Goal: Information Seeking & Learning: Learn about a topic

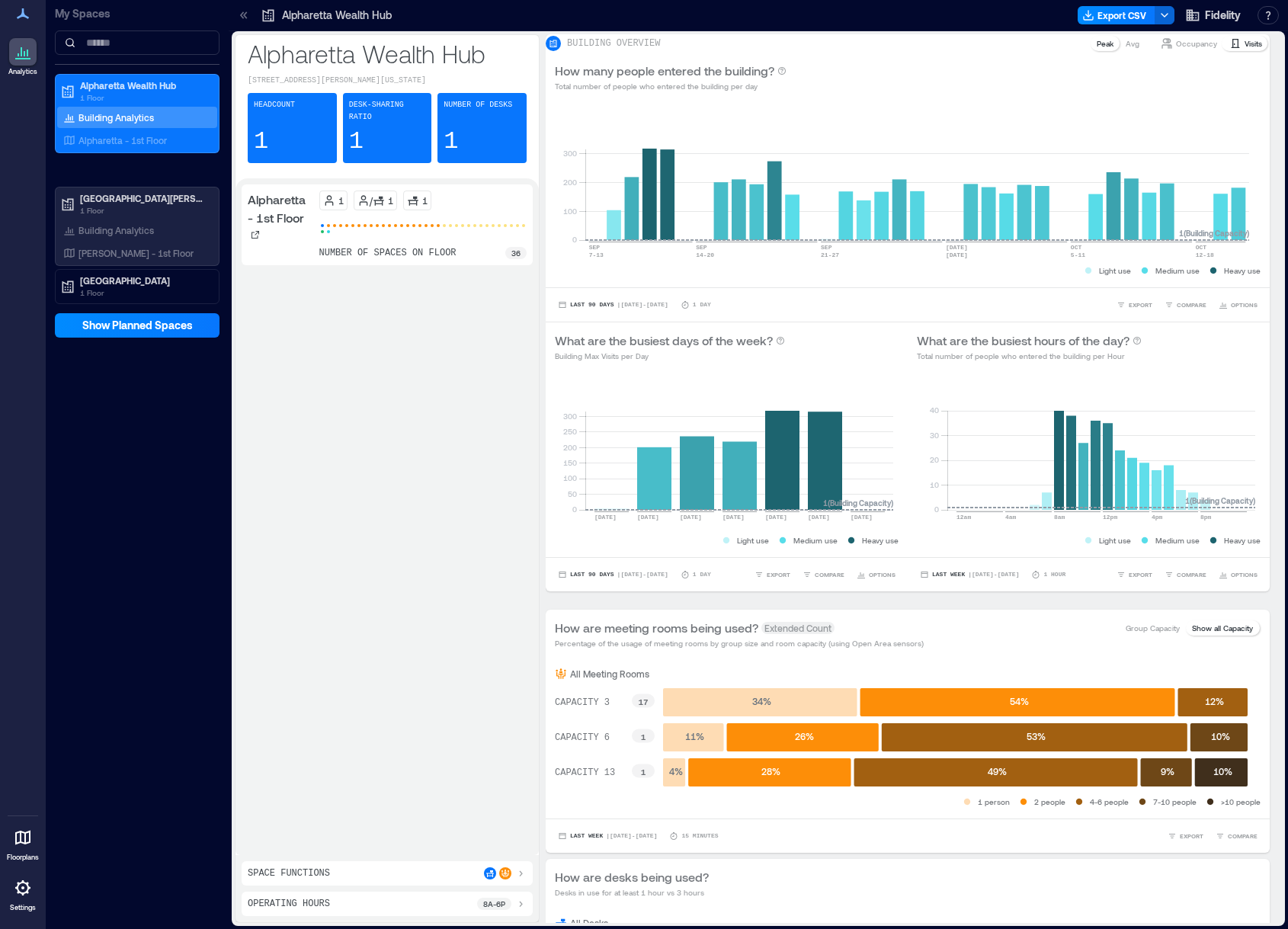
click at [454, 401] on div "Alpharetta - 1st Floor 1 / 1 1 number of spaces on floor 36" at bounding box center [387, 516] width 291 height 664
click at [131, 139] on p "Alpharetta - 1st Floor" at bounding box center [123, 140] width 88 height 12
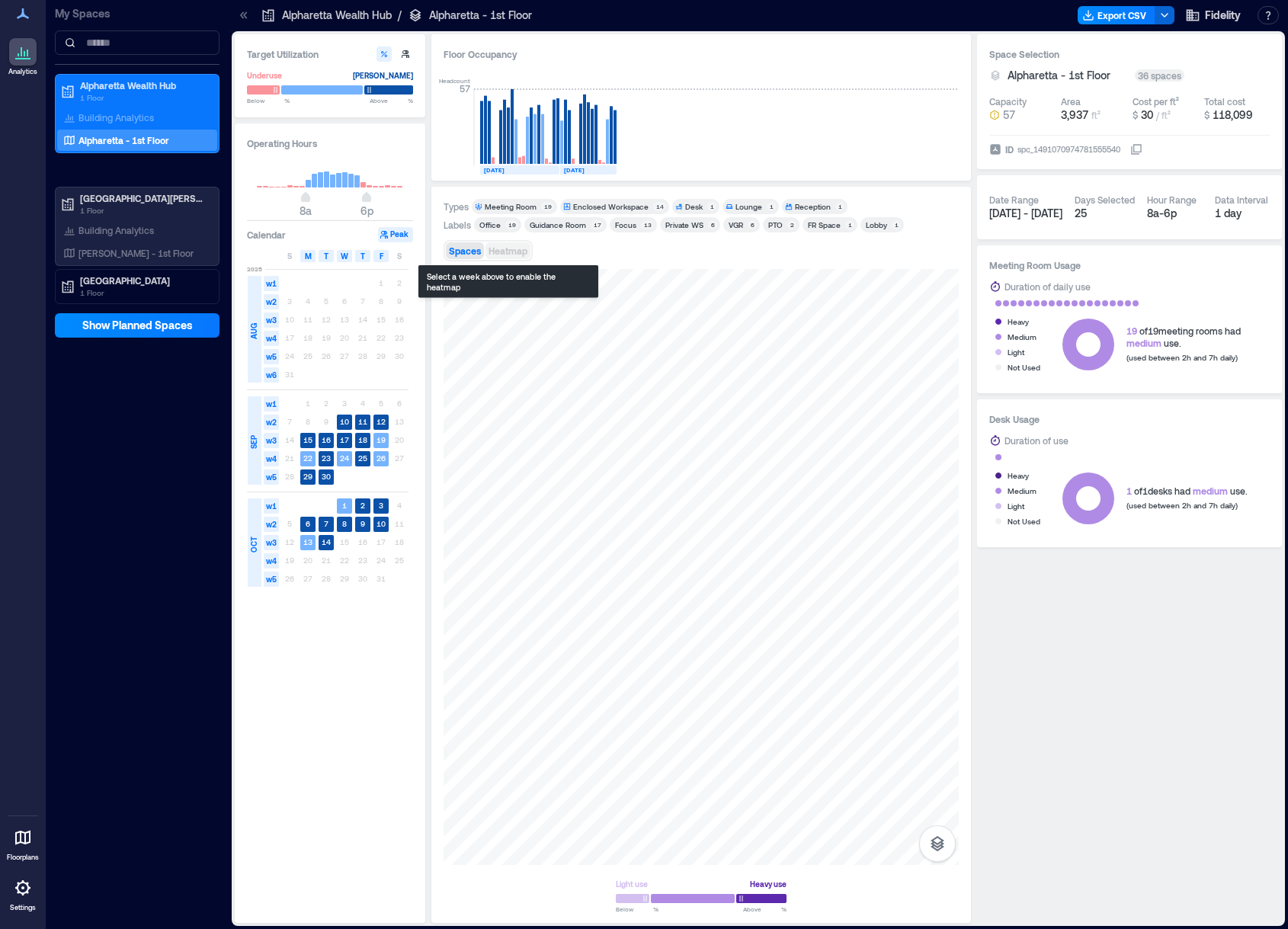
click at [506, 255] on span "Heatmap" at bounding box center [507, 250] width 39 height 10
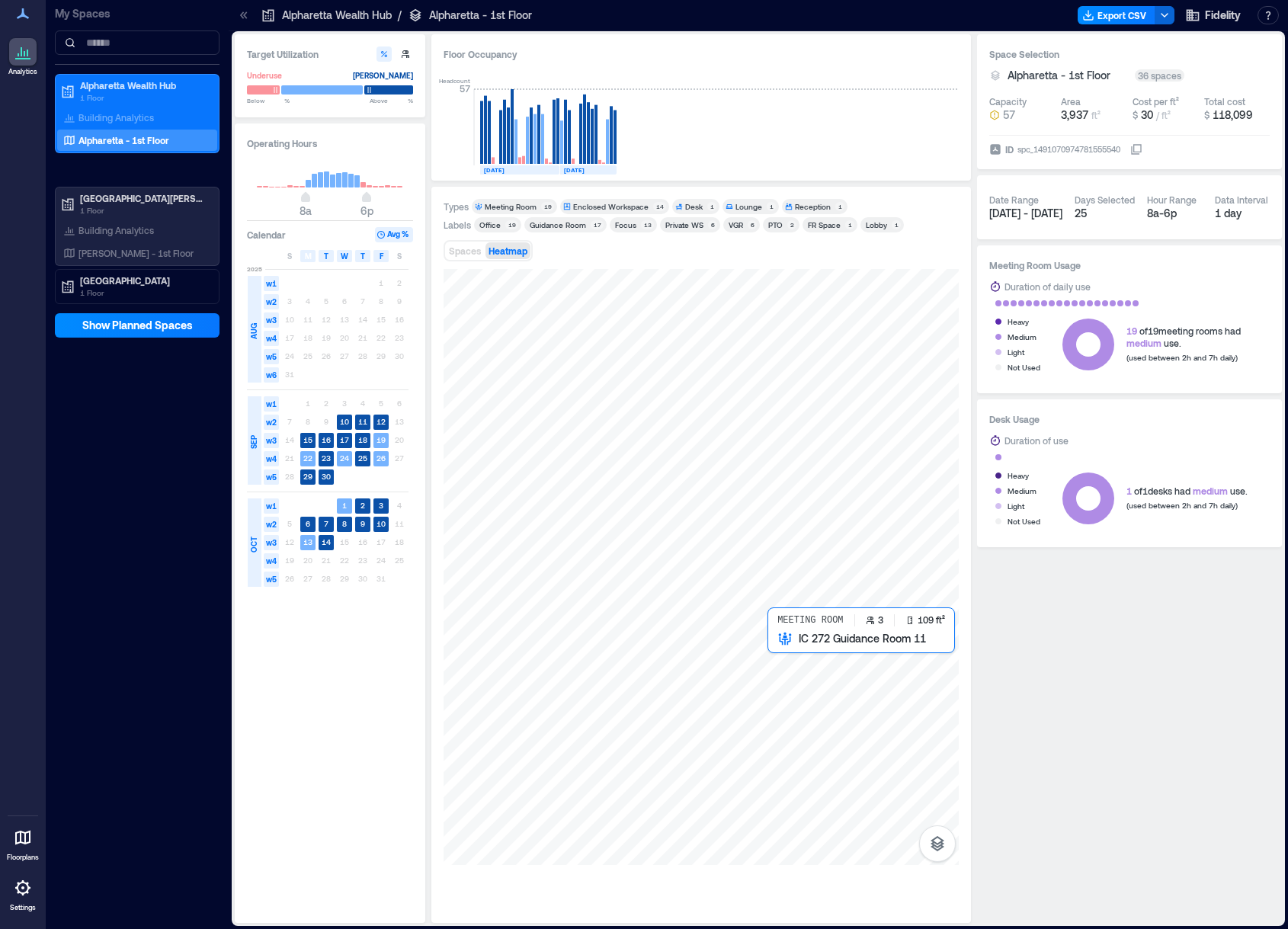
click at [782, 666] on div at bounding box center [701, 566] width 515 height 596
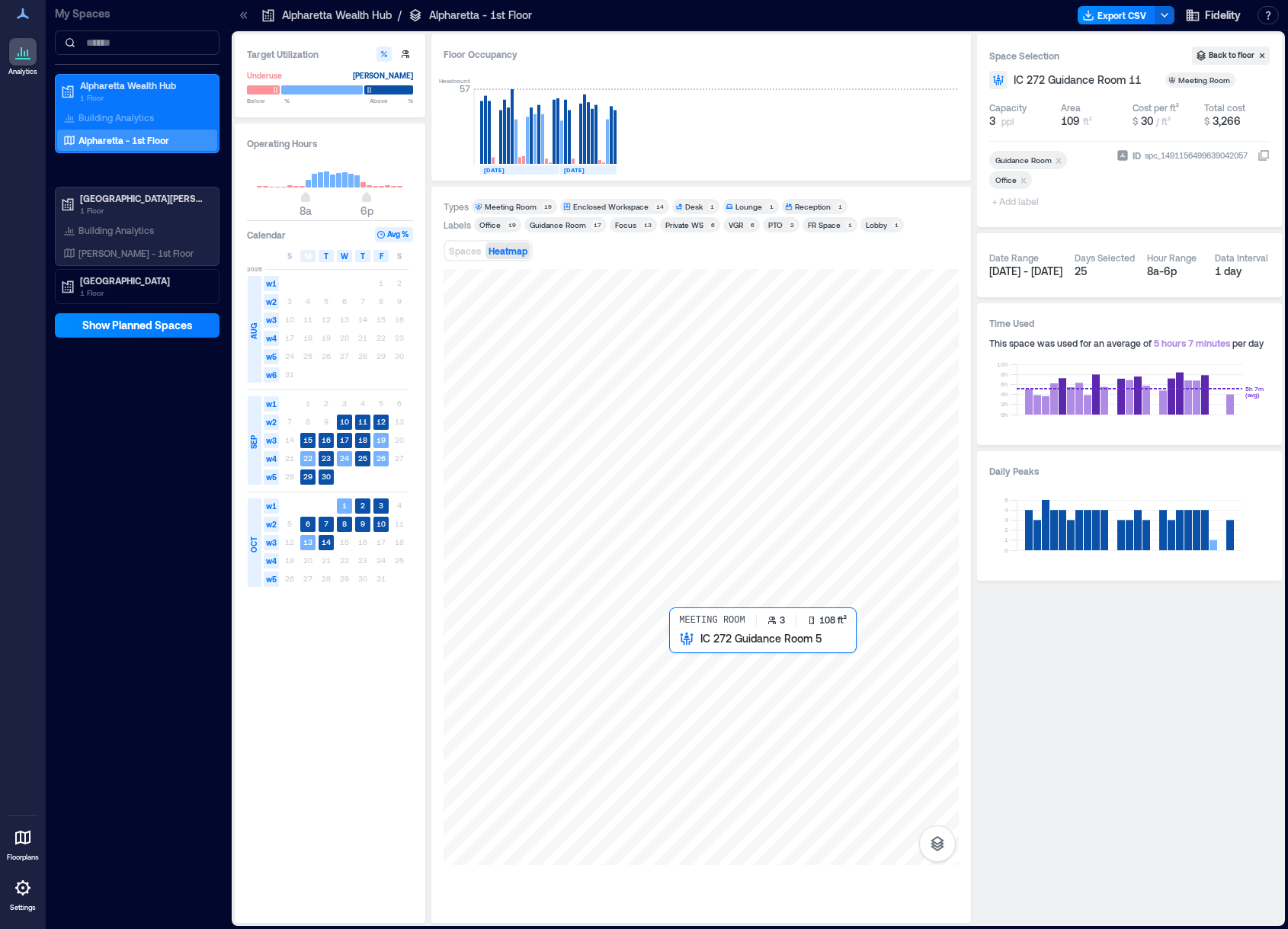
click at [684, 659] on div at bounding box center [701, 566] width 515 height 596
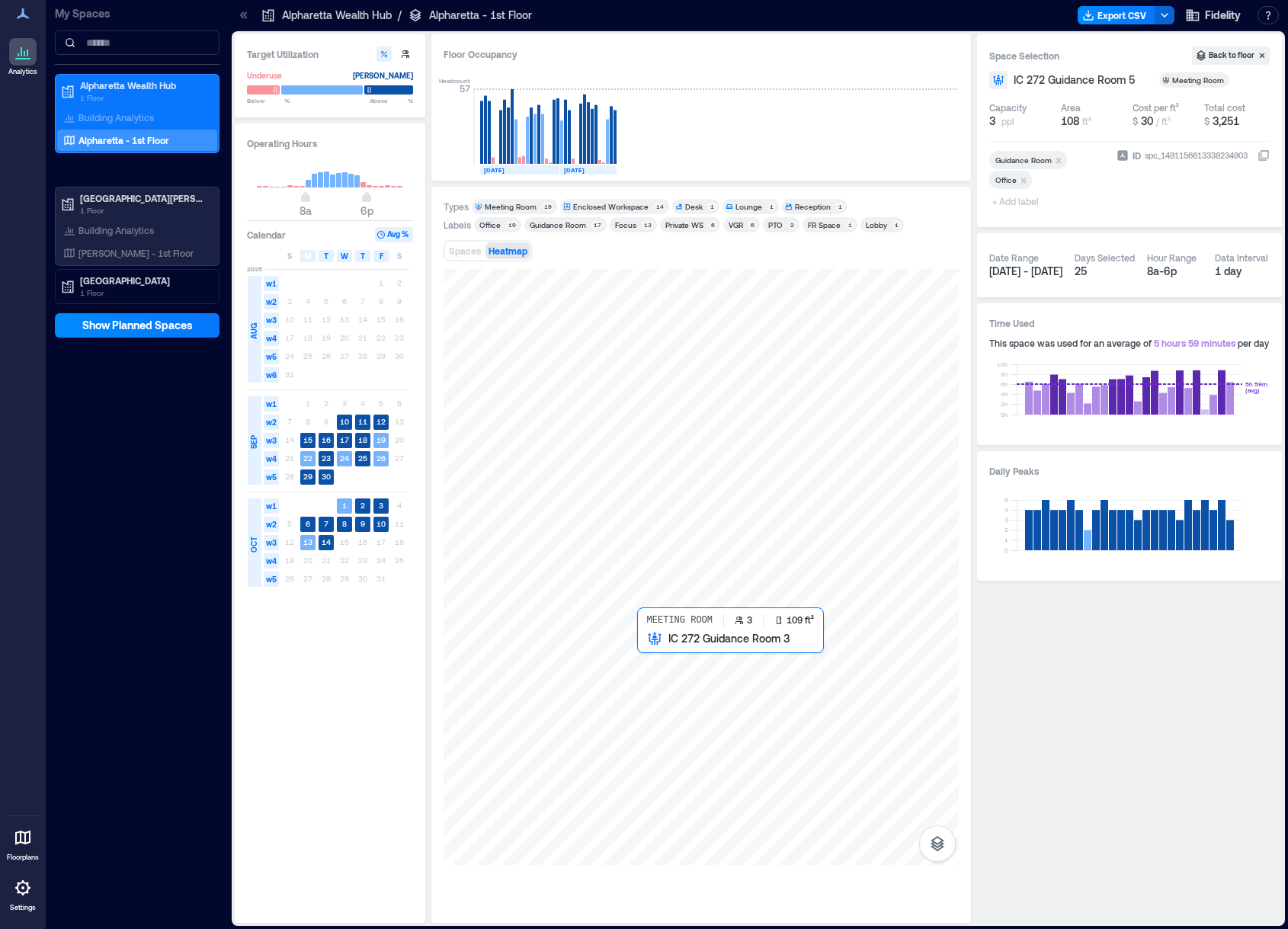
click at [658, 665] on div at bounding box center [701, 566] width 515 height 596
click at [645, 661] on div at bounding box center [701, 566] width 515 height 596
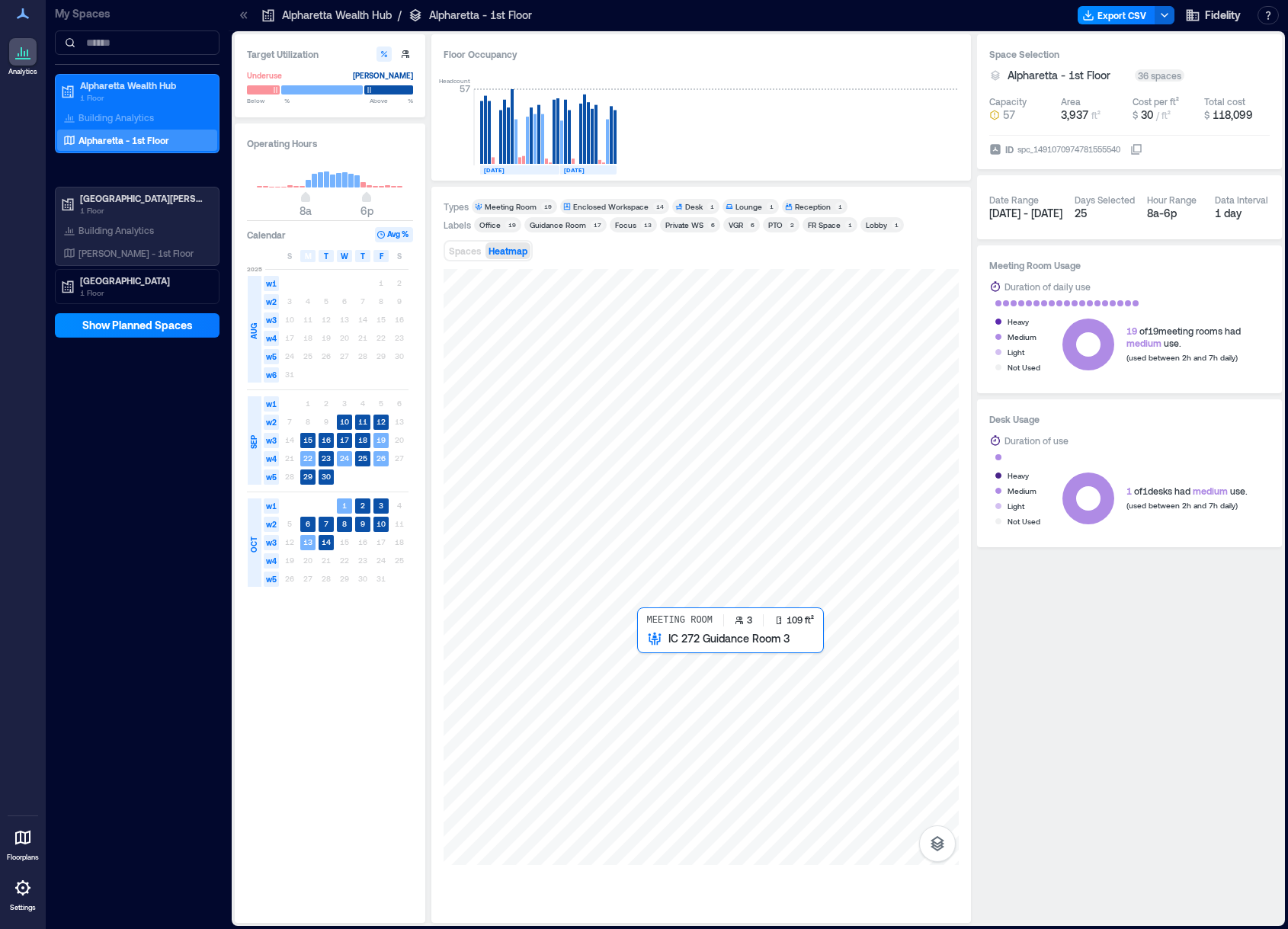
click at [647, 661] on div at bounding box center [701, 566] width 515 height 596
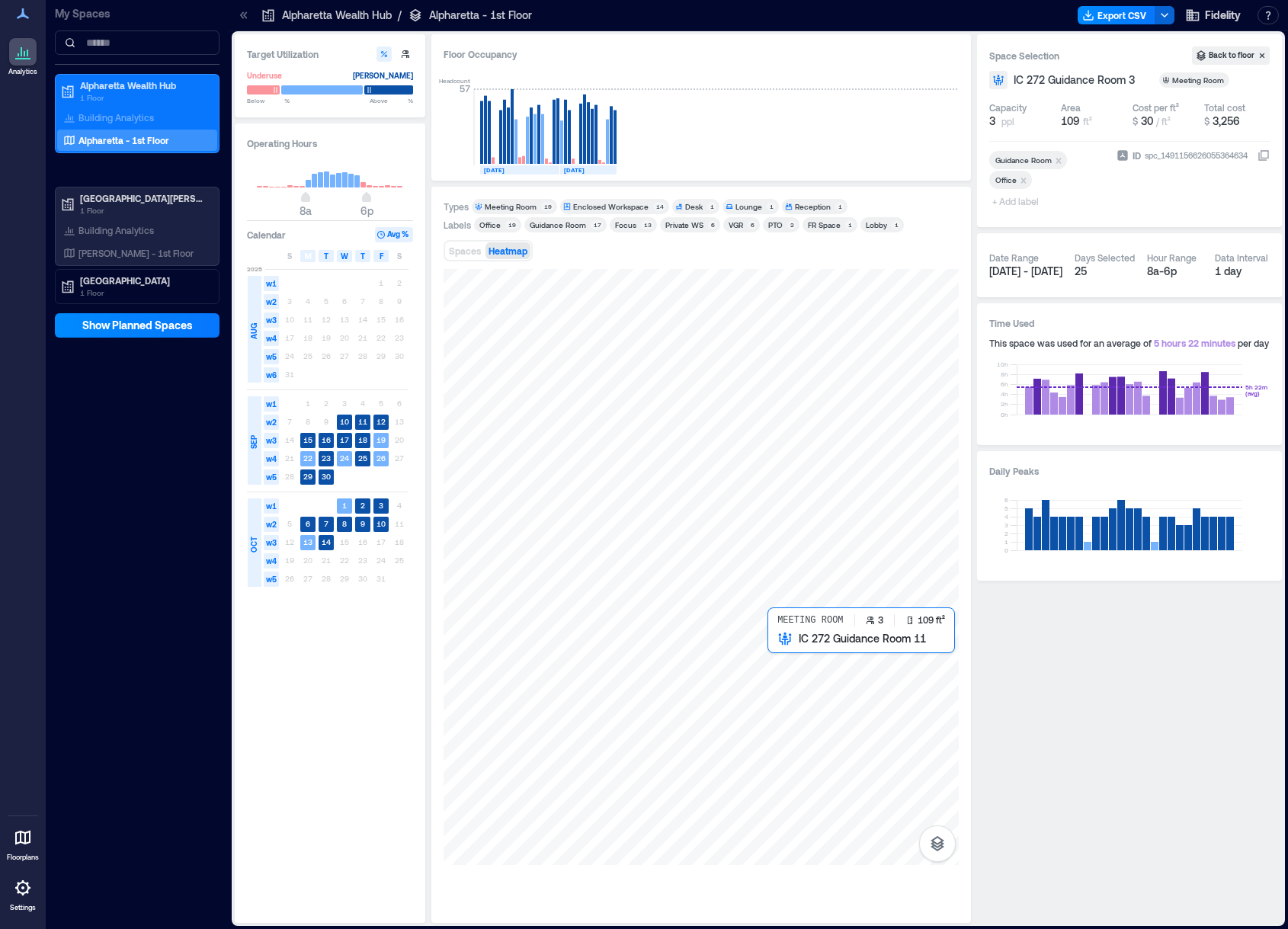
click at [784, 667] on div at bounding box center [701, 566] width 515 height 596
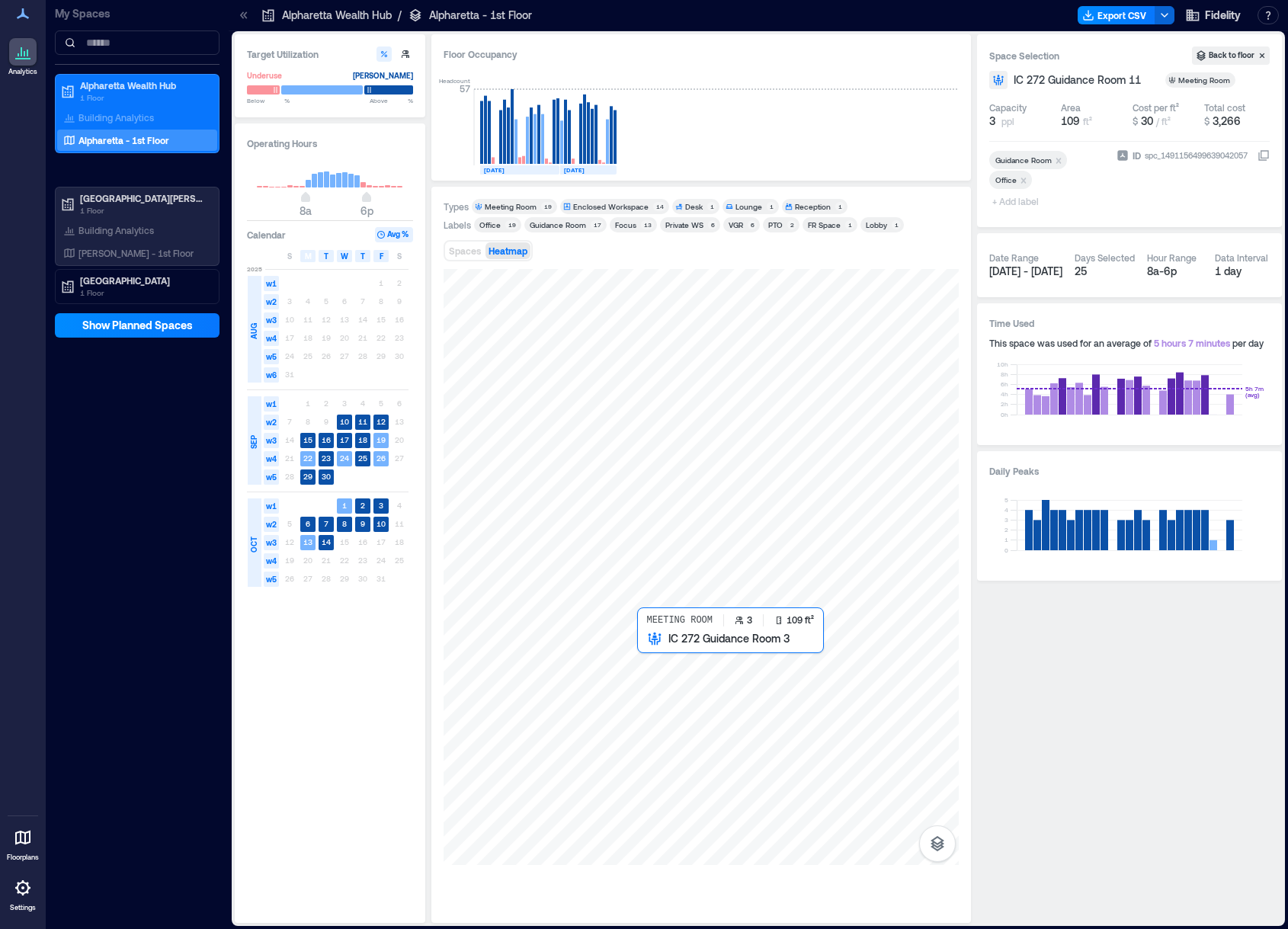
click at [647, 662] on div at bounding box center [701, 566] width 515 height 596
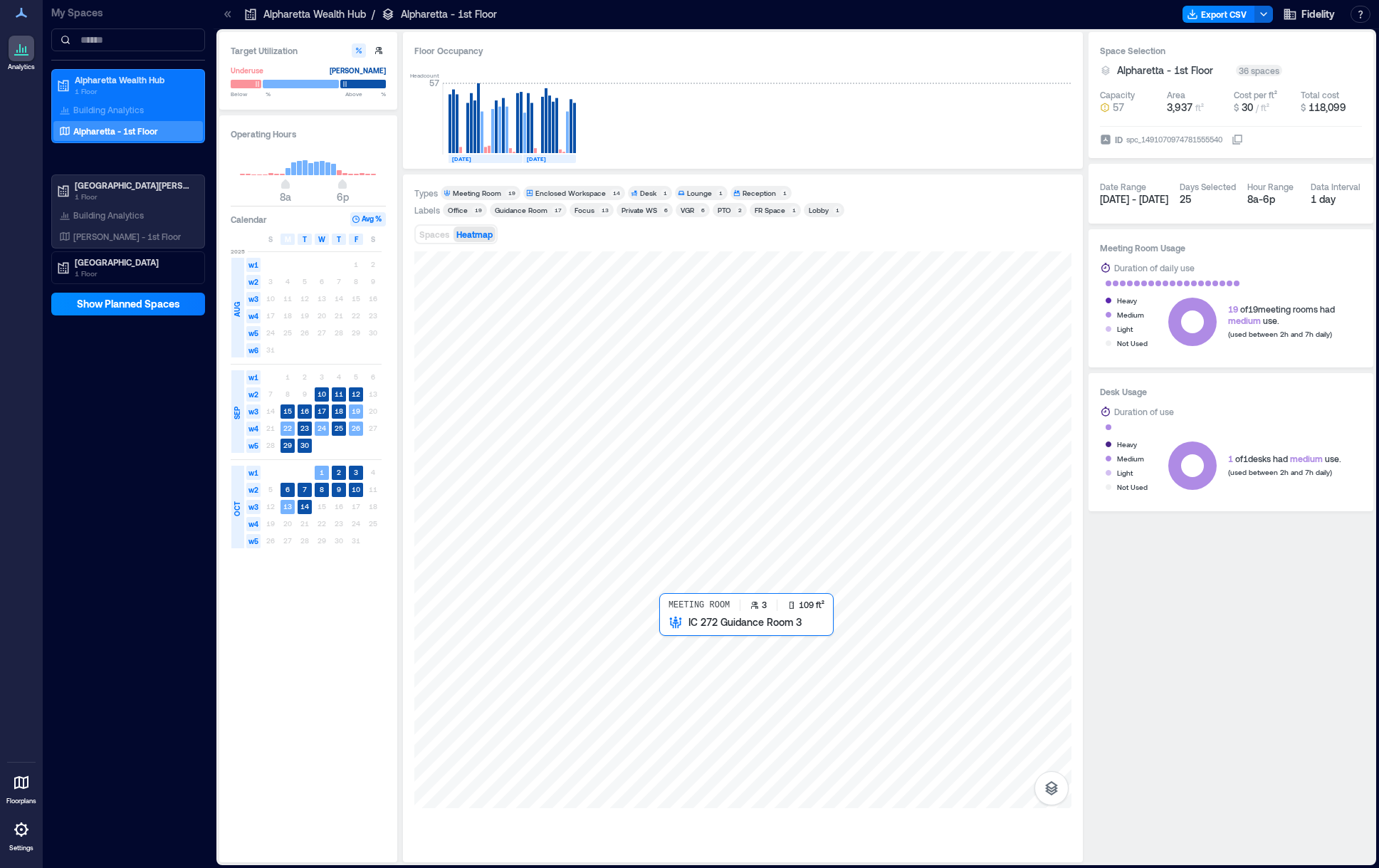
click at [680, 656] on div at bounding box center [743, 529] width 657 height 556
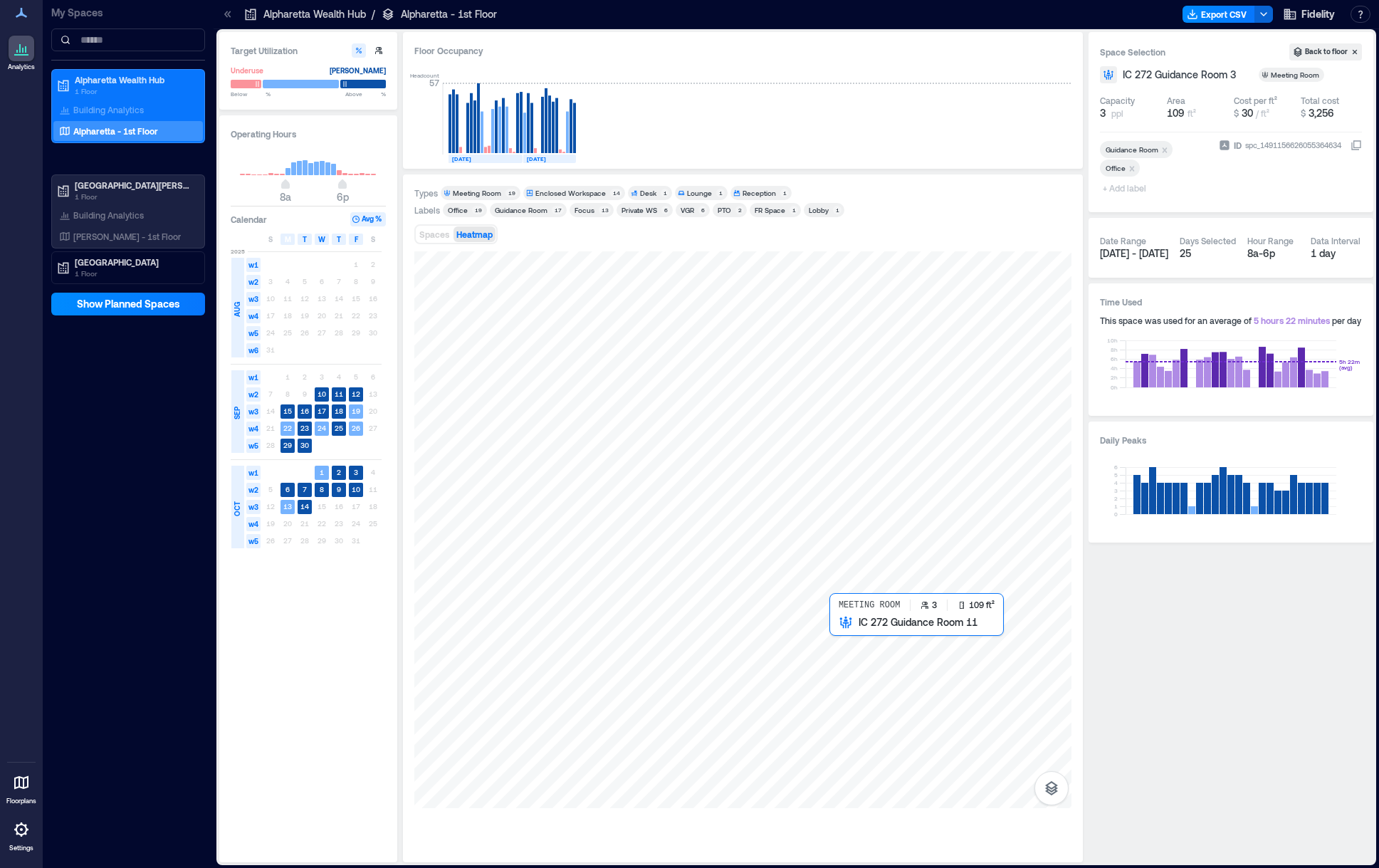
click at [857, 636] on div at bounding box center [743, 529] width 657 height 556
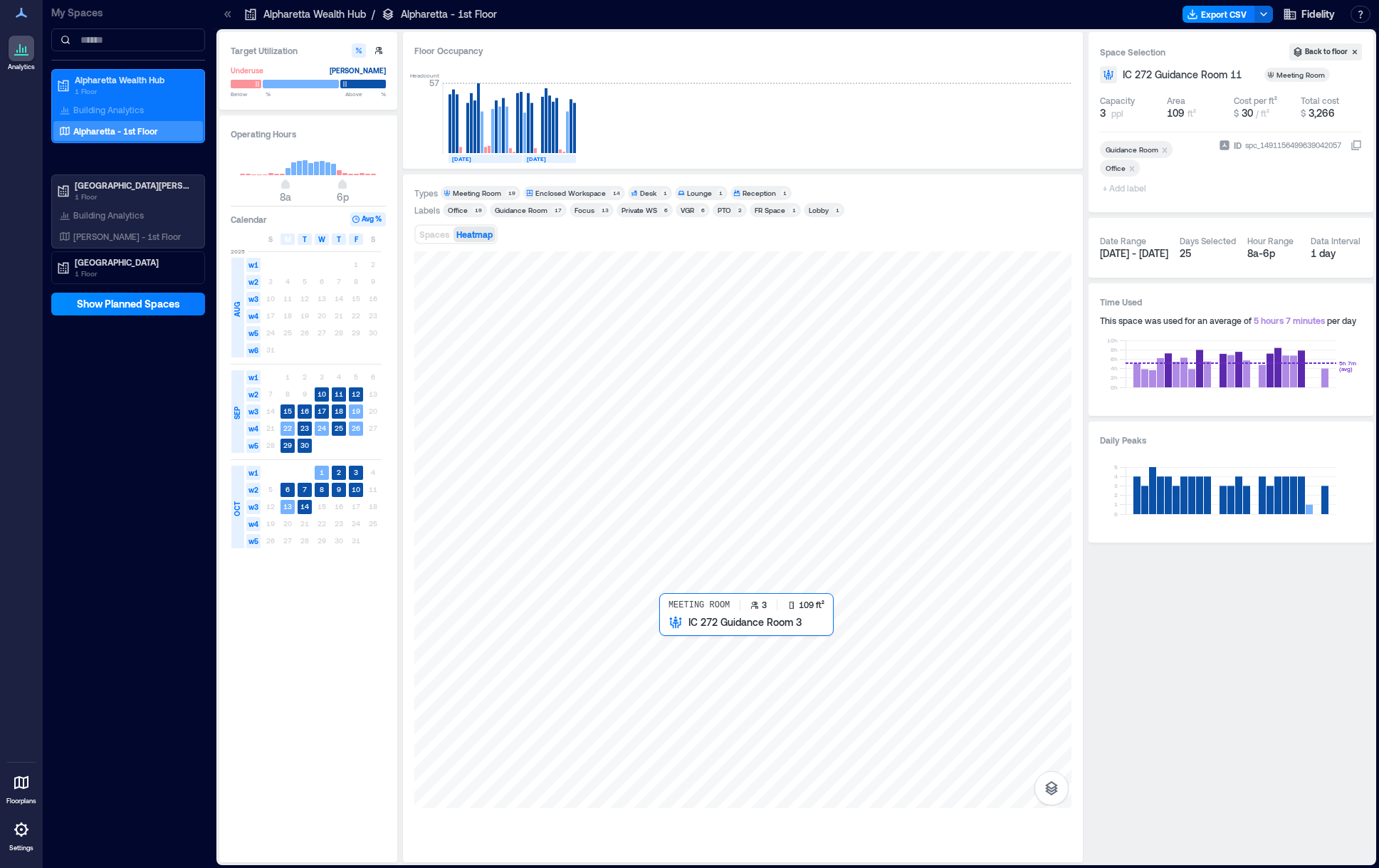
click at [679, 652] on div at bounding box center [743, 529] width 657 height 556
click at [680, 653] on div at bounding box center [743, 529] width 657 height 556
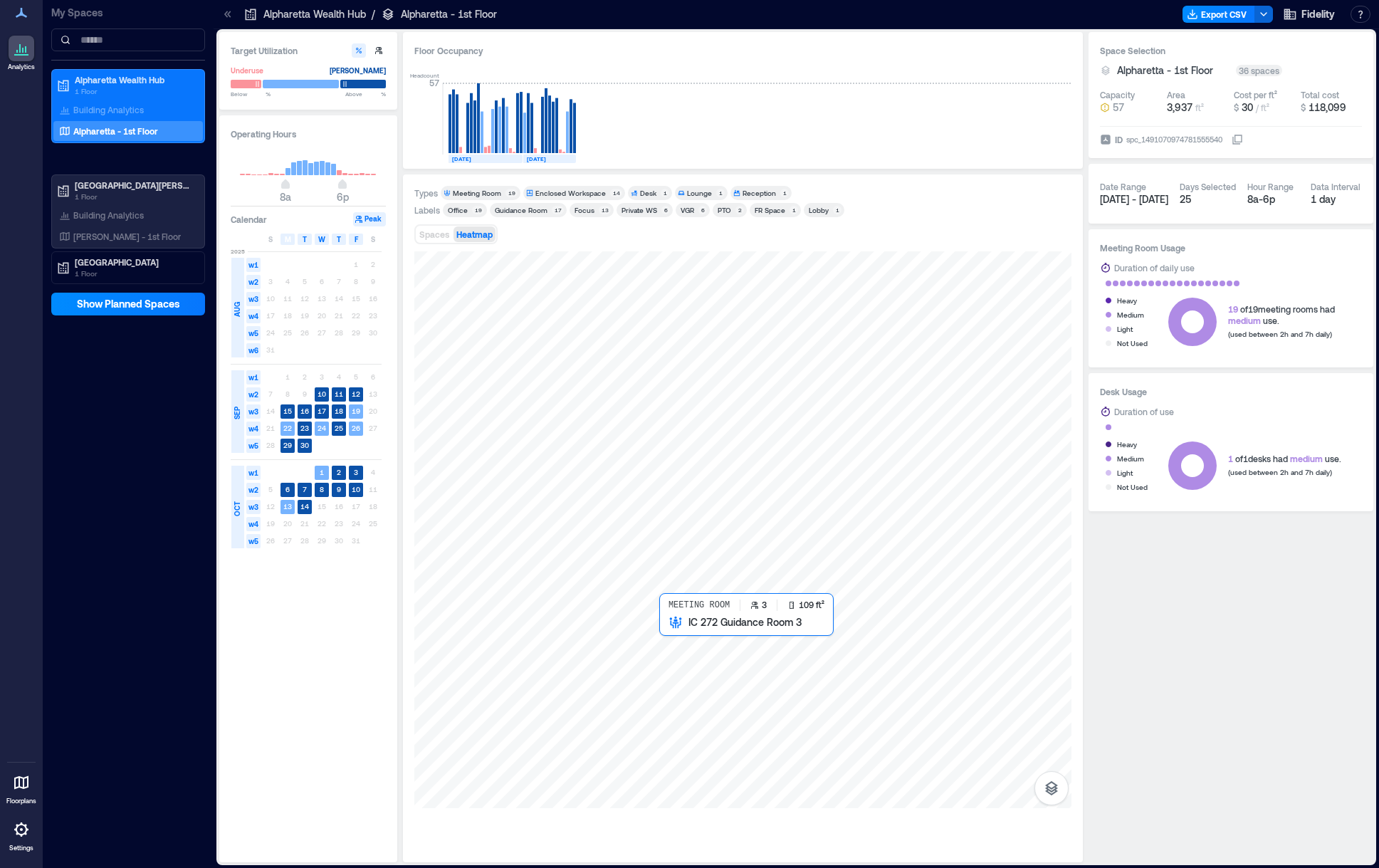
click at [680, 653] on div at bounding box center [743, 529] width 657 height 556
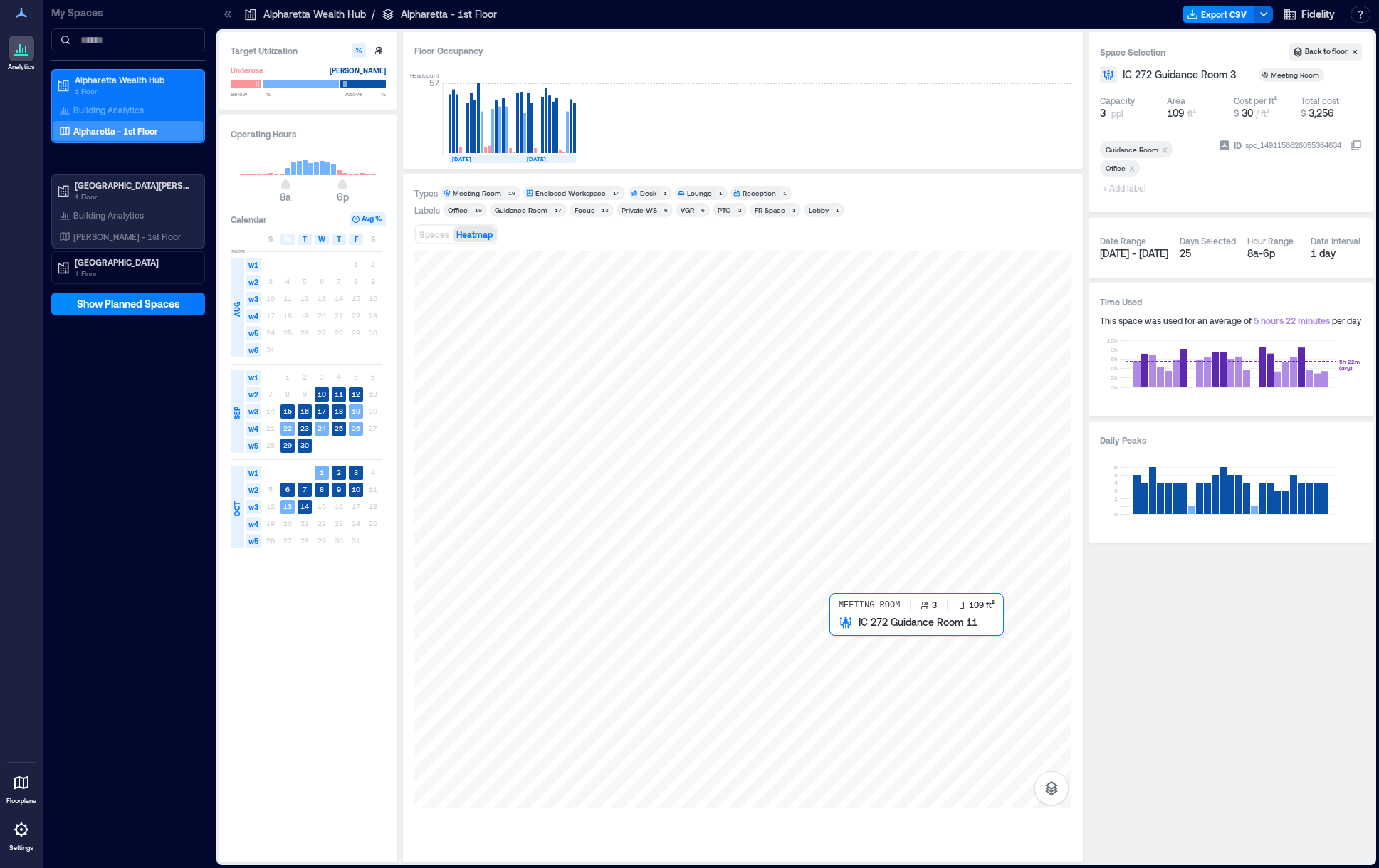
click at [851, 652] on div at bounding box center [743, 529] width 657 height 556
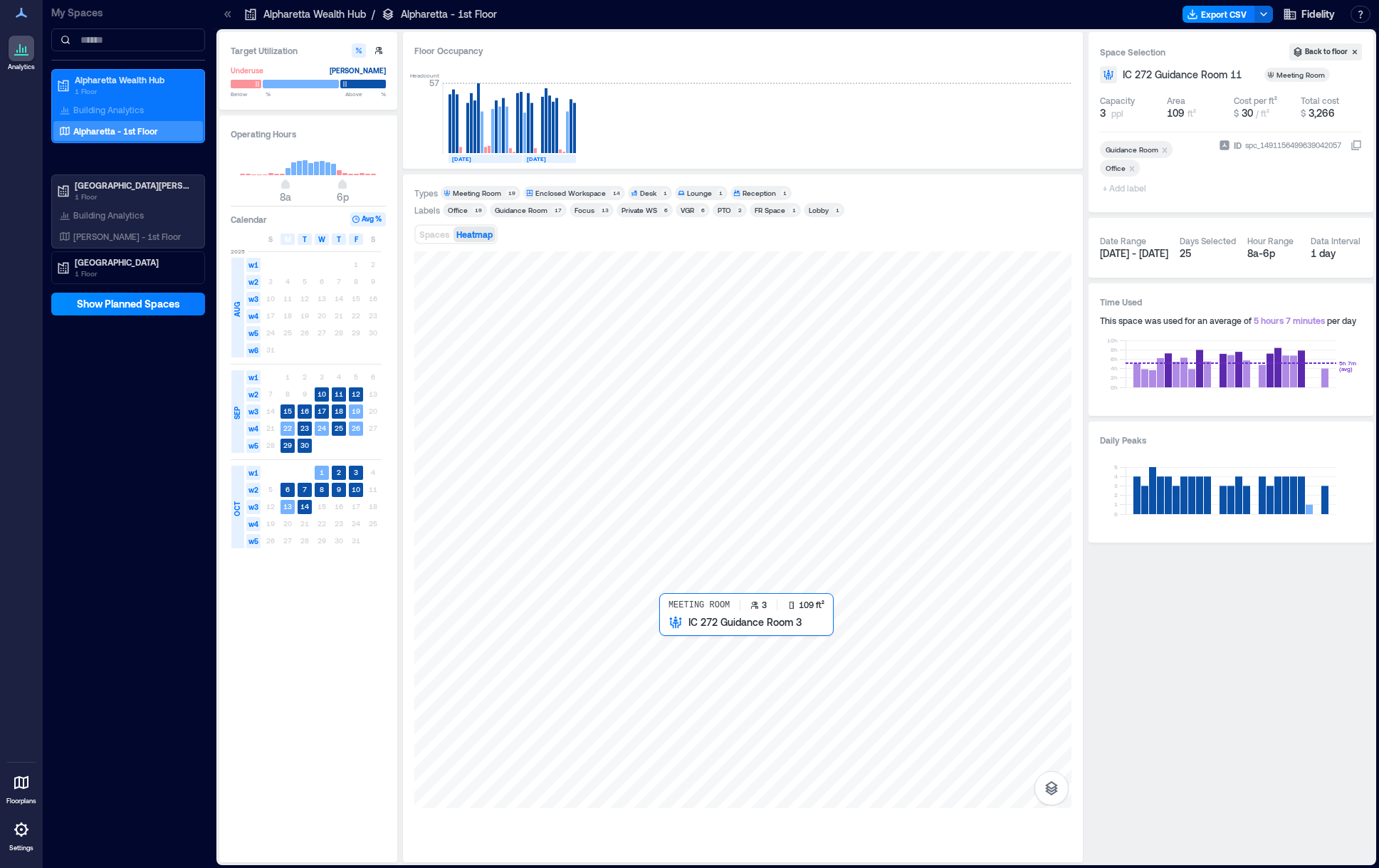
click at [678, 656] on div at bounding box center [743, 529] width 657 height 556
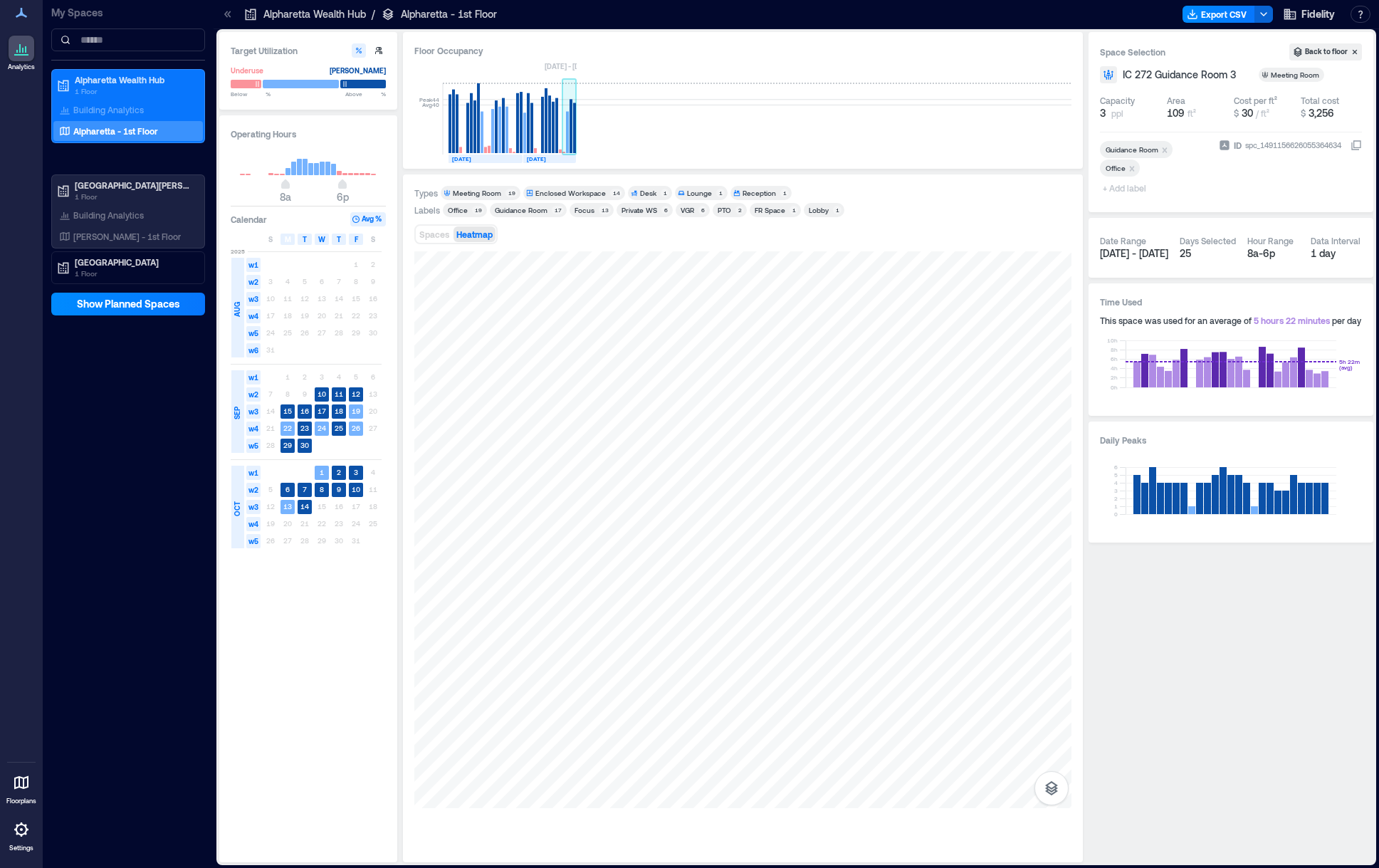
click at [570, 136] on g at bounding box center [570, 118] width 14 height 71
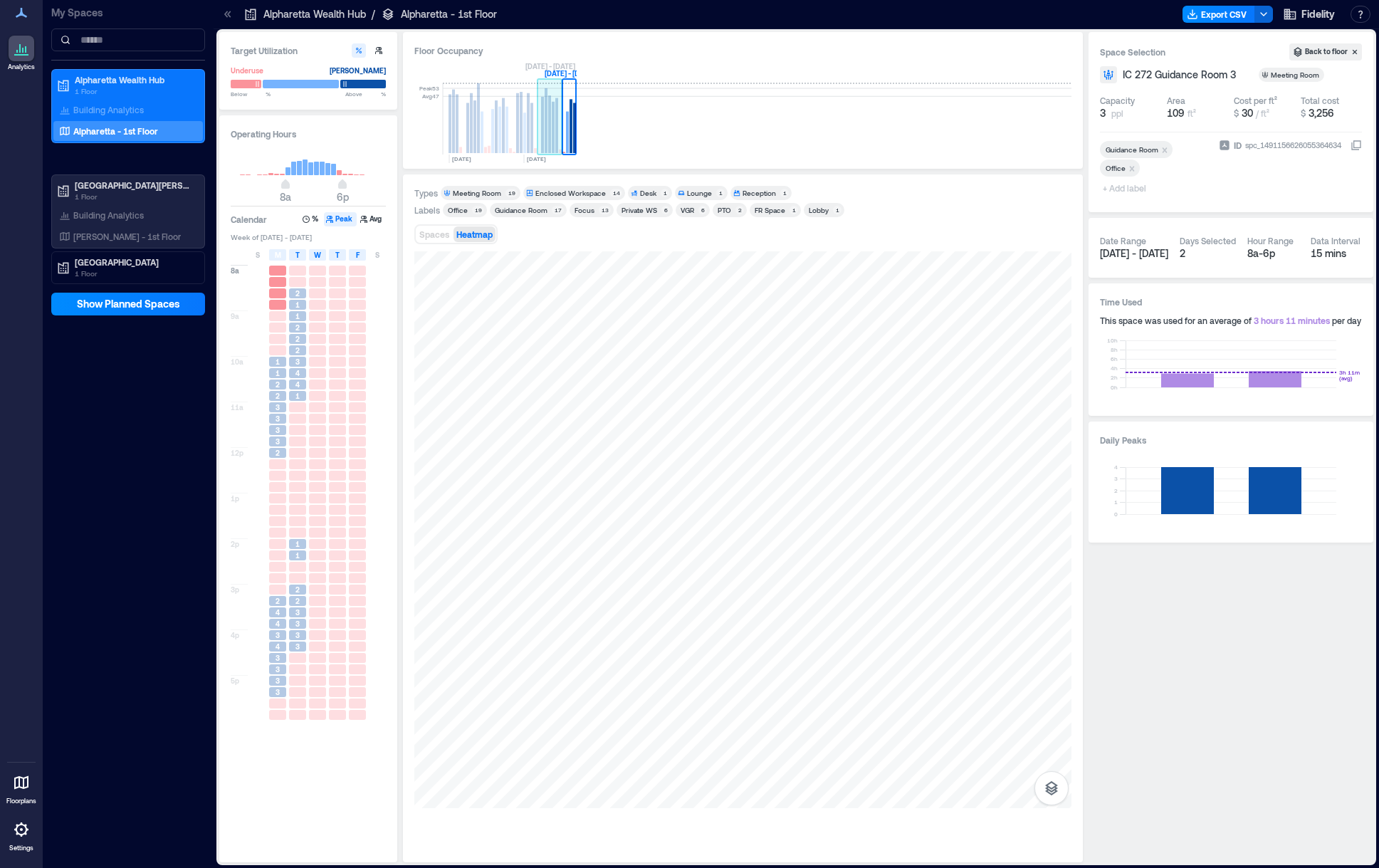
click at [556, 138] on rect at bounding box center [557, 126] width 3 height 54
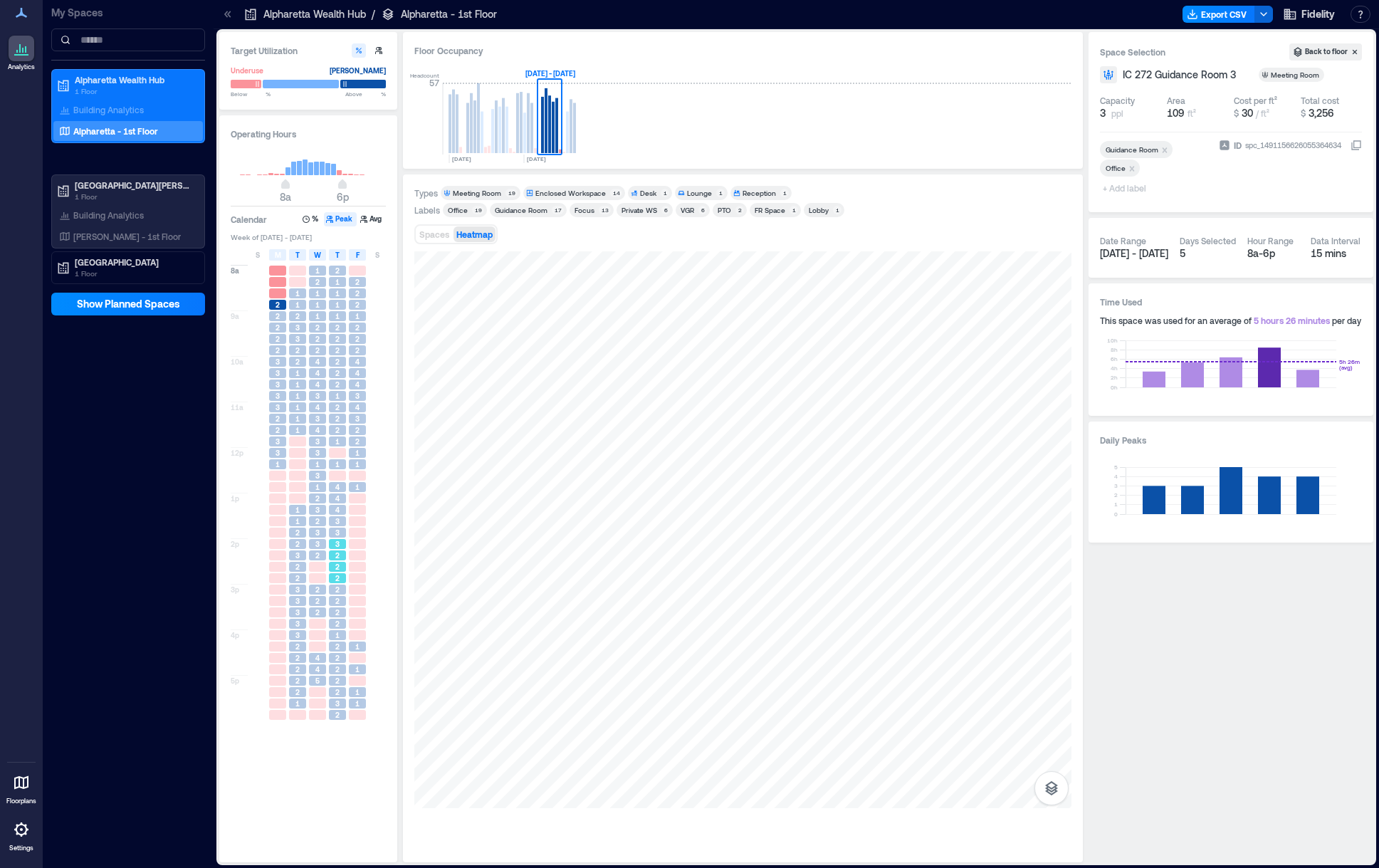
click at [339, 545] on span "3" at bounding box center [337, 543] width 4 height 10
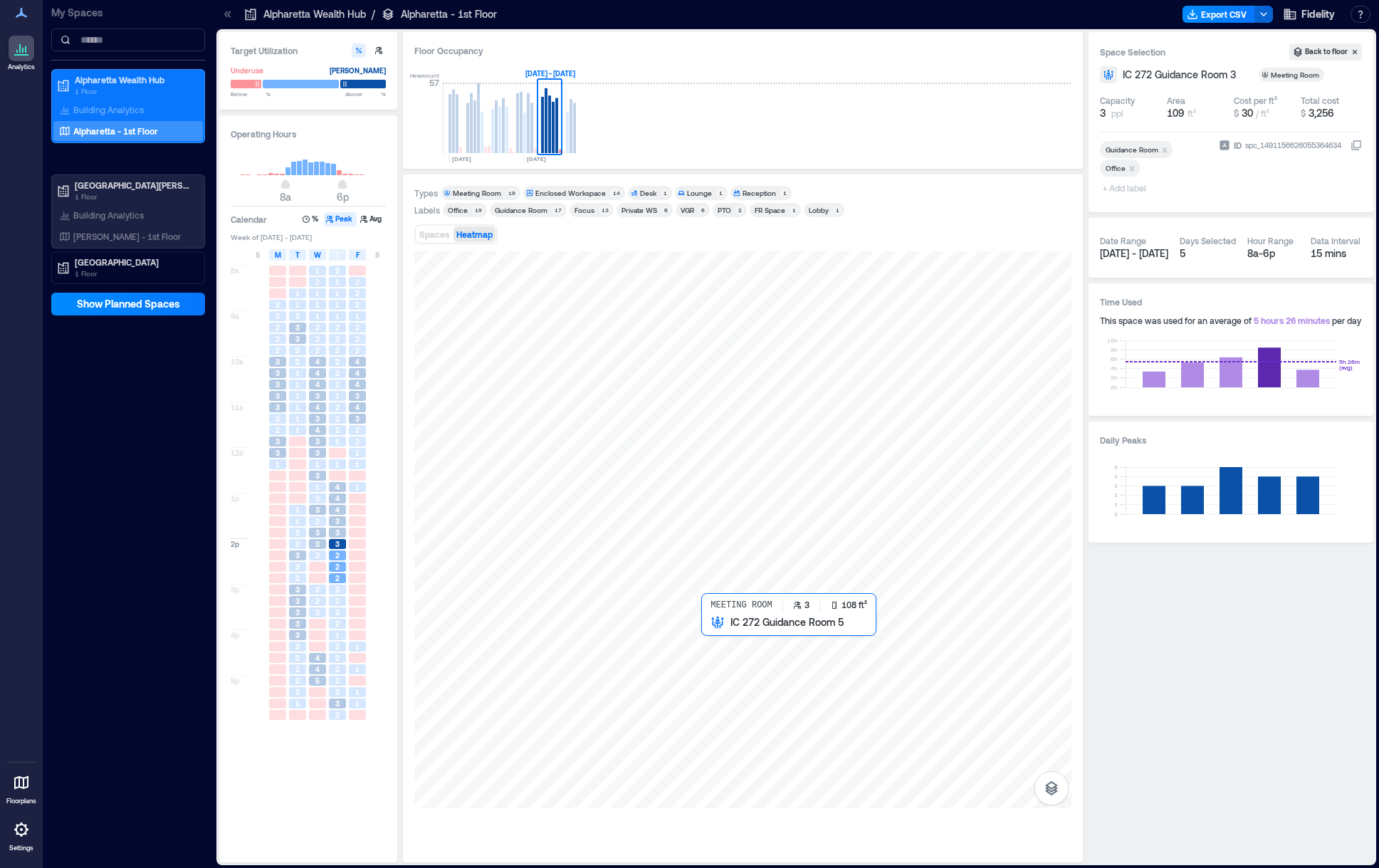
click at [686, 648] on div at bounding box center [743, 529] width 657 height 556
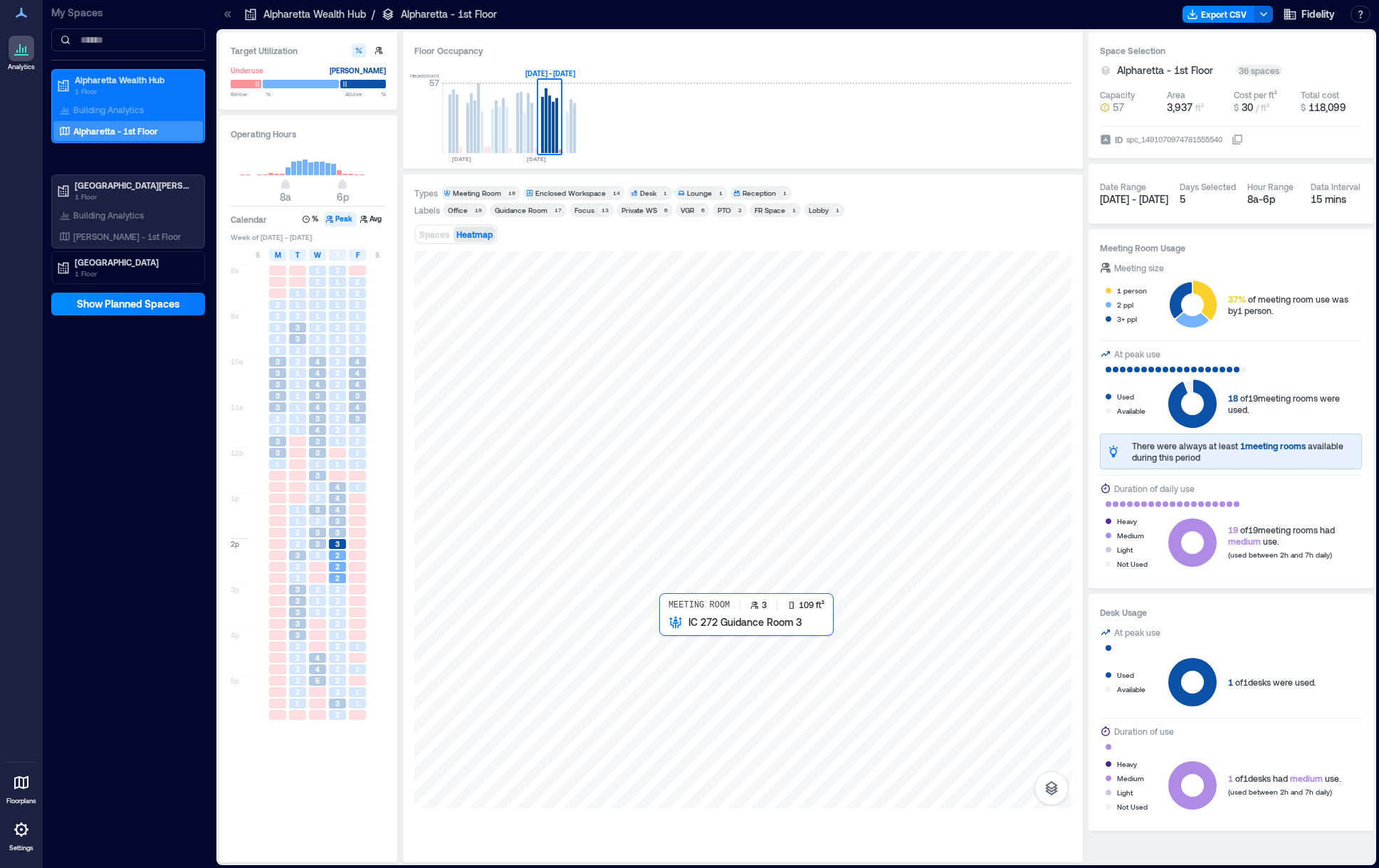
click at [675, 641] on div at bounding box center [743, 529] width 657 height 556
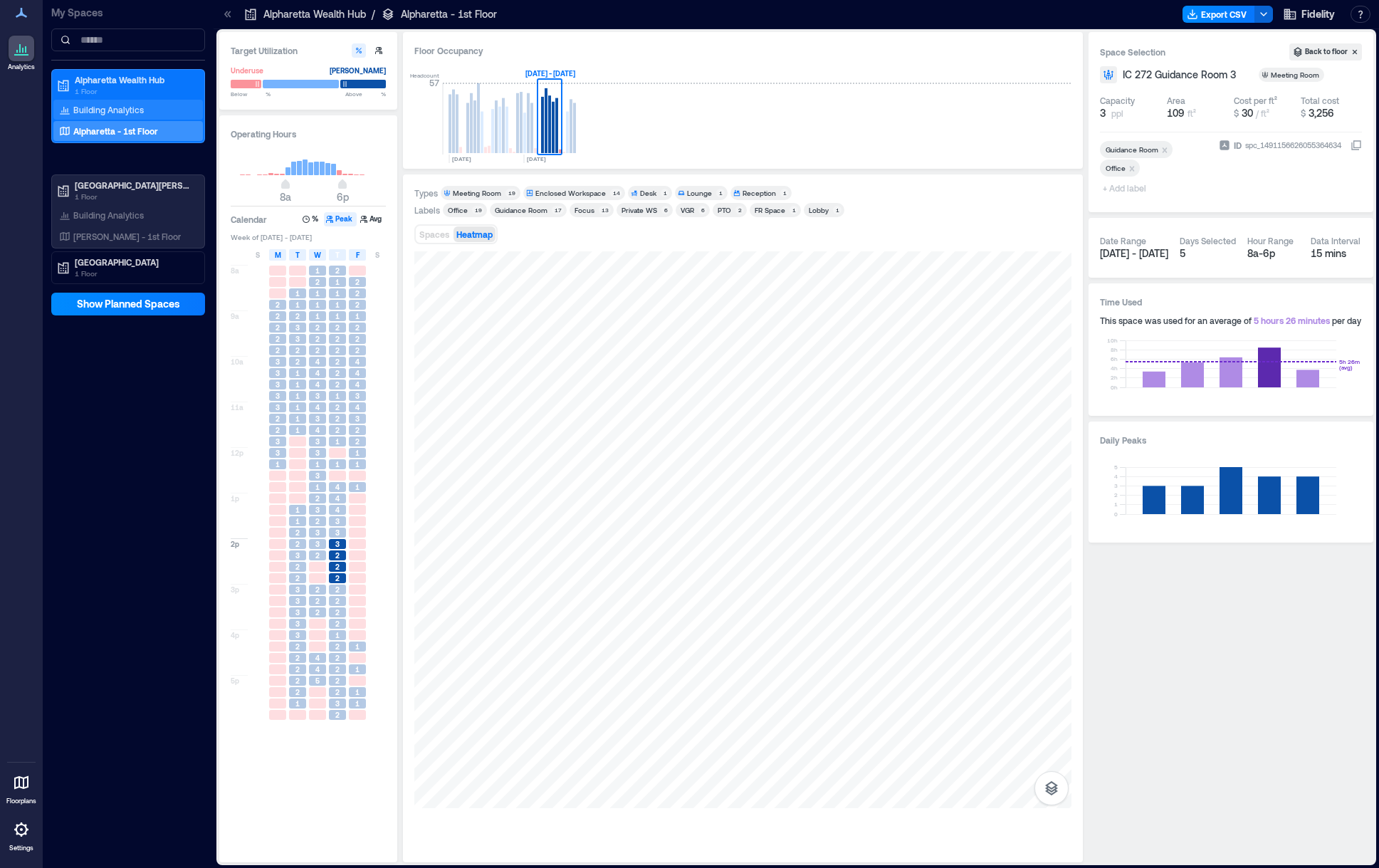
click at [121, 115] on p "Building Analytics" at bounding box center [109, 109] width 70 height 11
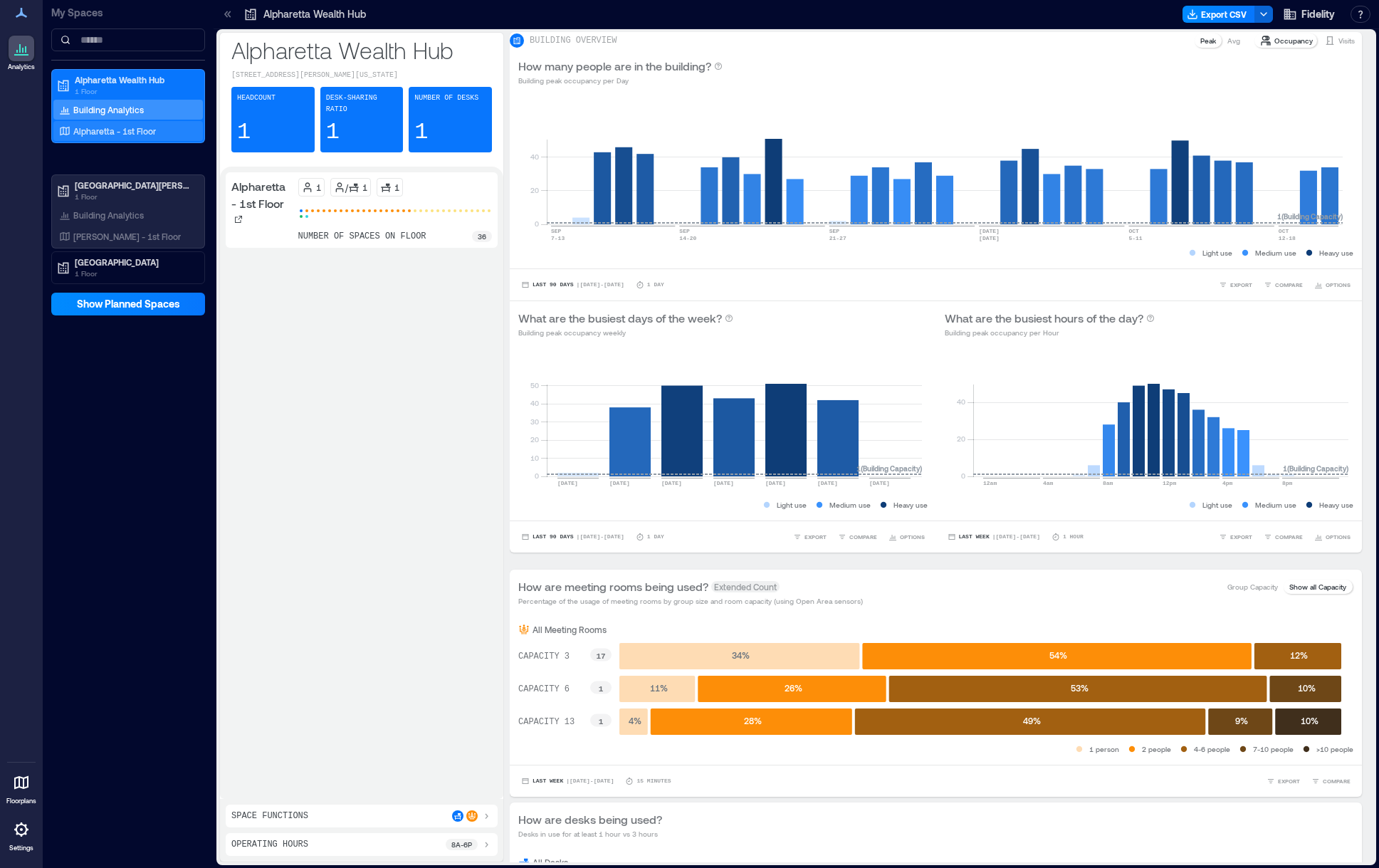
click at [121, 130] on p "Alpharetta - 1st Floor" at bounding box center [115, 131] width 83 height 11
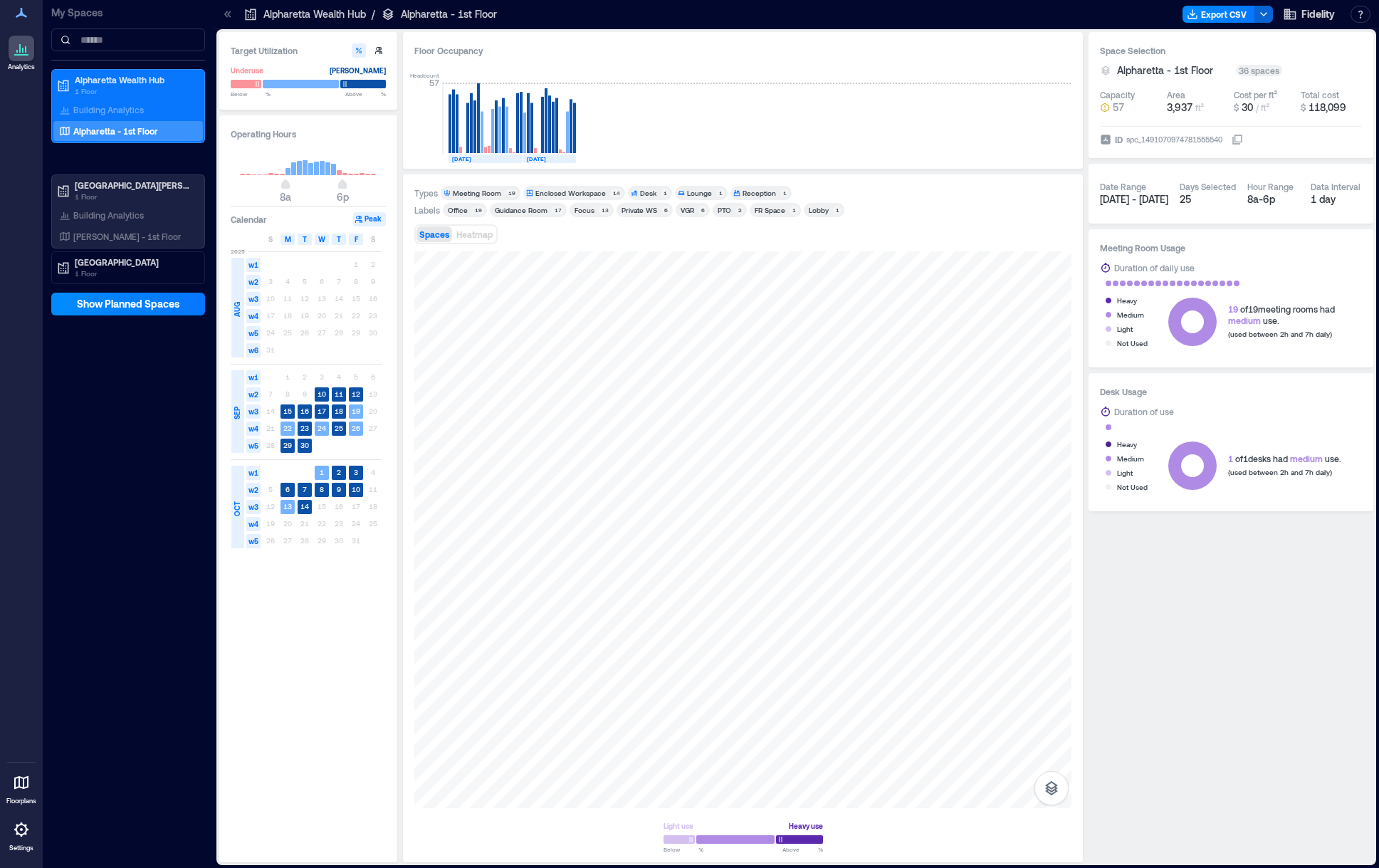
type input "****"
type input "**"
type input "****"
type input "**"
type input "****"
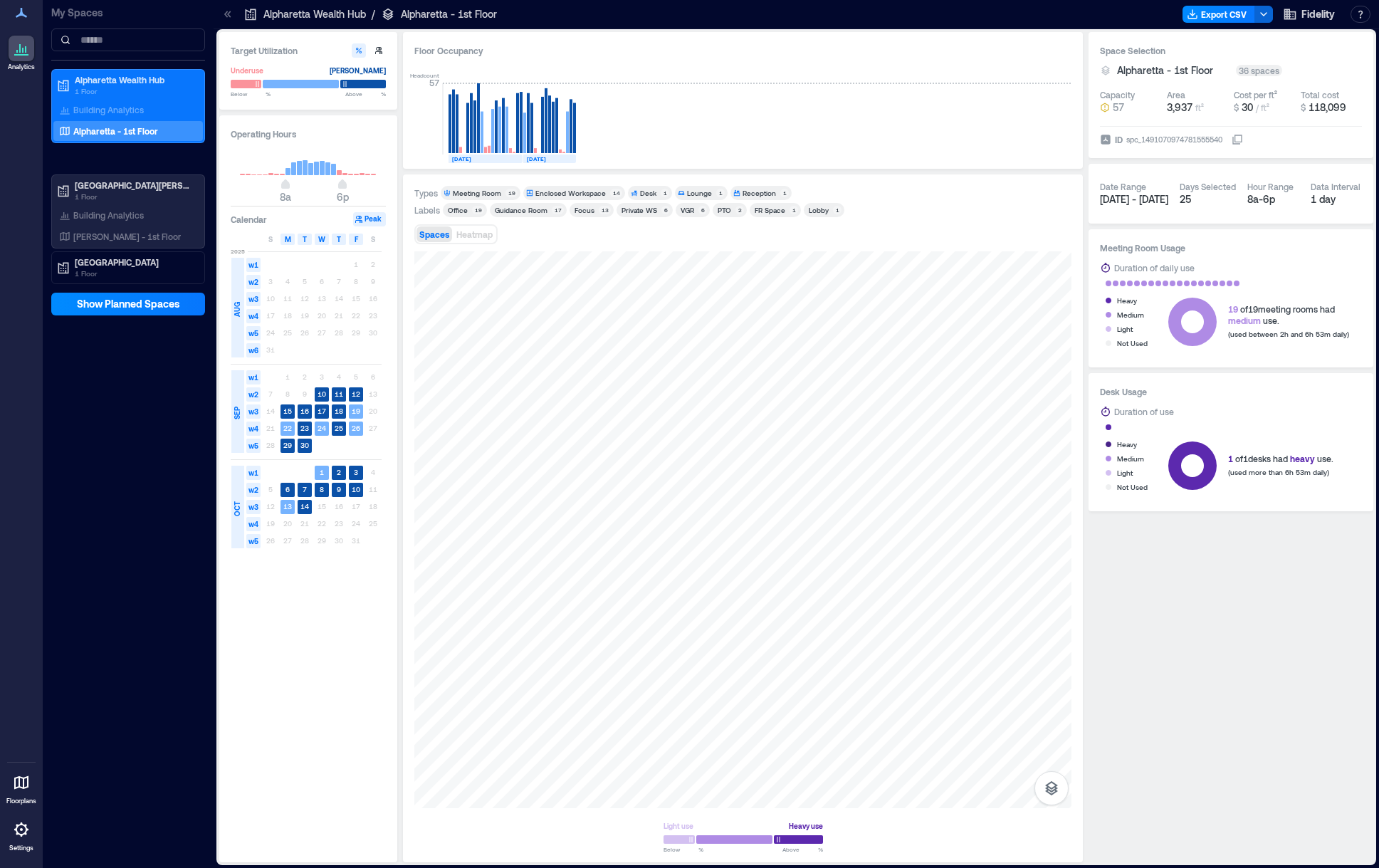
type input "**"
type input "****"
type input "**"
type input "****"
type input "**"
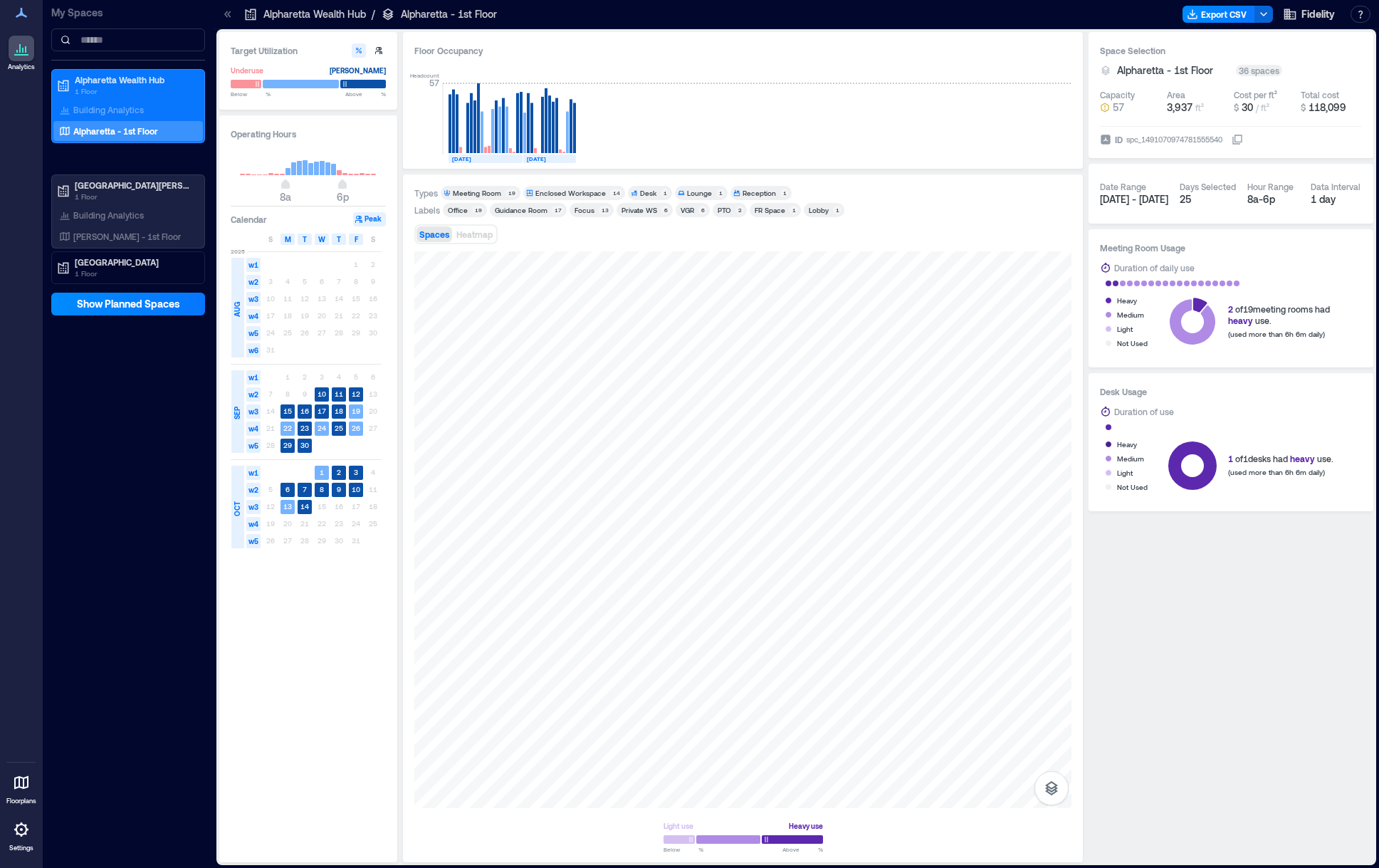
type input "****"
type input "**"
type input "***"
type input "**"
drag, startPoint x: 779, startPoint y: 838, endPoint x: 759, endPoint y: 841, distance: 20.2
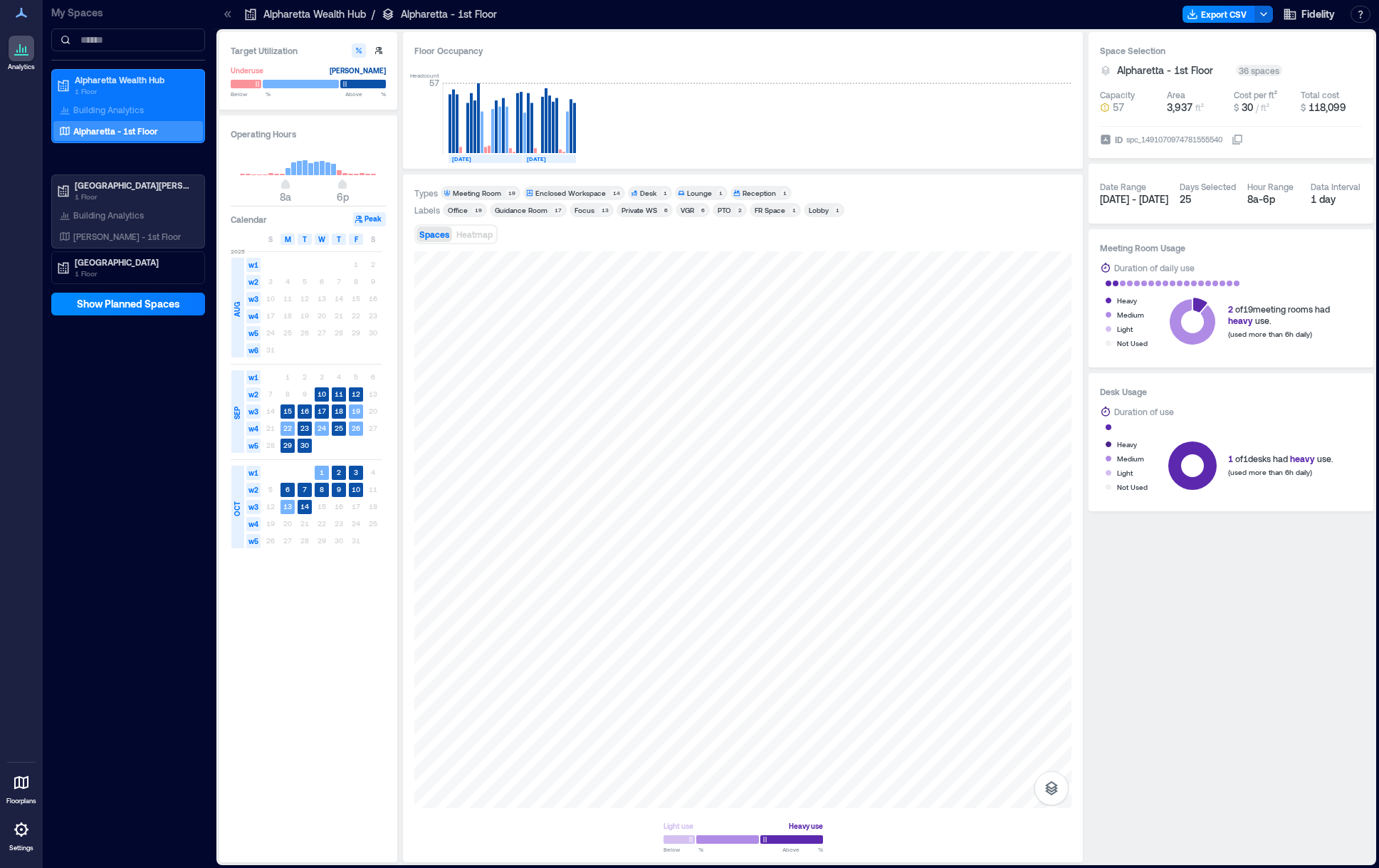
click at [759, 841] on span at bounding box center [759, 839] width 7 height 7
click at [117, 220] on div "Building Analytics" at bounding box center [101, 215] width 90 height 14
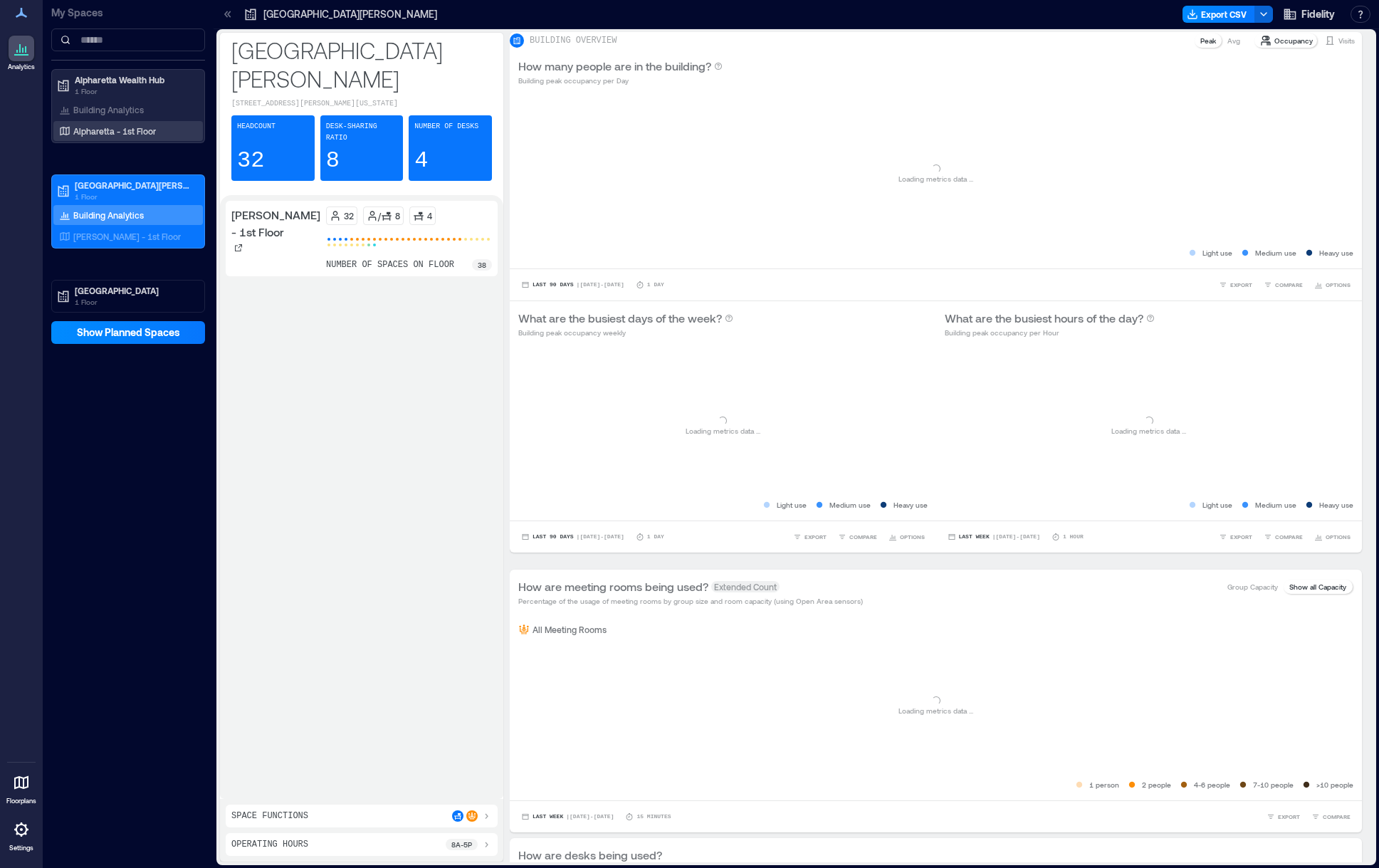
click at [126, 133] on p "Alpharetta - 1st Floor" at bounding box center [115, 131] width 83 height 11
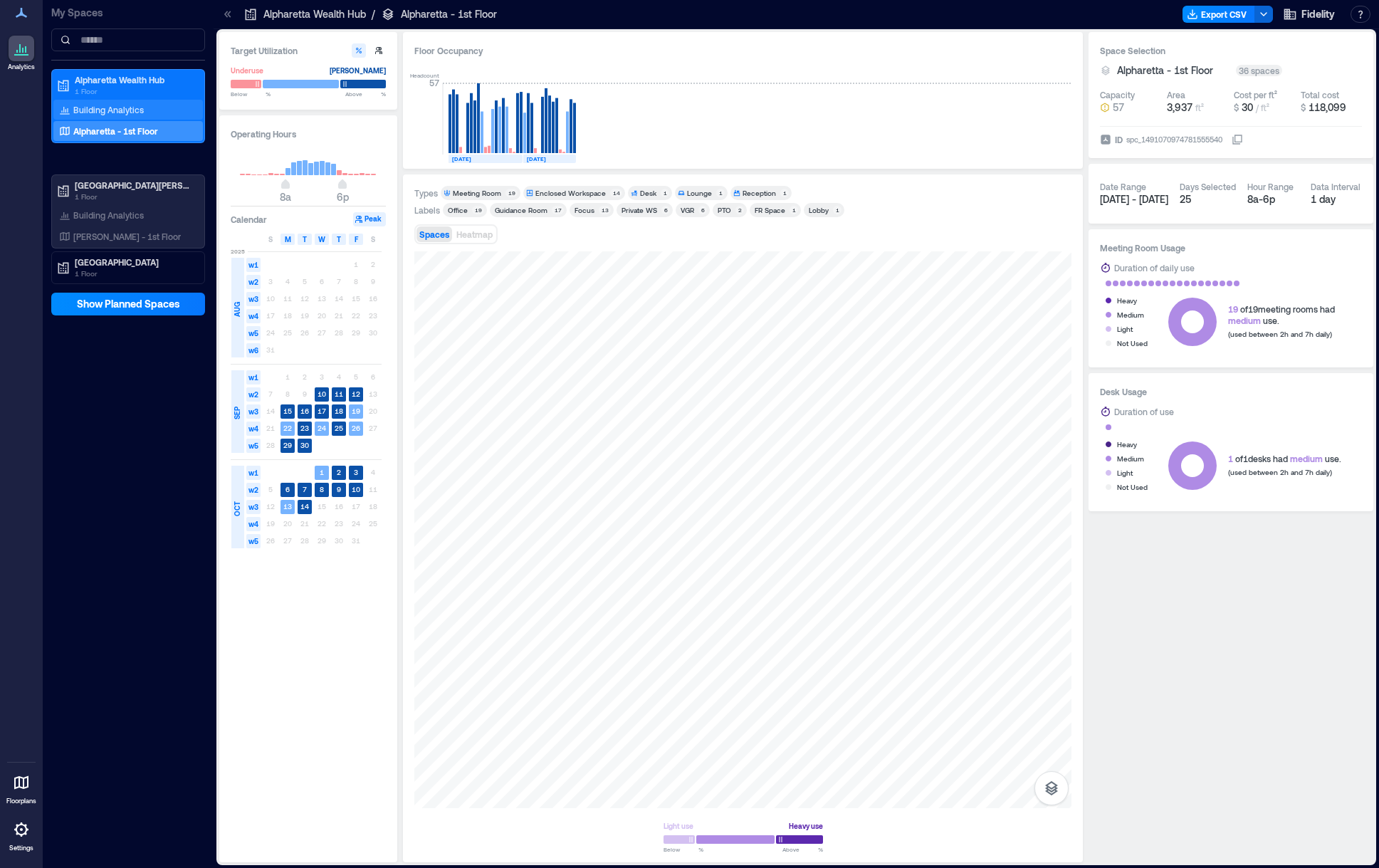
click at [123, 111] on p "Building Analytics" at bounding box center [109, 109] width 70 height 11
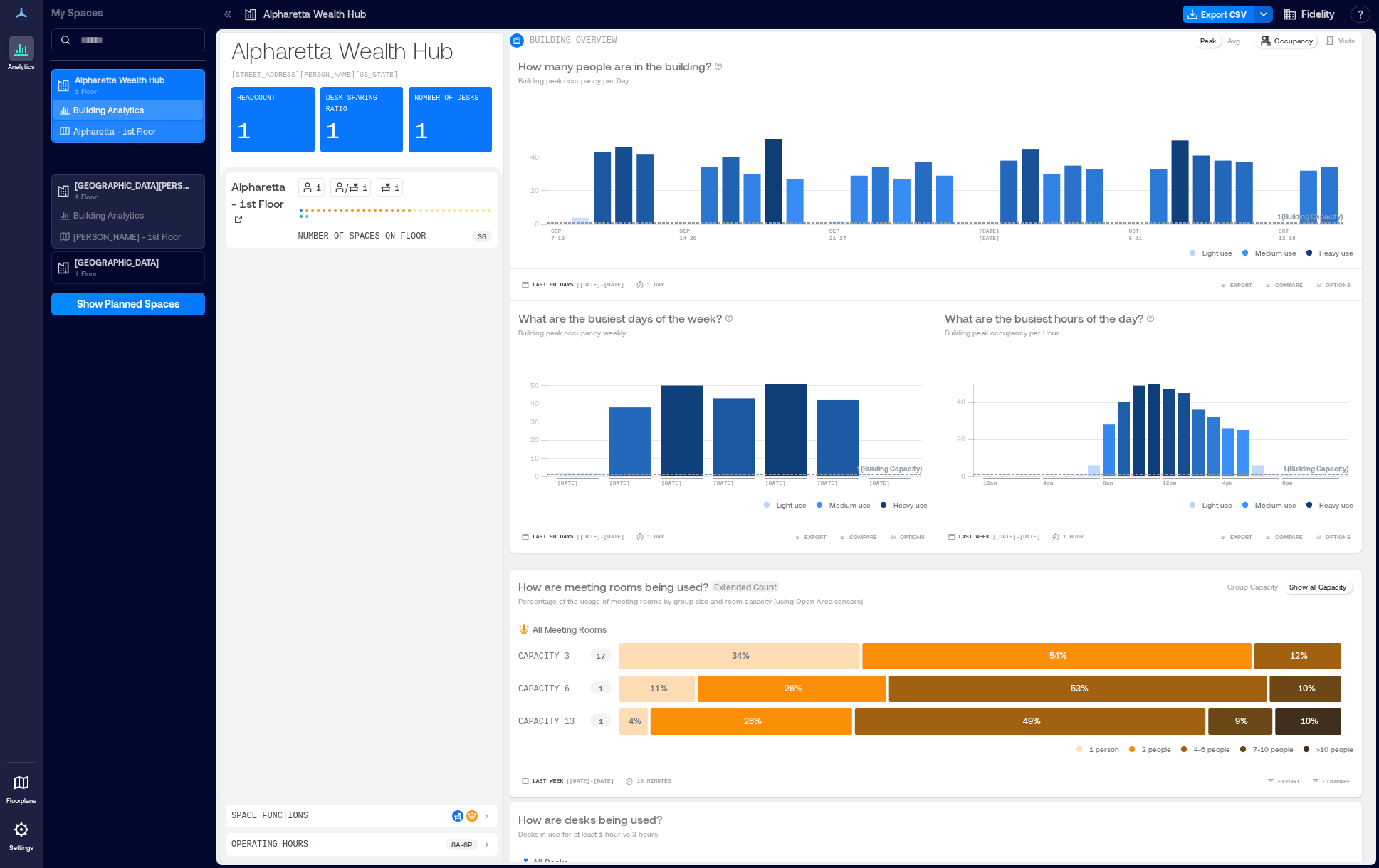
click at [140, 134] on div "Alpharetta - 1st Floor" at bounding box center [125, 131] width 138 height 14
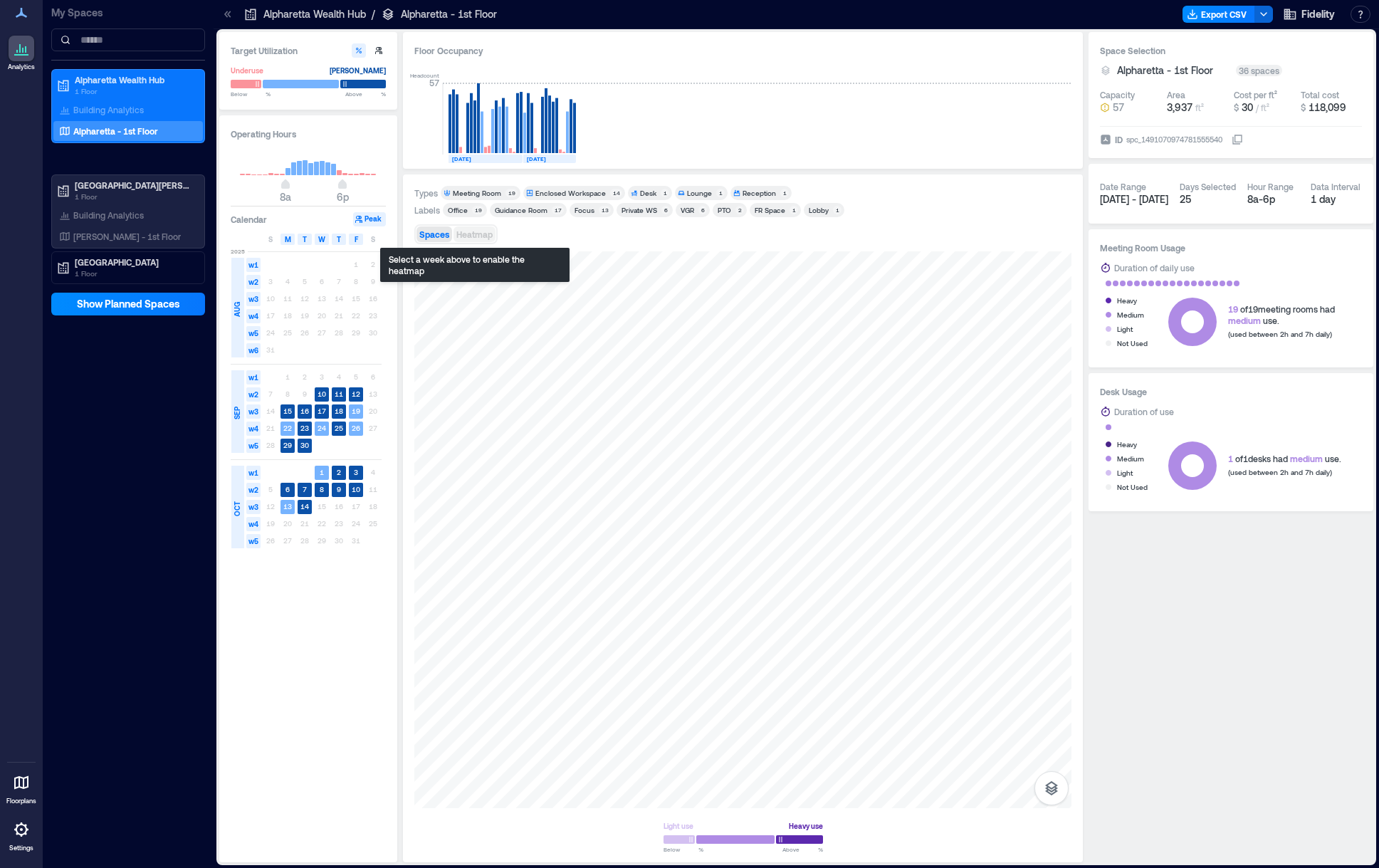
click at [473, 237] on span "Heatmap" at bounding box center [474, 233] width 36 height 10
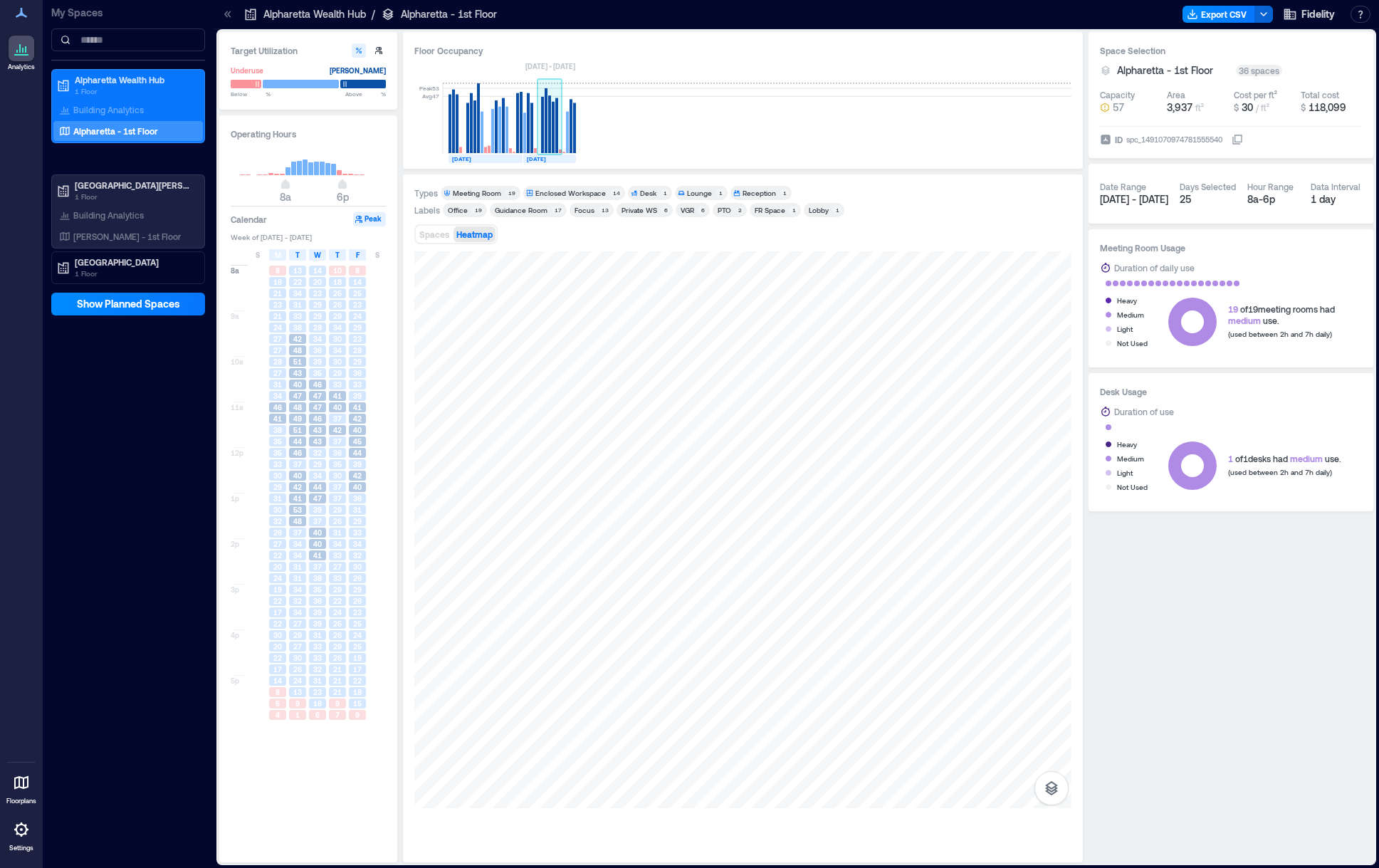
click at [555, 133] on rect at bounding box center [553, 127] width 3 height 51
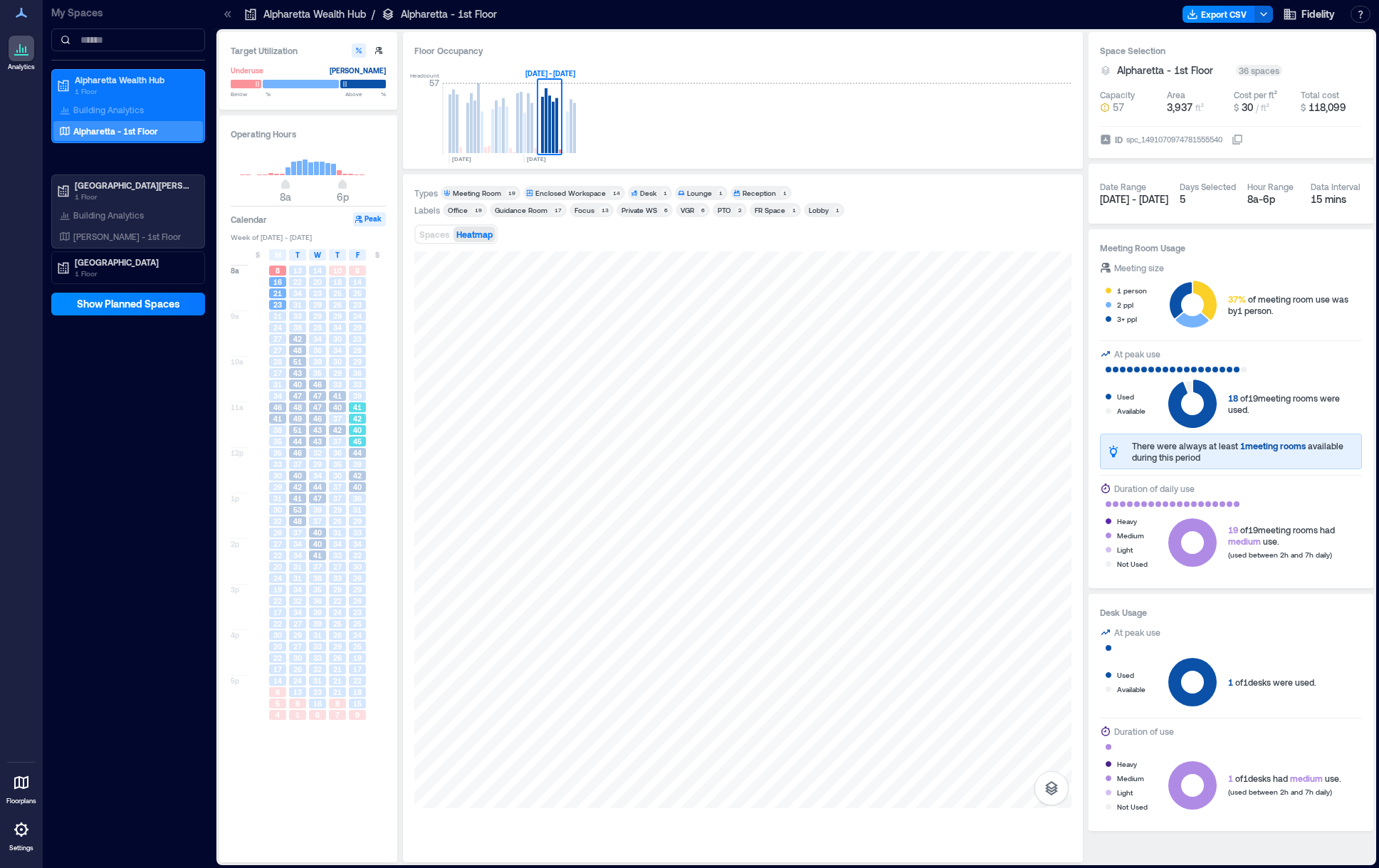
click at [365, 421] on div "42" at bounding box center [356, 418] width 17 height 10
click at [361, 459] on div "39" at bounding box center [357, 463] width 20 height 11
click at [359, 501] on span "36" at bounding box center [357, 498] width 9 height 10
click at [278, 288] on div "16" at bounding box center [277, 282] width 20 height 11
click at [276, 324] on span "24" at bounding box center [277, 326] width 9 height 10
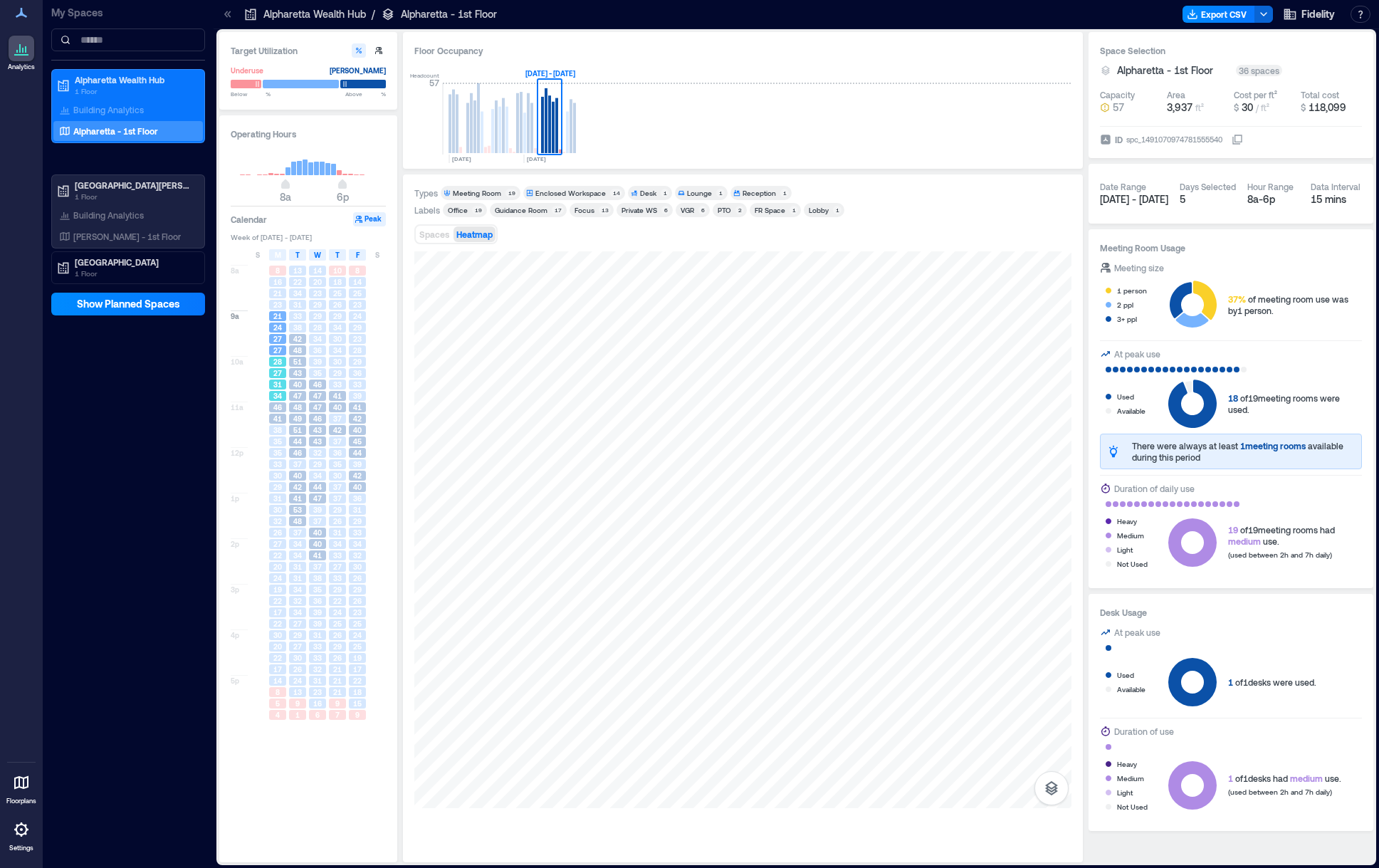
click at [276, 364] on span "28" at bounding box center [277, 361] width 9 height 10
click at [273, 414] on span "41" at bounding box center [277, 418] width 9 height 10
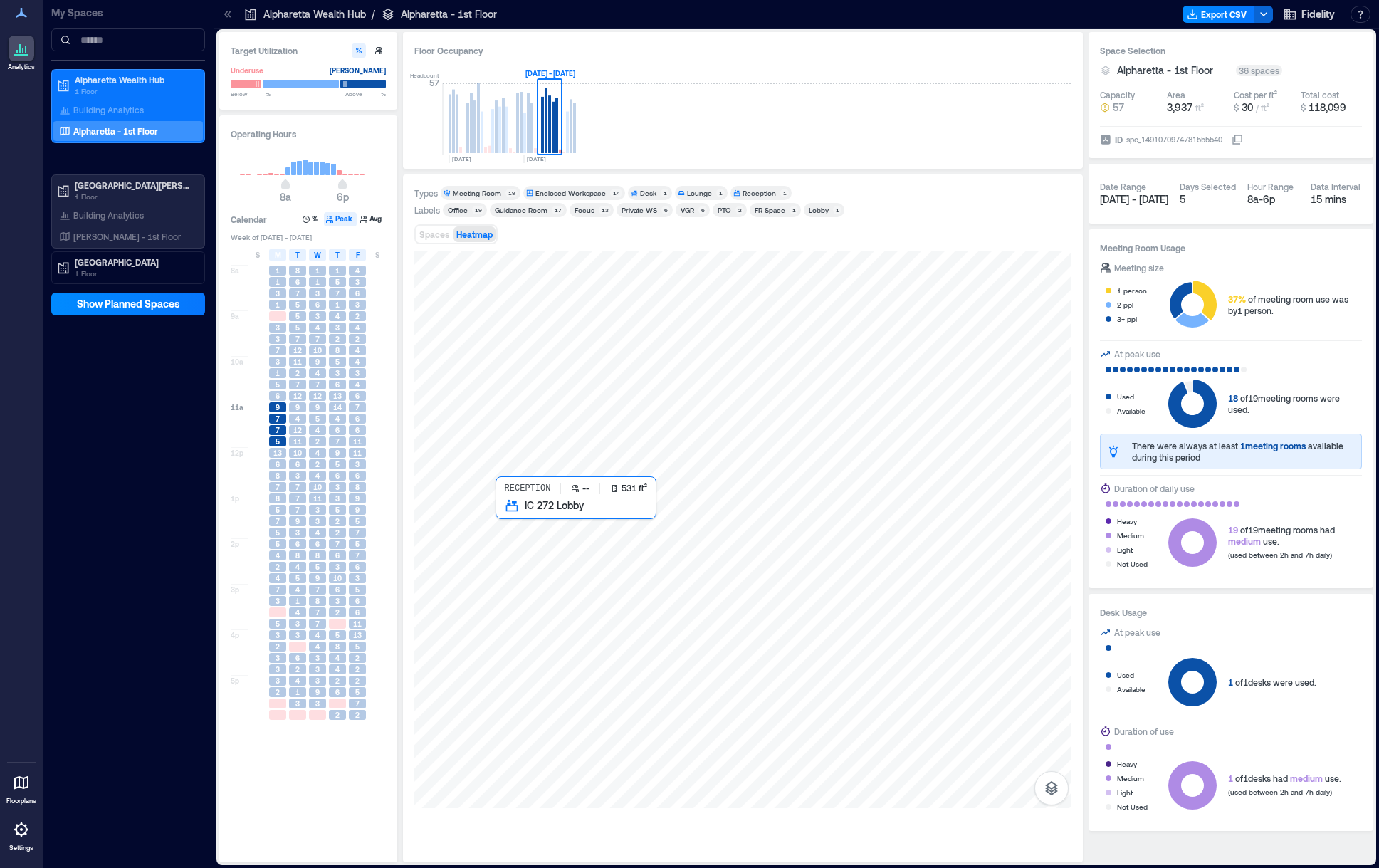
click at [581, 563] on div at bounding box center [743, 529] width 657 height 556
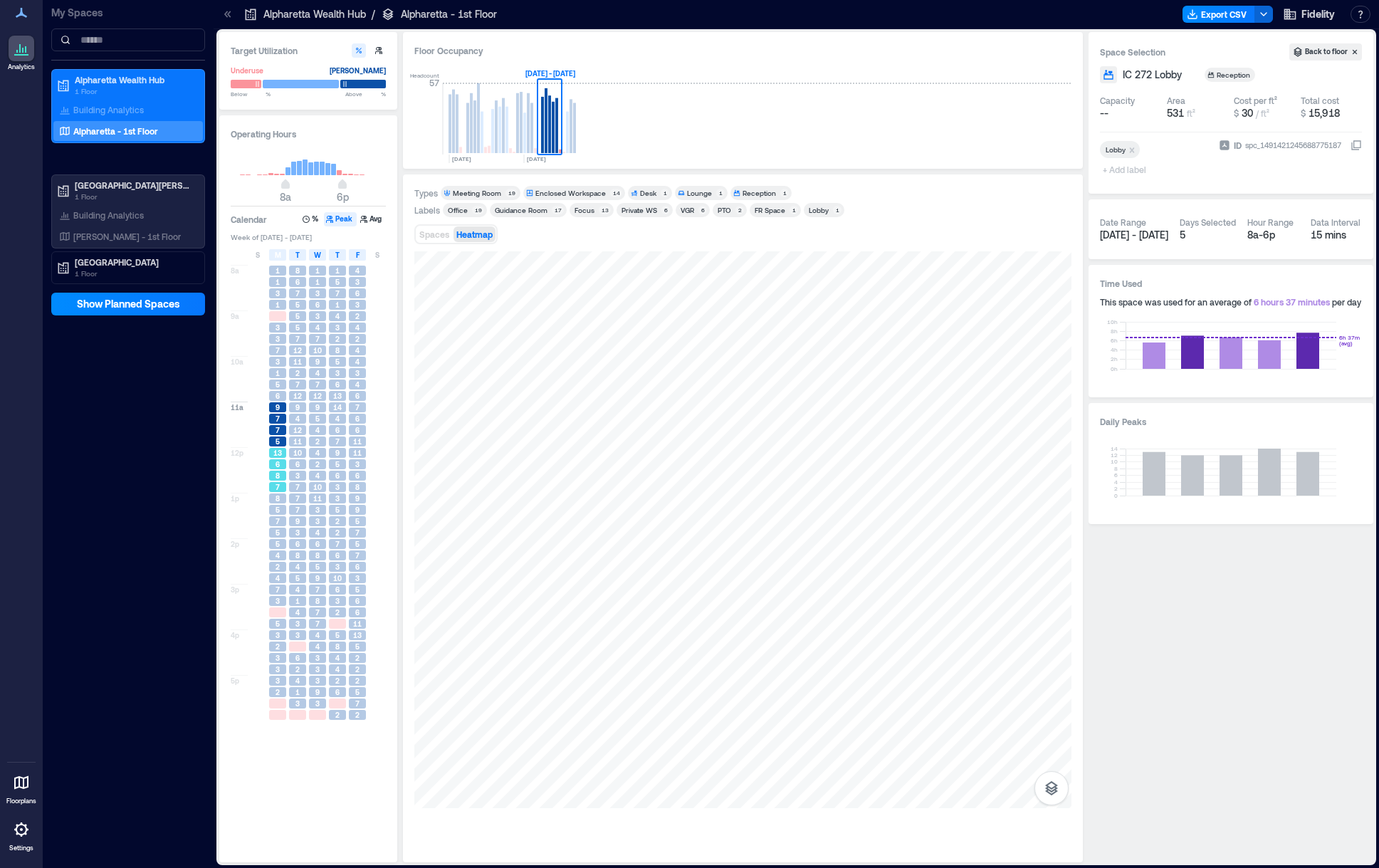
click at [283, 472] on div "8" at bounding box center [277, 475] width 17 height 10
click at [303, 465] on div "6" at bounding box center [297, 463] width 17 height 10
click at [356, 610] on span "6" at bounding box center [357, 612] width 4 height 10
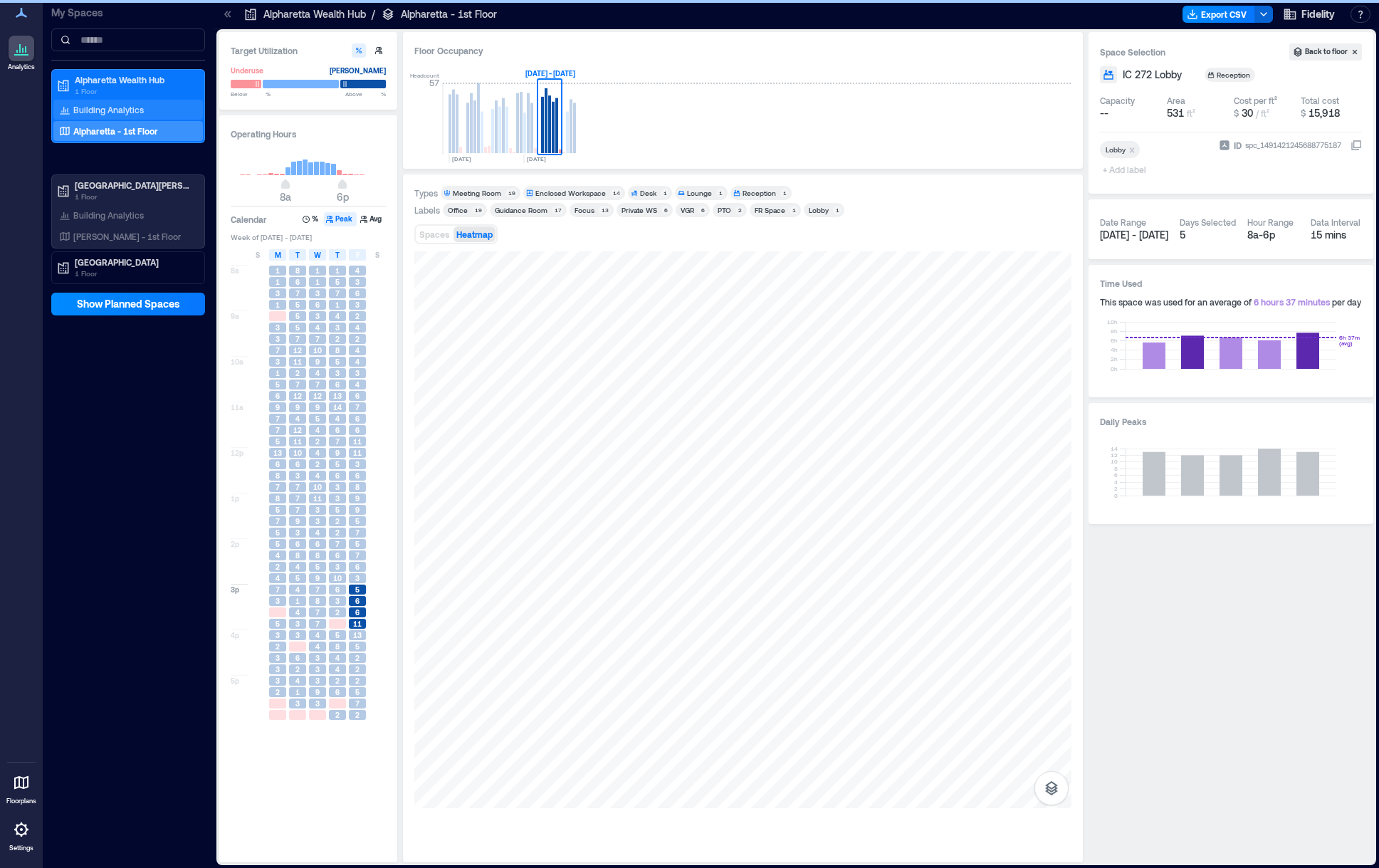
click at [113, 109] on p "Building Analytics" at bounding box center [109, 109] width 70 height 11
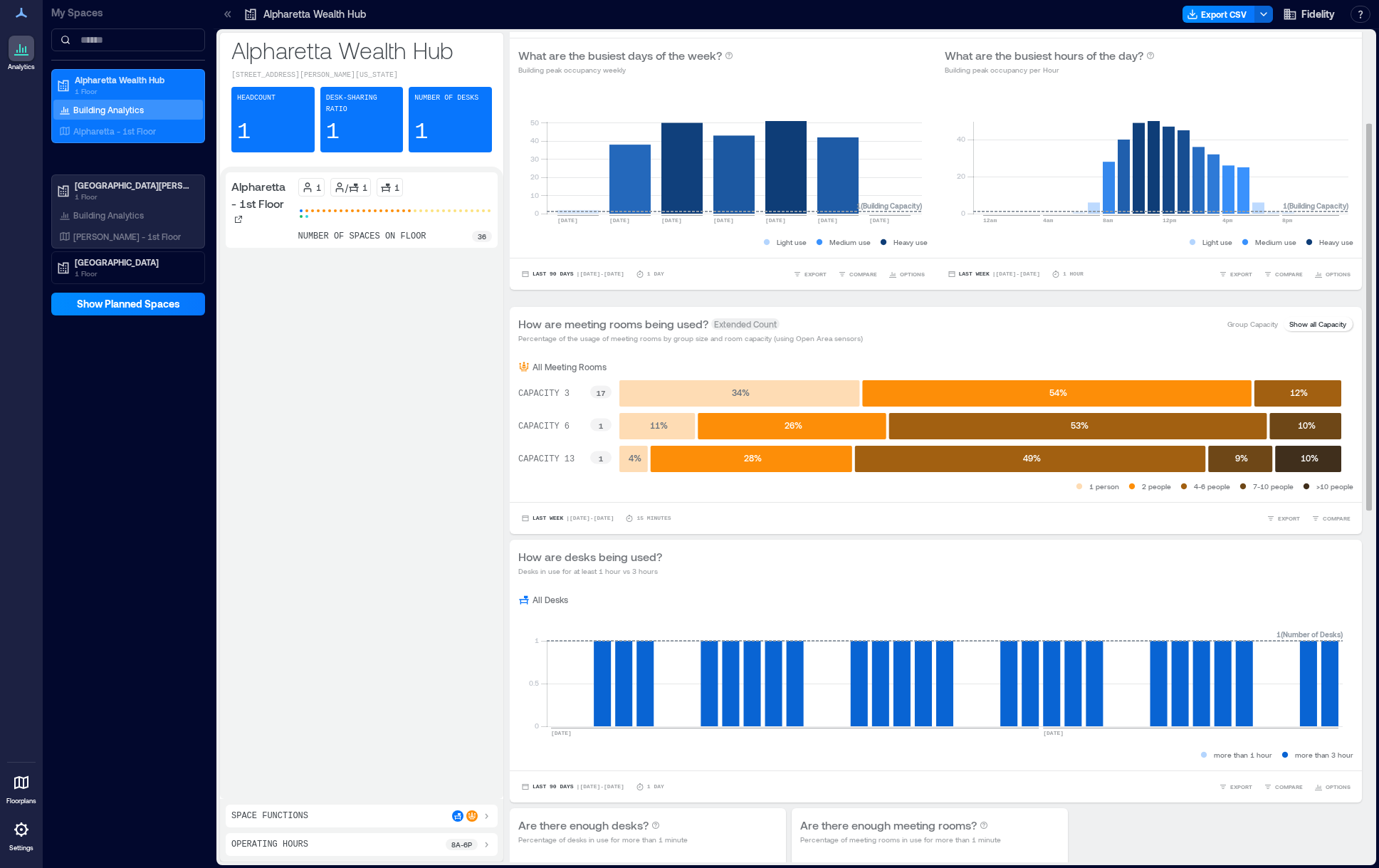
scroll to position [284, 0]
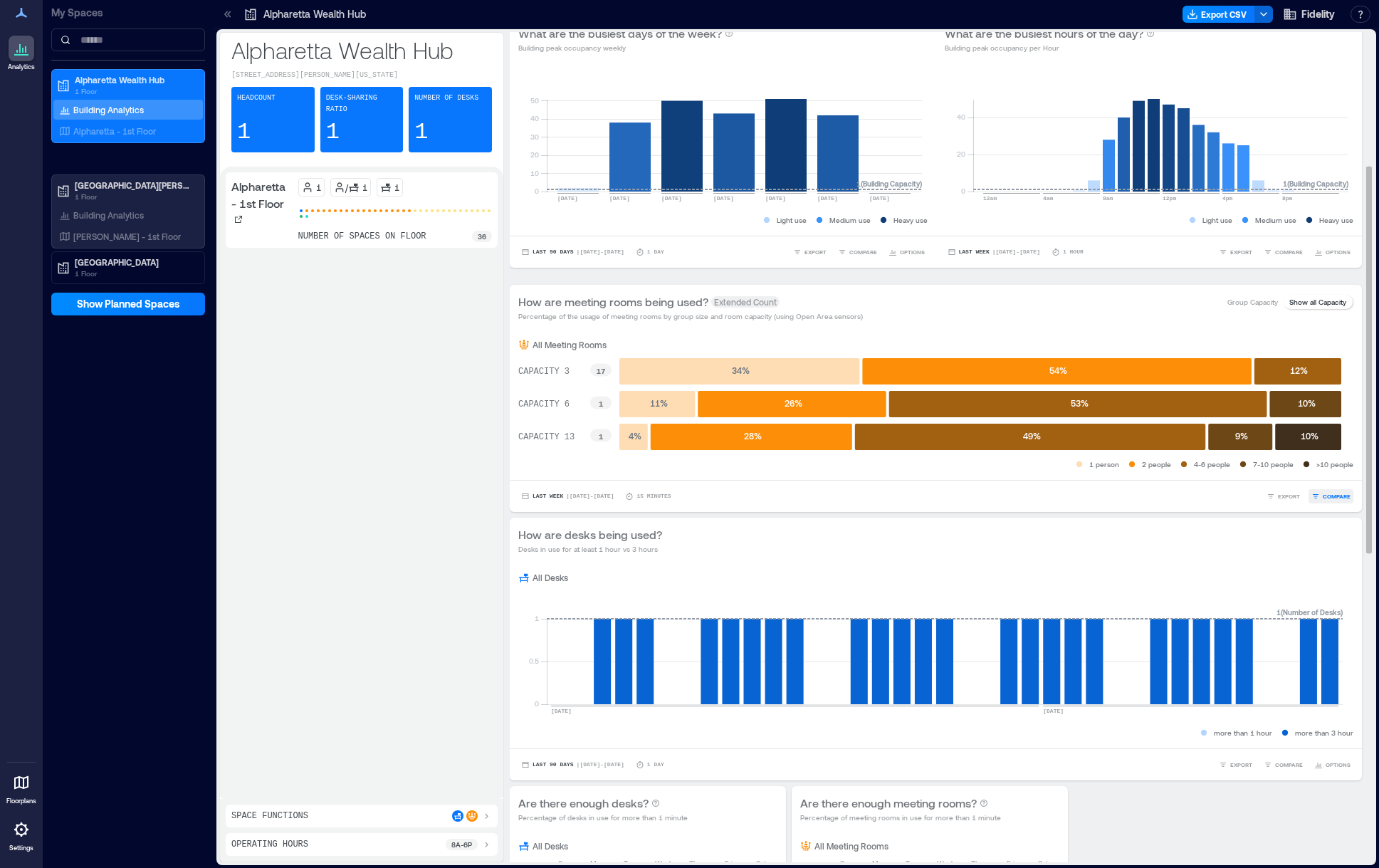
click at [1323, 500] on span "COMPARE" at bounding box center [1337, 496] width 28 height 9
click at [1230, 547] on div "How are desks being used? Desks in use for at least 1 hour vs 3 hours" at bounding box center [936, 540] width 835 height 28
click at [1278, 500] on span "EXPORT" at bounding box center [1289, 496] width 22 height 9
click at [1323, 500] on span "COMPARE" at bounding box center [1337, 496] width 28 height 9
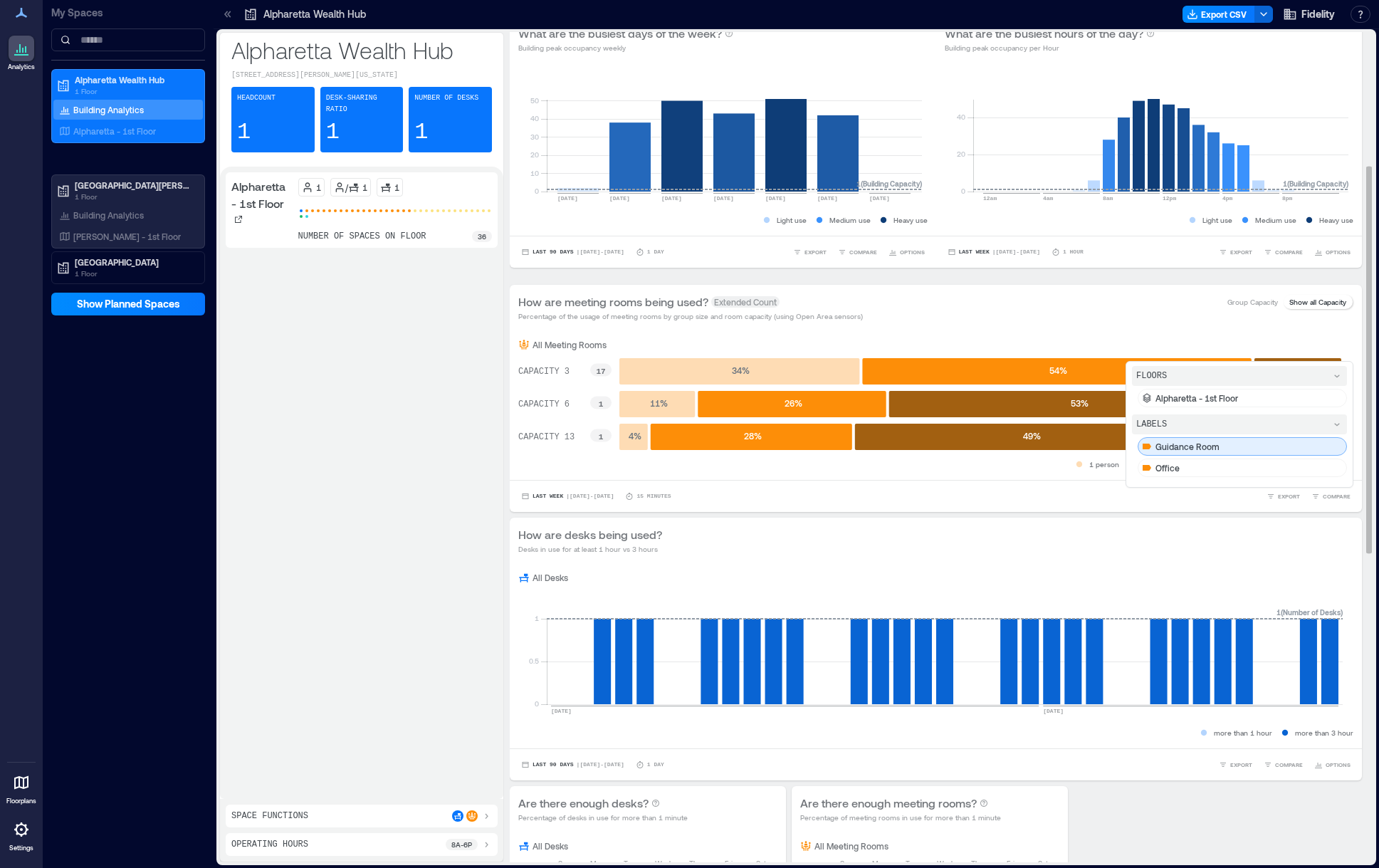
click at [1224, 456] on div "Guidance Room" at bounding box center [1242, 446] width 209 height 18
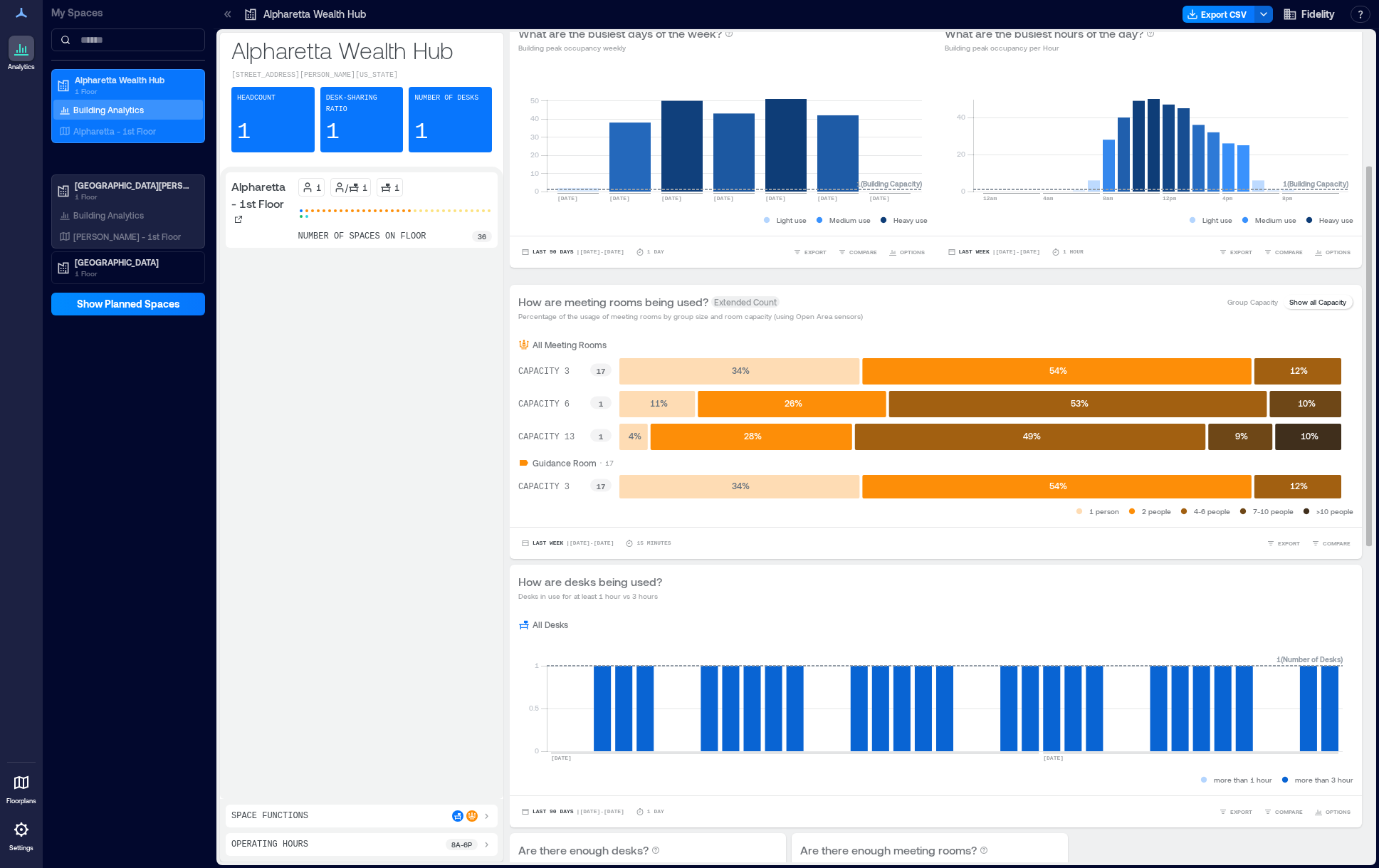
click at [1100, 559] on div "Last Week | [DATE] - [DATE] minutes EXPORT COMPARE FLOORS Alpharetta - 1st Floo…" at bounding box center [936, 542] width 852 height 32
drag, startPoint x: 471, startPoint y: 635, endPoint x: 640, endPoint y: 558, distance: 185.7
click at [471, 635] on div "Alpharetta - 1st Floor 1 / 1 1 number of spaces on floor 36" at bounding box center [362, 482] width 272 height 621
drag, startPoint x: 446, startPoint y: 450, endPoint x: 564, endPoint y: 453, distance: 118.0
click at [446, 450] on div "Alpharetta - 1st Floor 1 / 1 1 number of spaces on floor 36" at bounding box center [362, 482] width 272 height 621
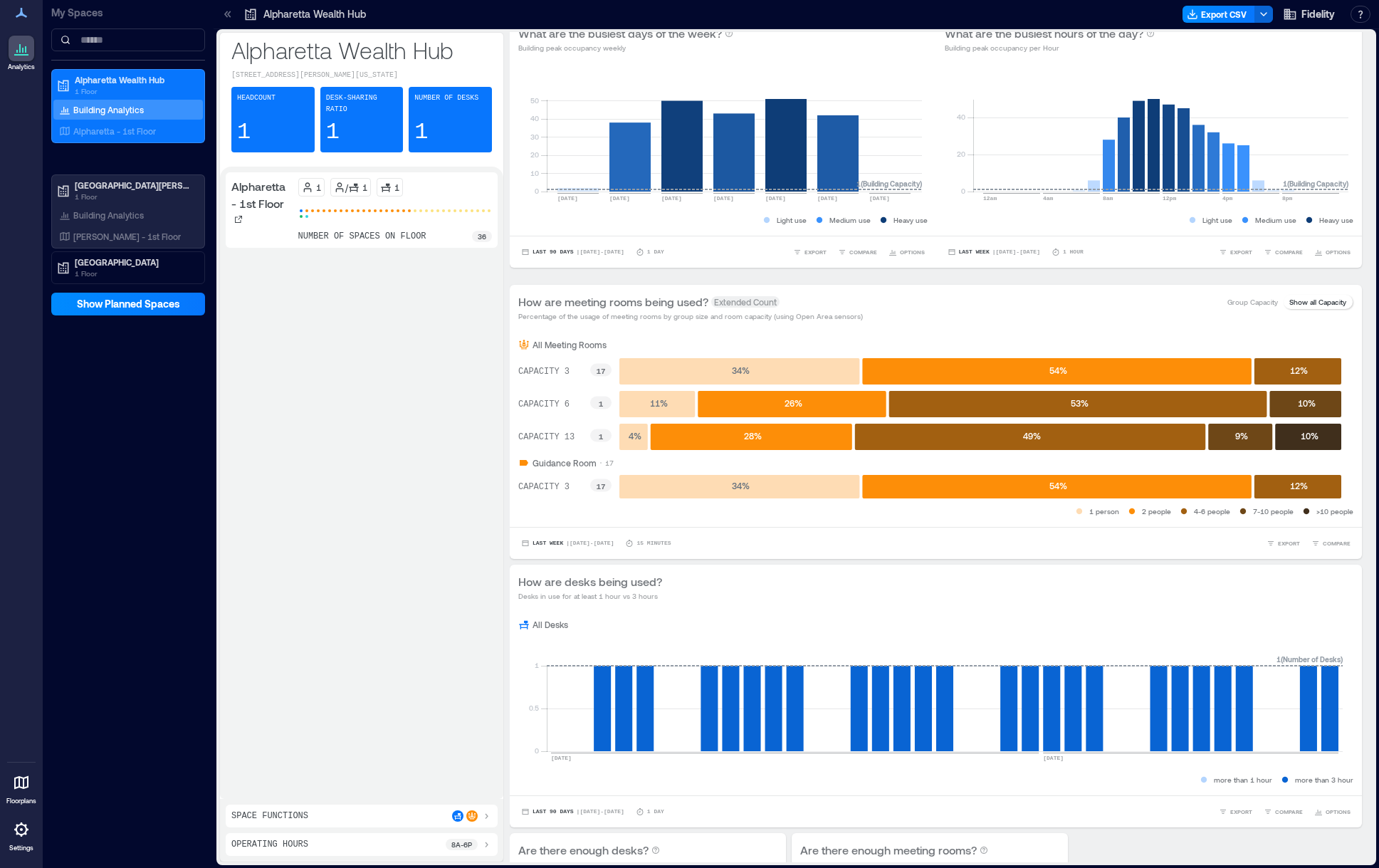
click at [355, 813] on div "Space Functions" at bounding box center [362, 815] width 261 height 11
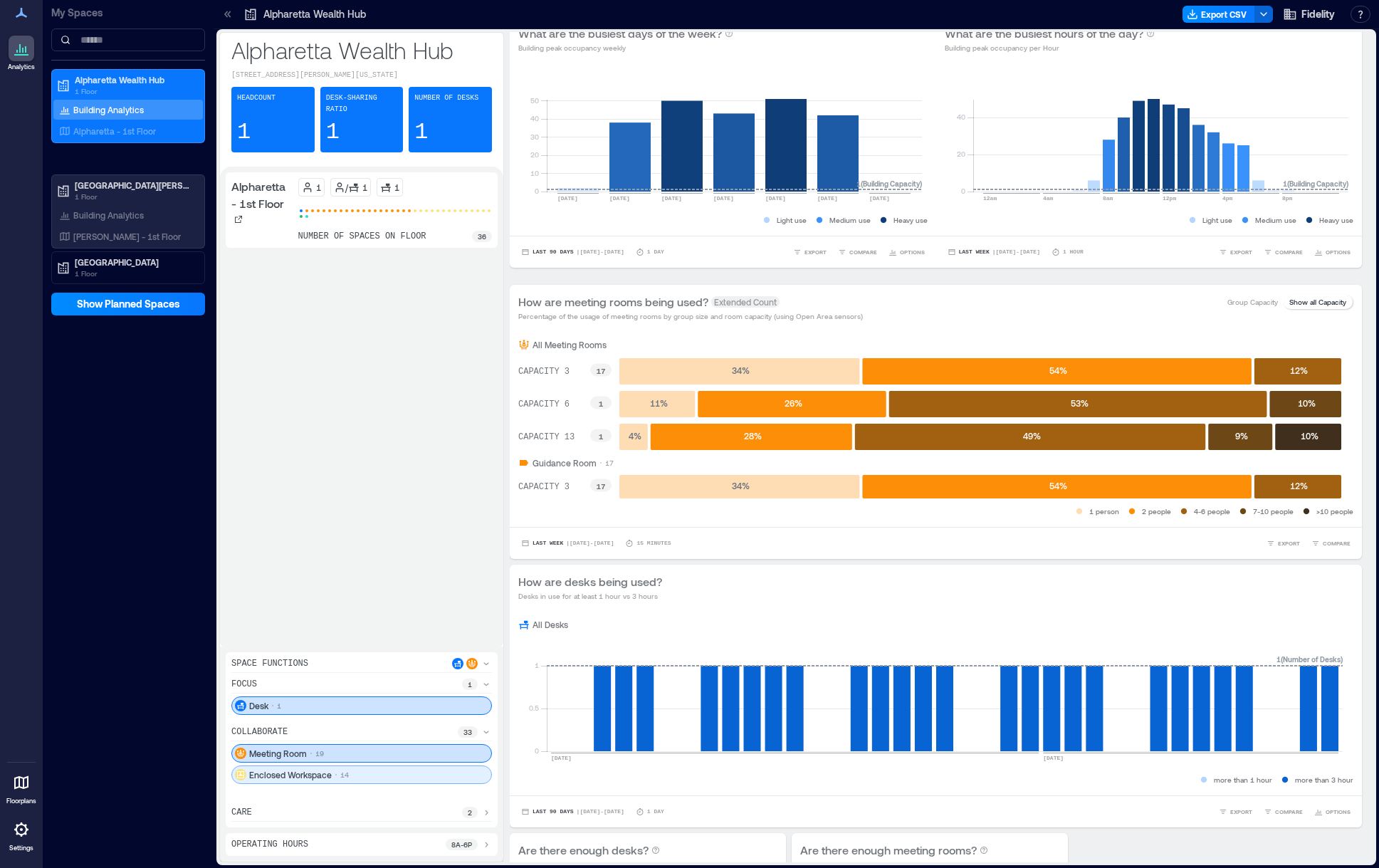
click at [381, 775] on div "Enclosed Workspace 14" at bounding box center [362, 774] width 261 height 18
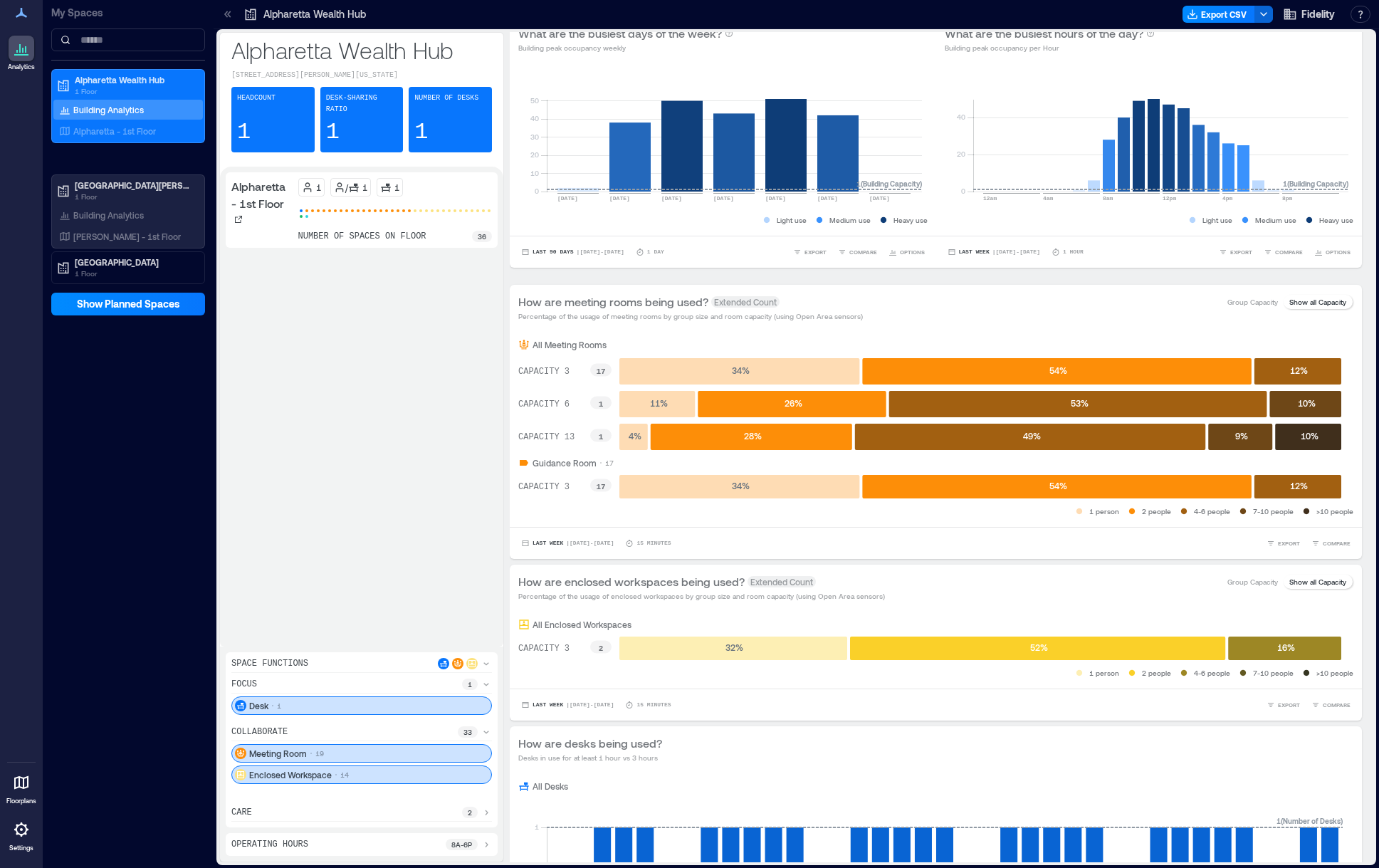
click at [421, 839] on div "Operating Hours 8a - 6p" at bounding box center [362, 844] width 261 height 11
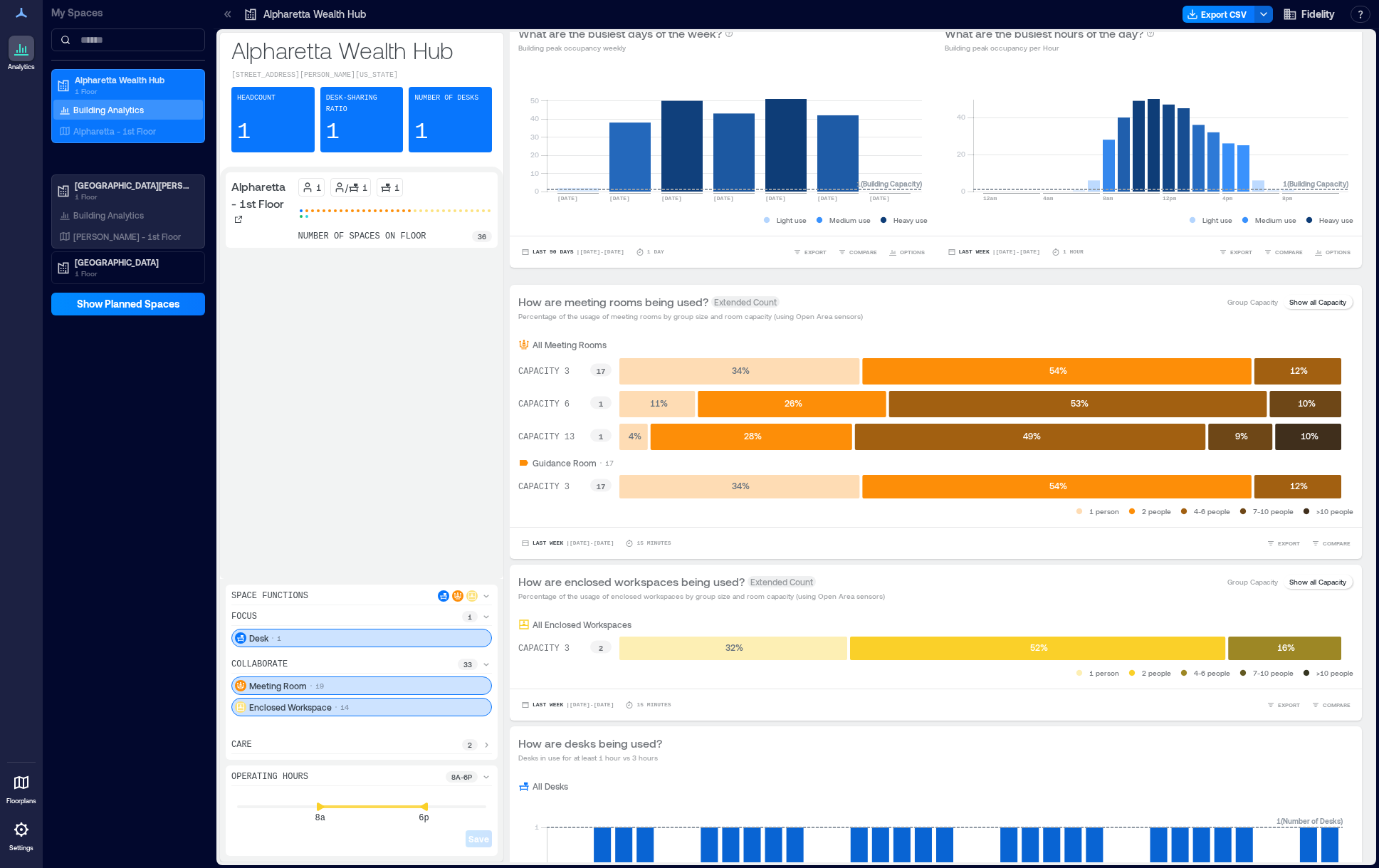
click at [420, 845] on div "Save" at bounding box center [362, 827] width 261 height 39
click at [427, 773] on div "Operating Hours 8a - 6p" at bounding box center [362, 778] width 261 height 15
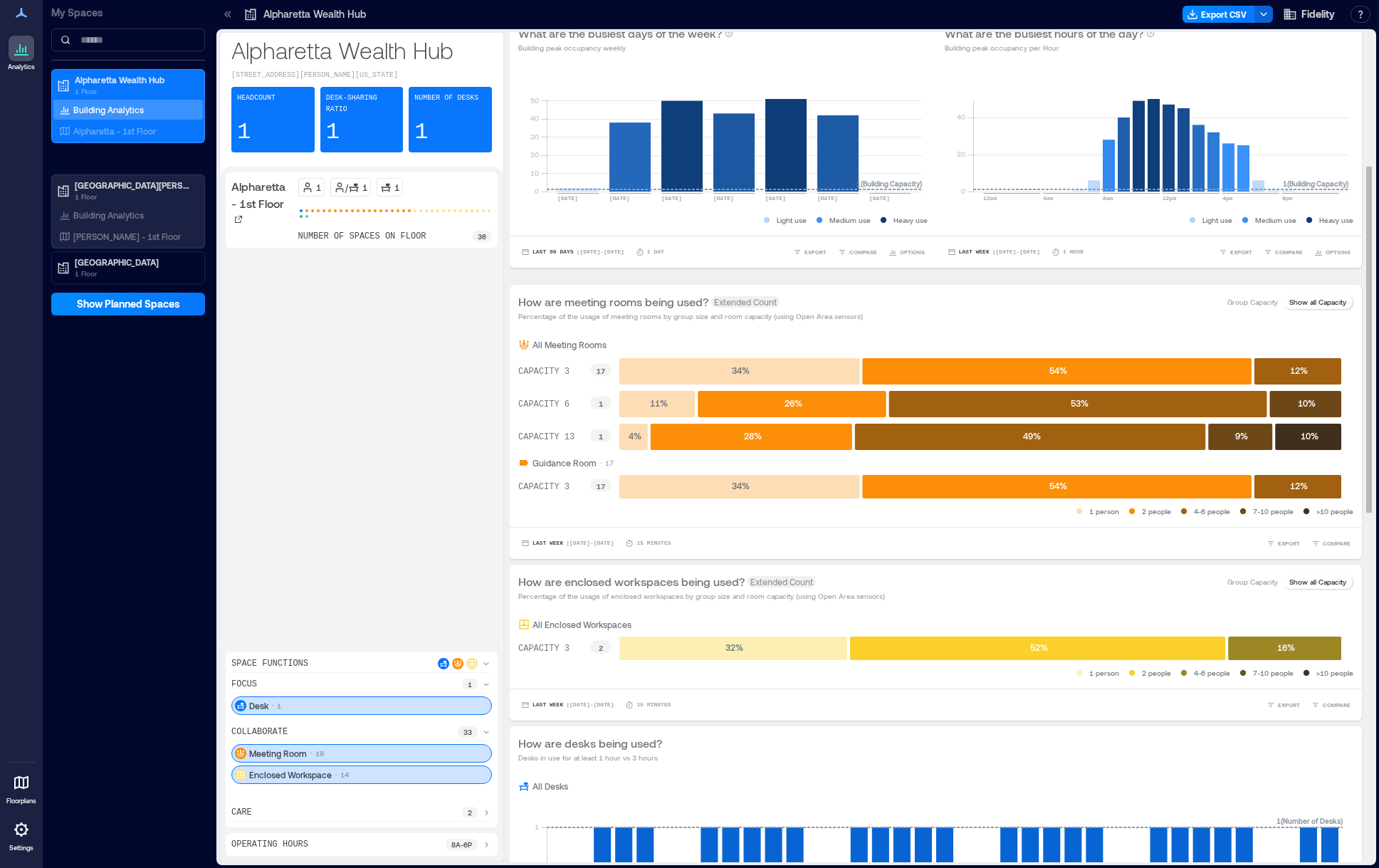
drag, startPoint x: 384, startPoint y: 454, endPoint x: 768, endPoint y: 622, distance: 419.1
click at [385, 454] on div "Alpharetta - 1st Floor 1 / 1 1 number of spaces on floor 36" at bounding box center [362, 406] width 272 height 469
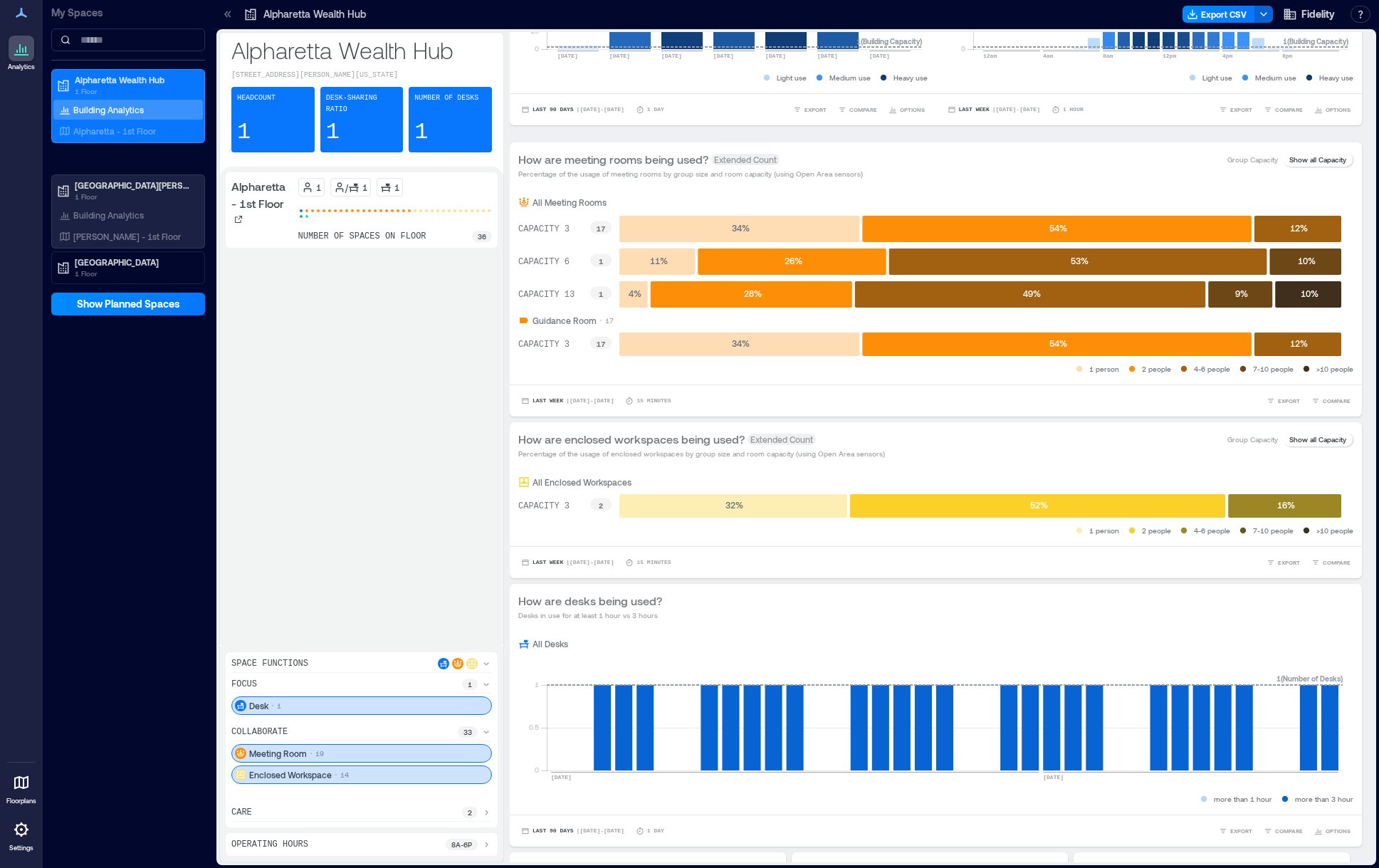
click at [485, 662] on icon at bounding box center [486, 663] width 11 height 11
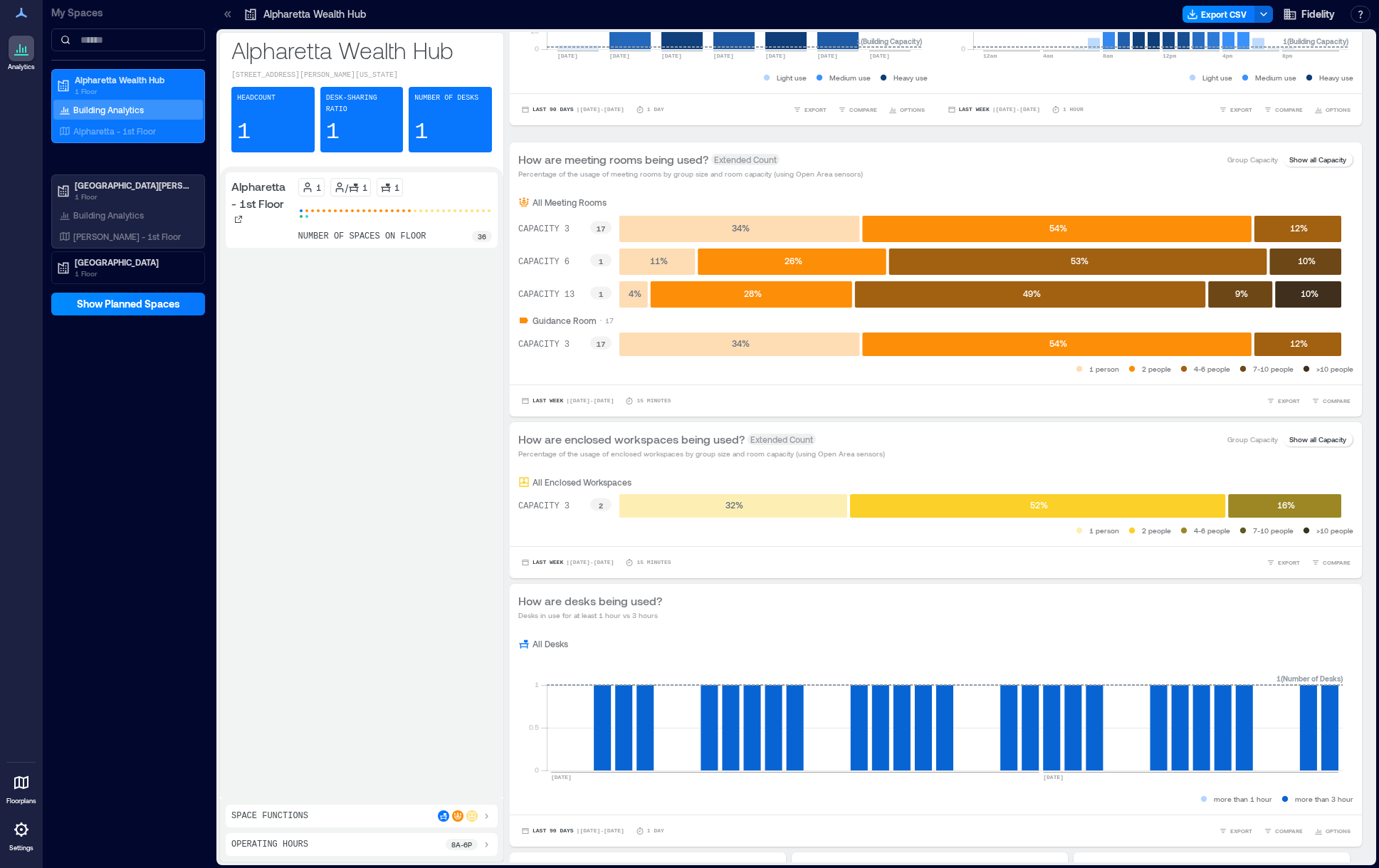
click at [486, 816] on icon at bounding box center [486, 815] width 11 height 11
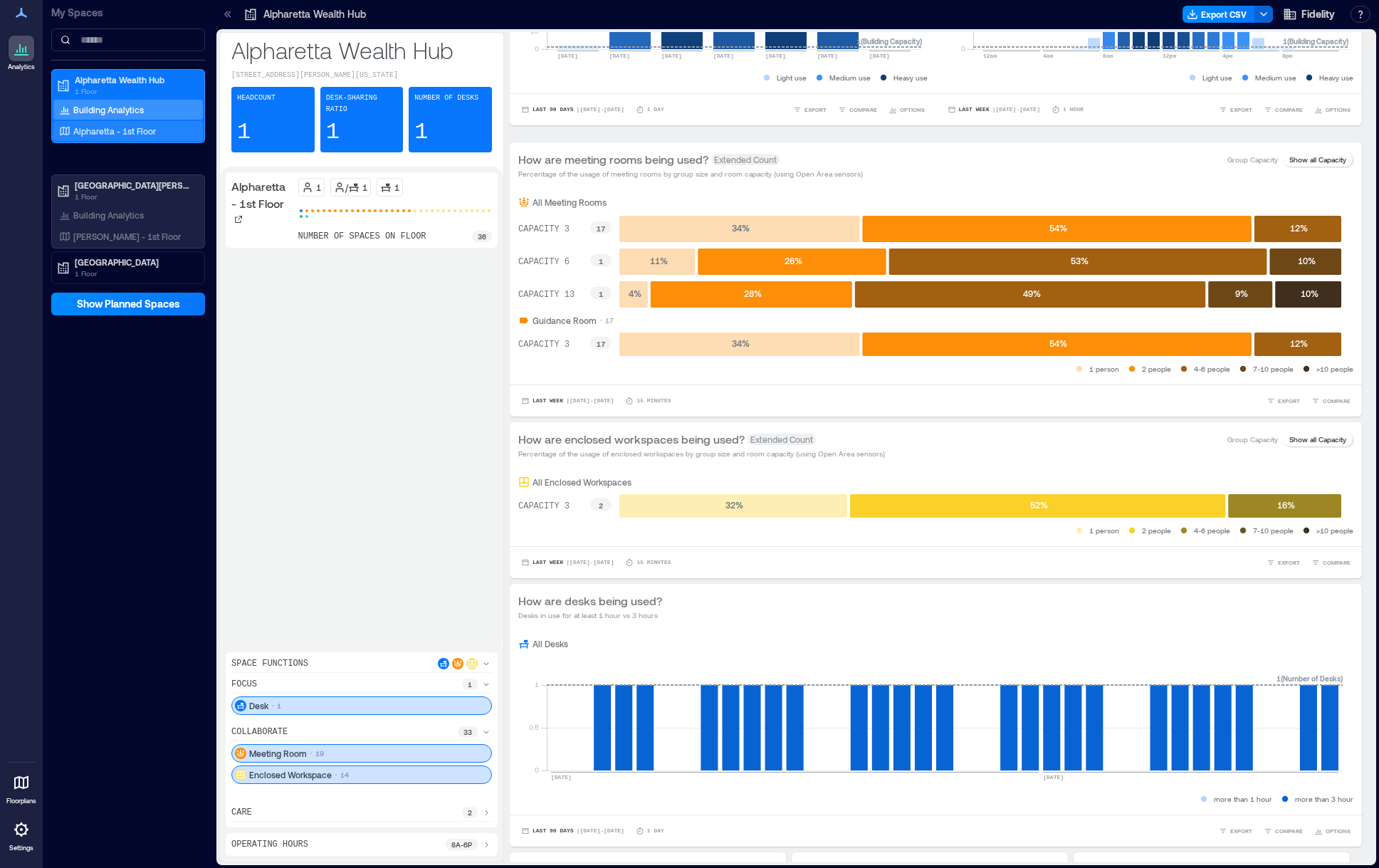
click at [147, 134] on p "Alpharetta - 1st Floor" at bounding box center [115, 131] width 83 height 11
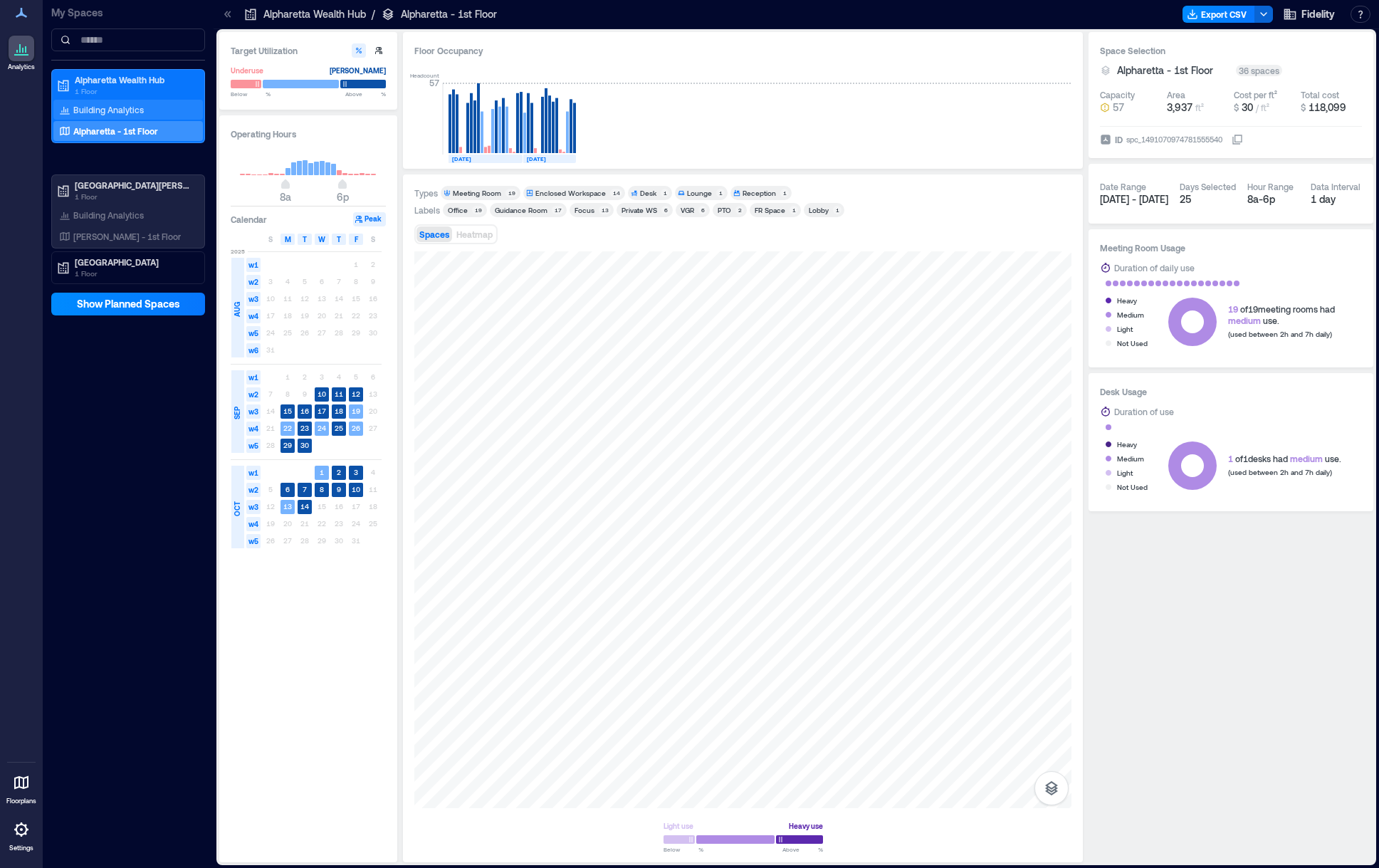
click at [130, 103] on div "Building Analytics" at bounding box center [101, 110] width 90 height 14
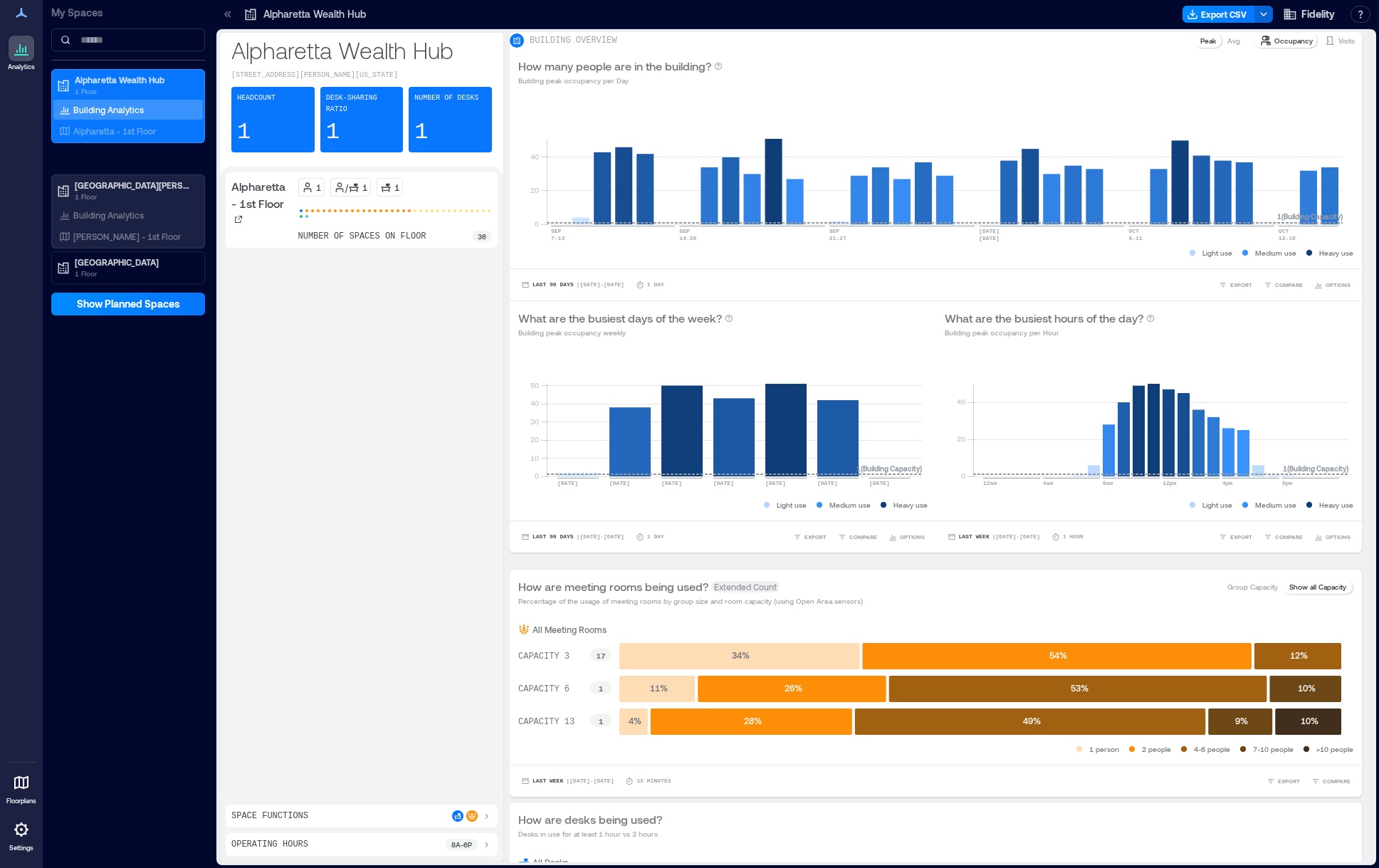
drag, startPoint x: 319, startPoint y: 677, endPoint x: 506, endPoint y: 620, distance: 195.5
click at [319, 677] on div "Alpharetta - 1st Floor 1 / 1 1 number of spaces on floor 36" at bounding box center [362, 482] width 272 height 621
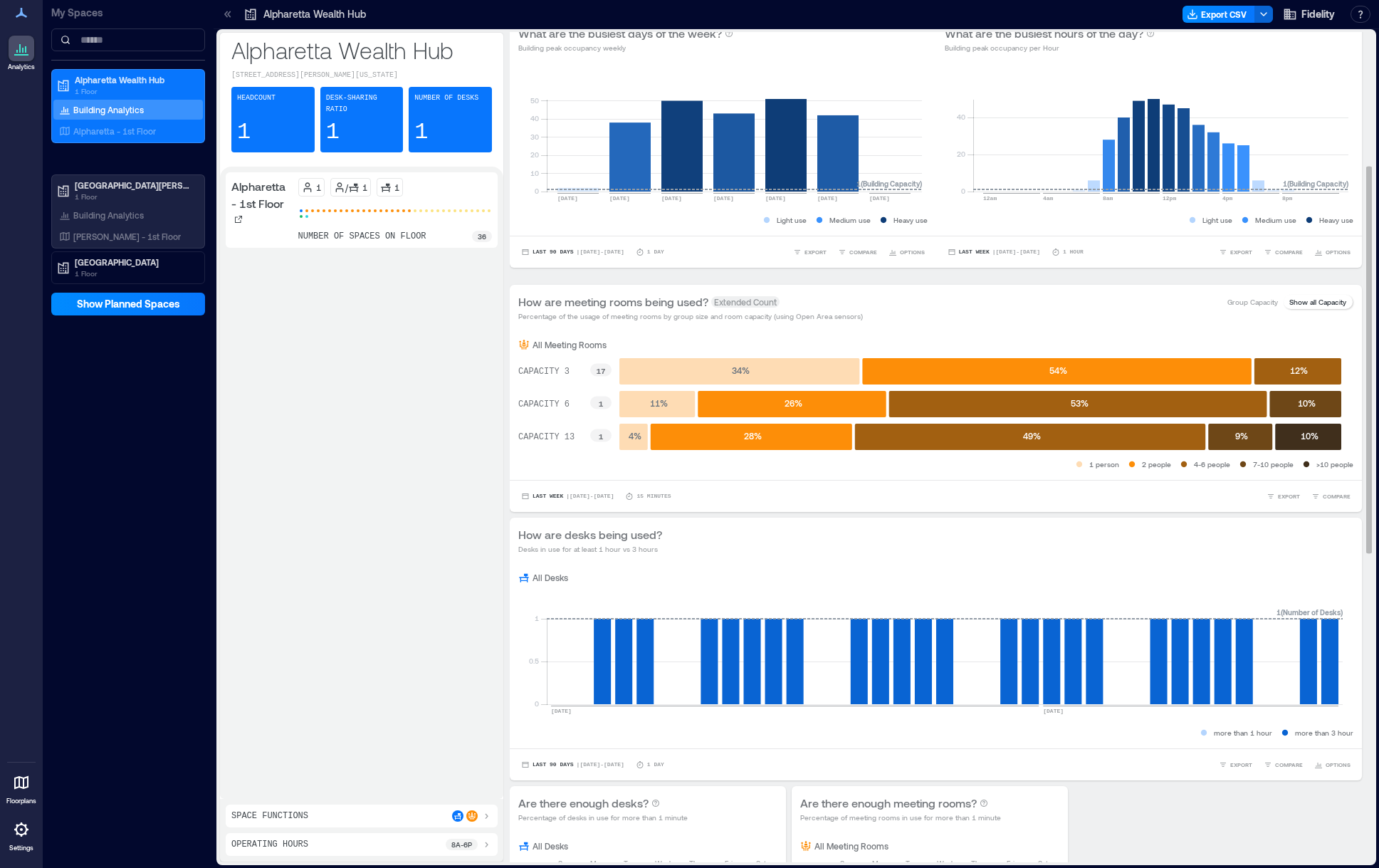
drag, startPoint x: 1357, startPoint y: 399, endPoint x: 1361, endPoint y: 504, distance: 105.1
click at [1361, 504] on div "BUILDING OVERVIEW Peak Avg Occupancy Visits How many people are in the building…" at bounding box center [942, 448] width 864 height 830
click at [470, 814] on icon at bounding box center [472, 816] width 9 height 9
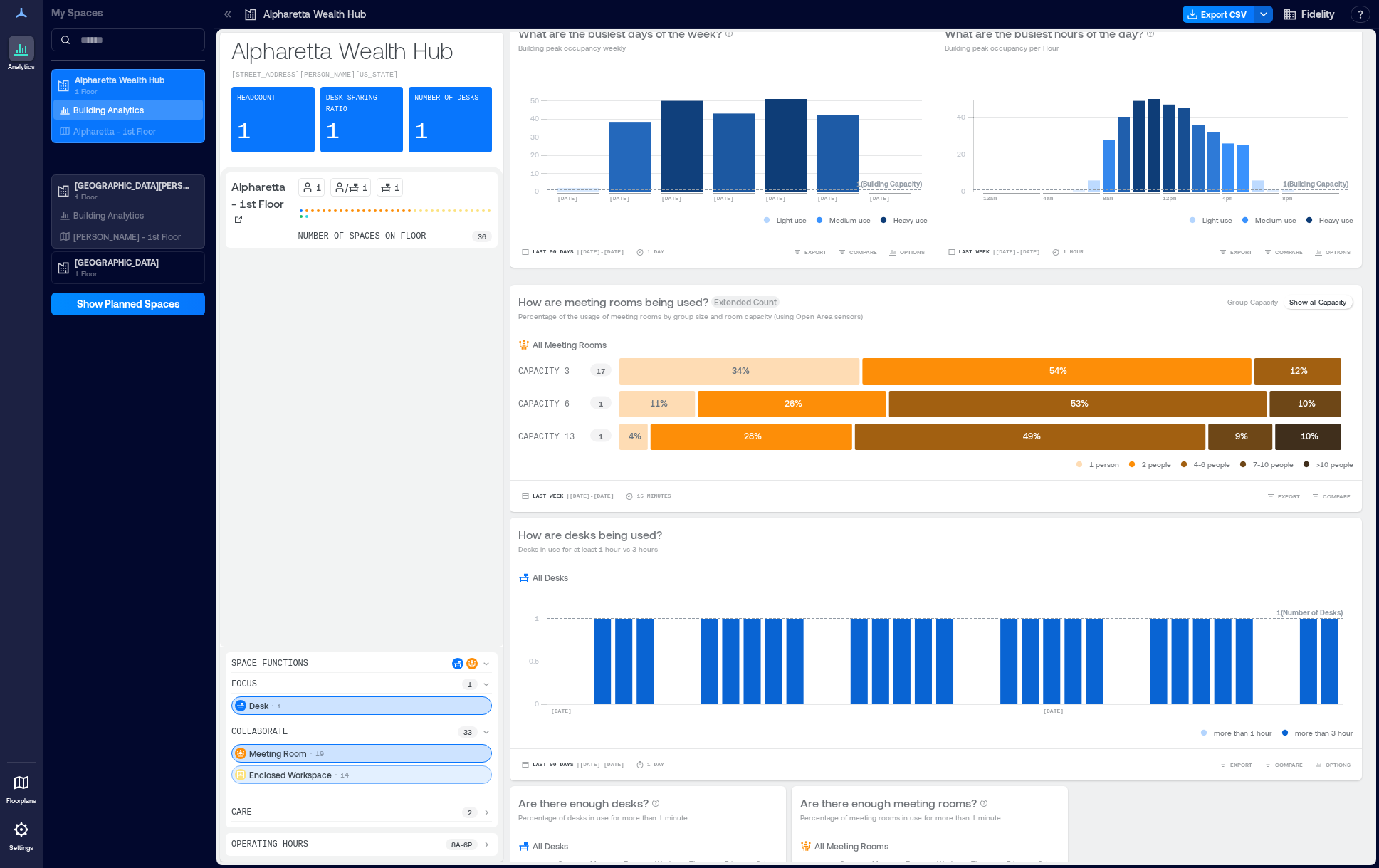
click at [372, 776] on div "Enclosed Workspace 14" at bounding box center [362, 774] width 261 height 18
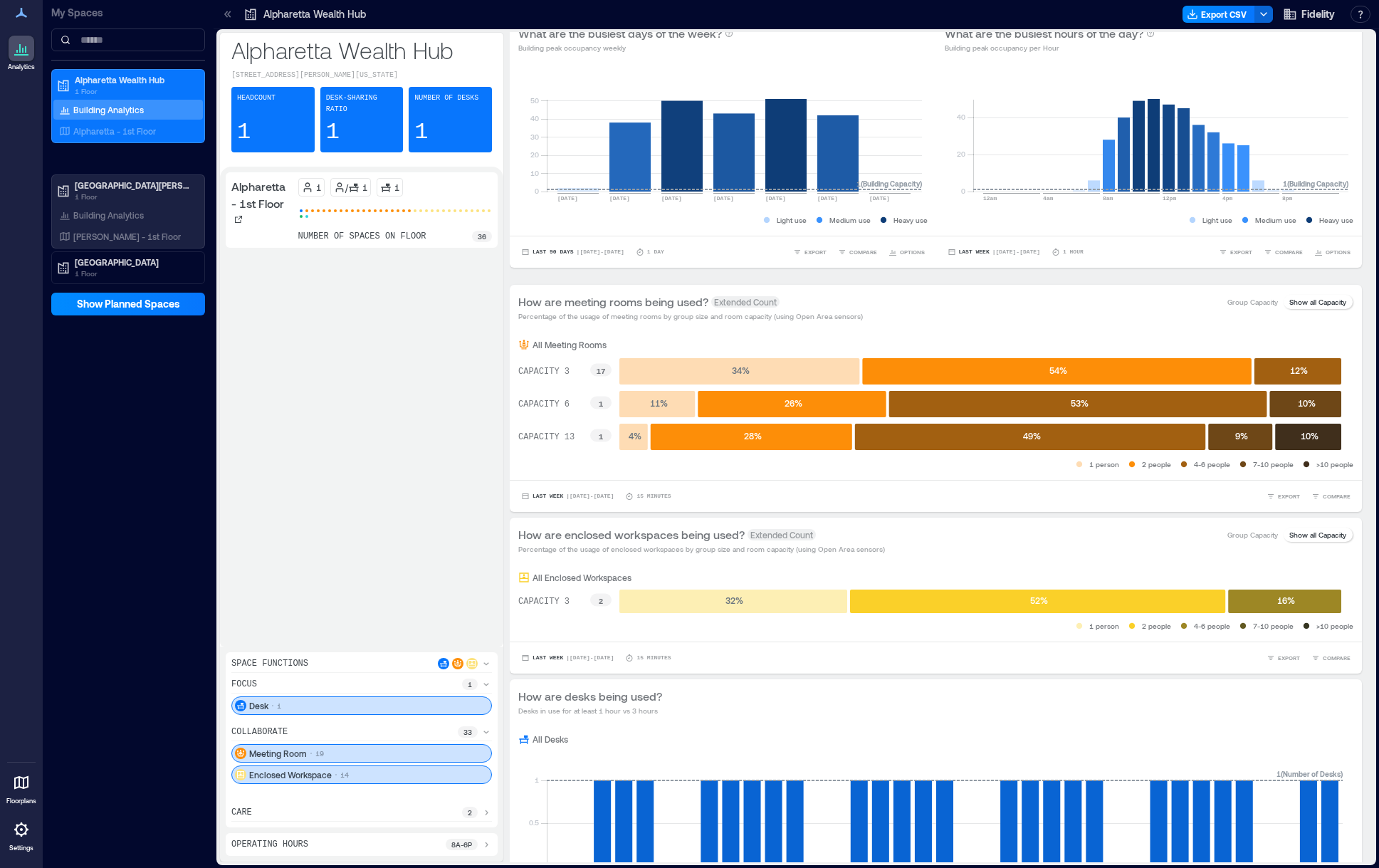
click at [481, 814] on icon at bounding box center [486, 812] width 11 height 11
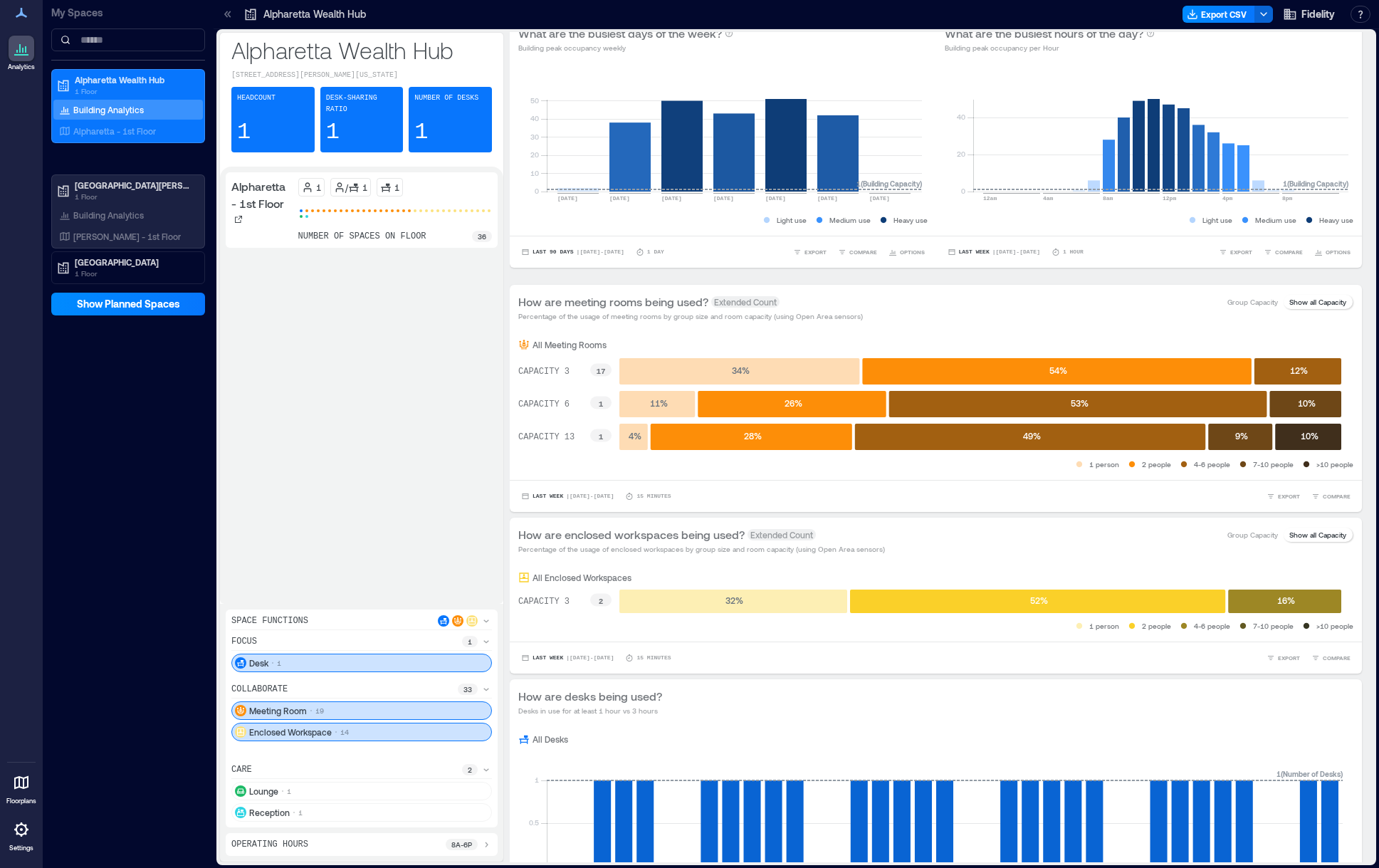
click at [481, 771] on icon at bounding box center [486, 769] width 11 height 11
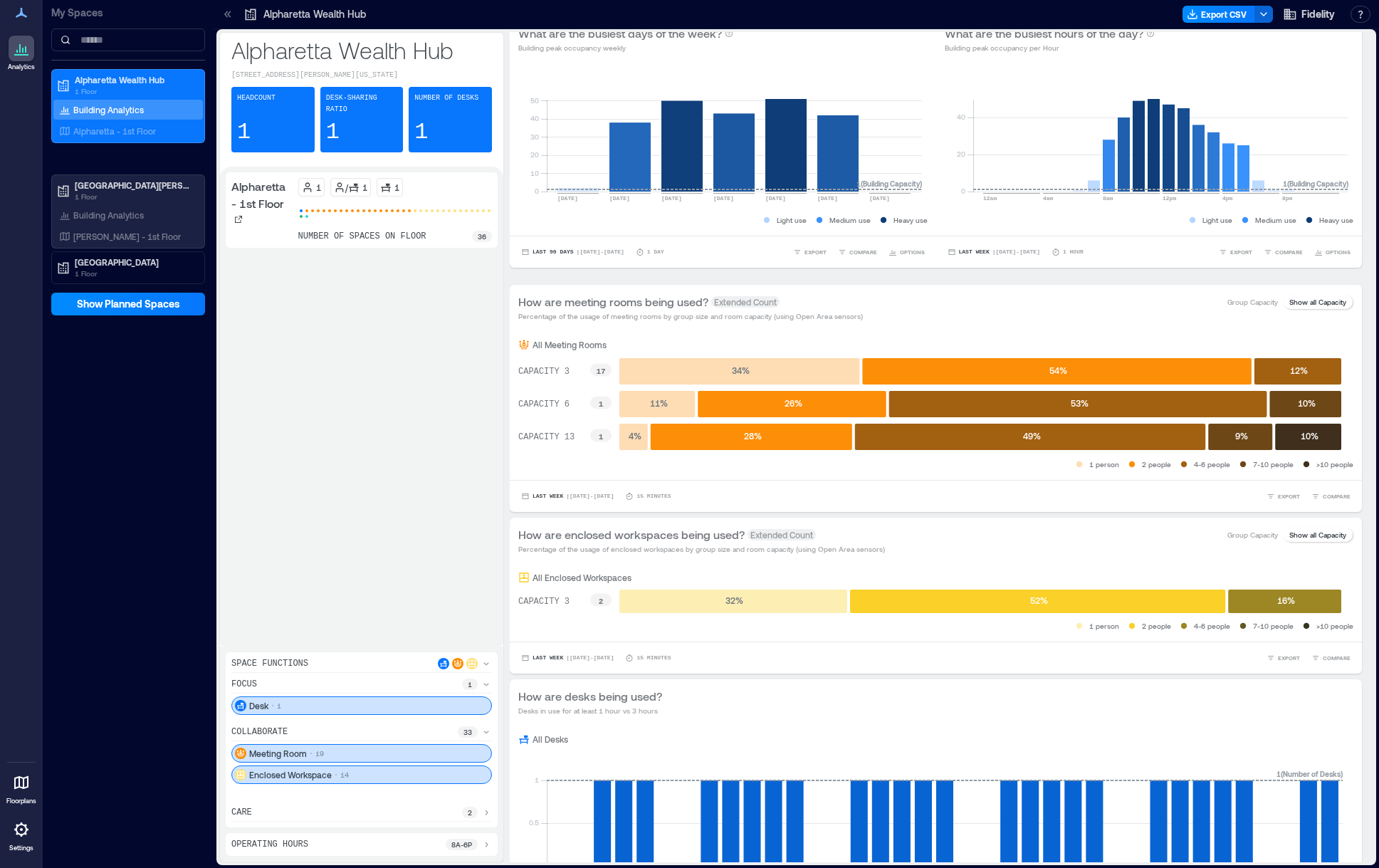
click at [478, 664] on div at bounding box center [465, 663] width 54 height 11
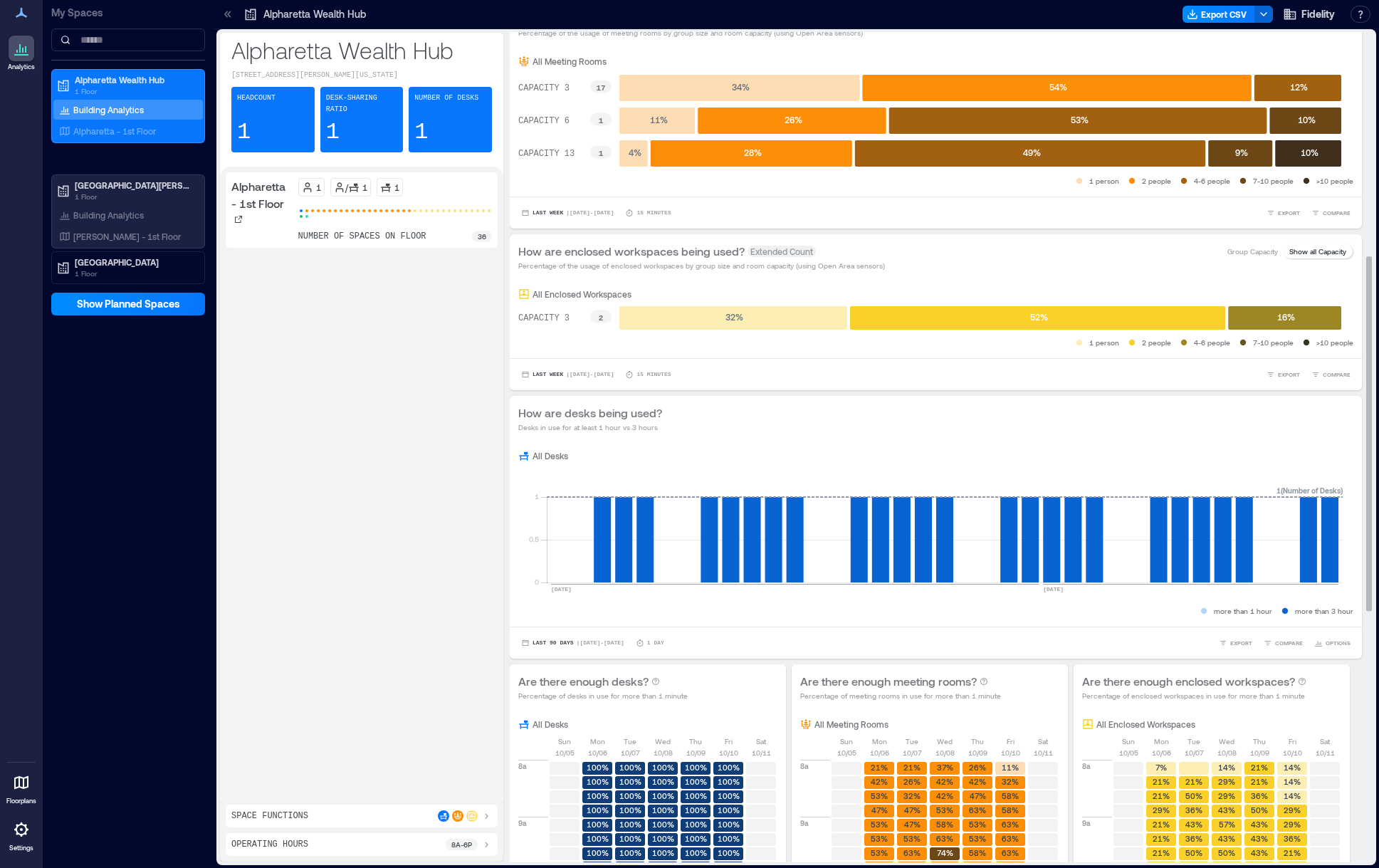
scroll to position [570, 0]
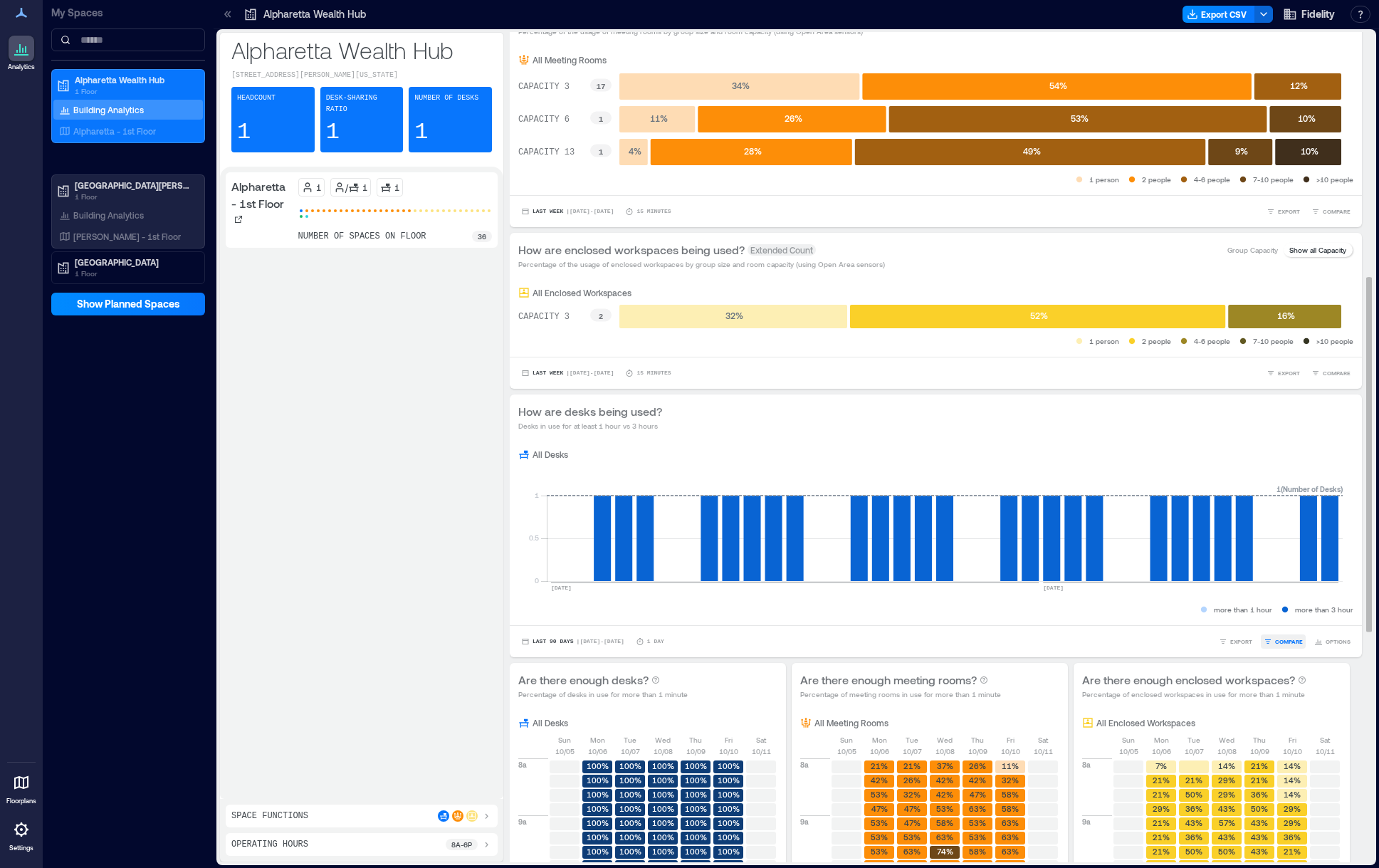
click at [1275, 646] on span "COMPARE" at bounding box center [1289, 642] width 28 height 9
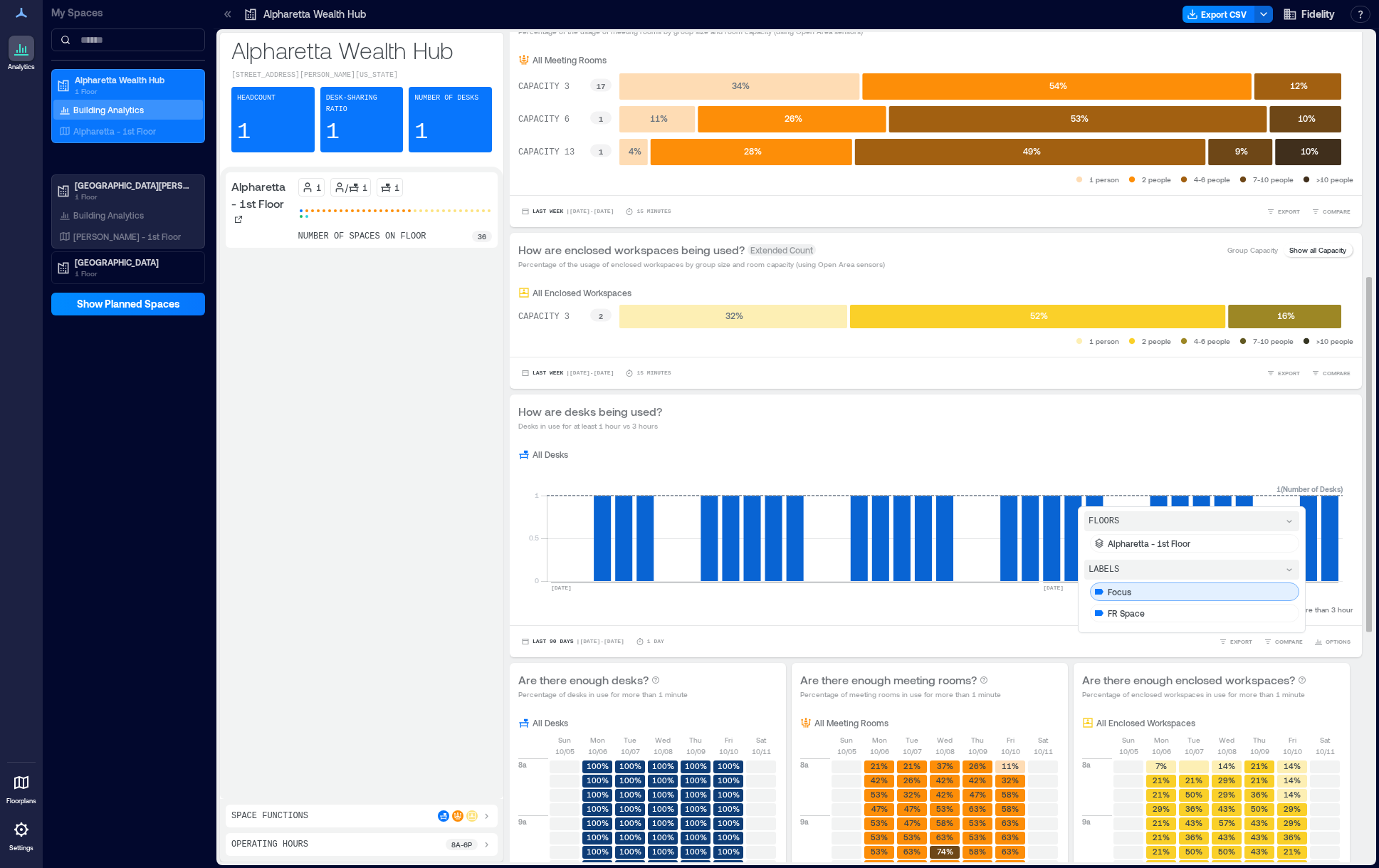
click at [1208, 601] on div "Focus" at bounding box center [1195, 592] width 209 height 18
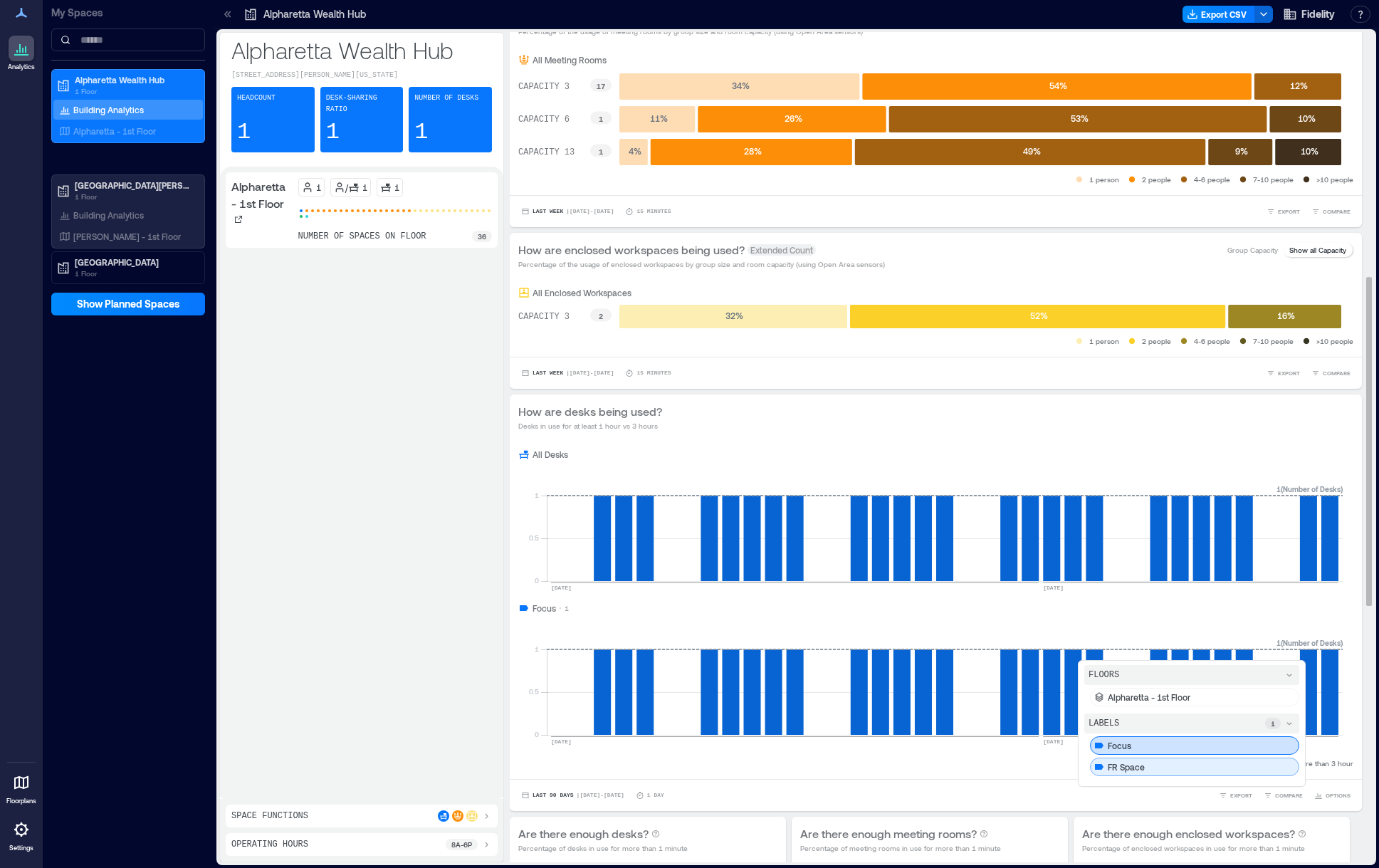
click at [1200, 774] on div "FR Space" at bounding box center [1195, 766] width 209 height 18
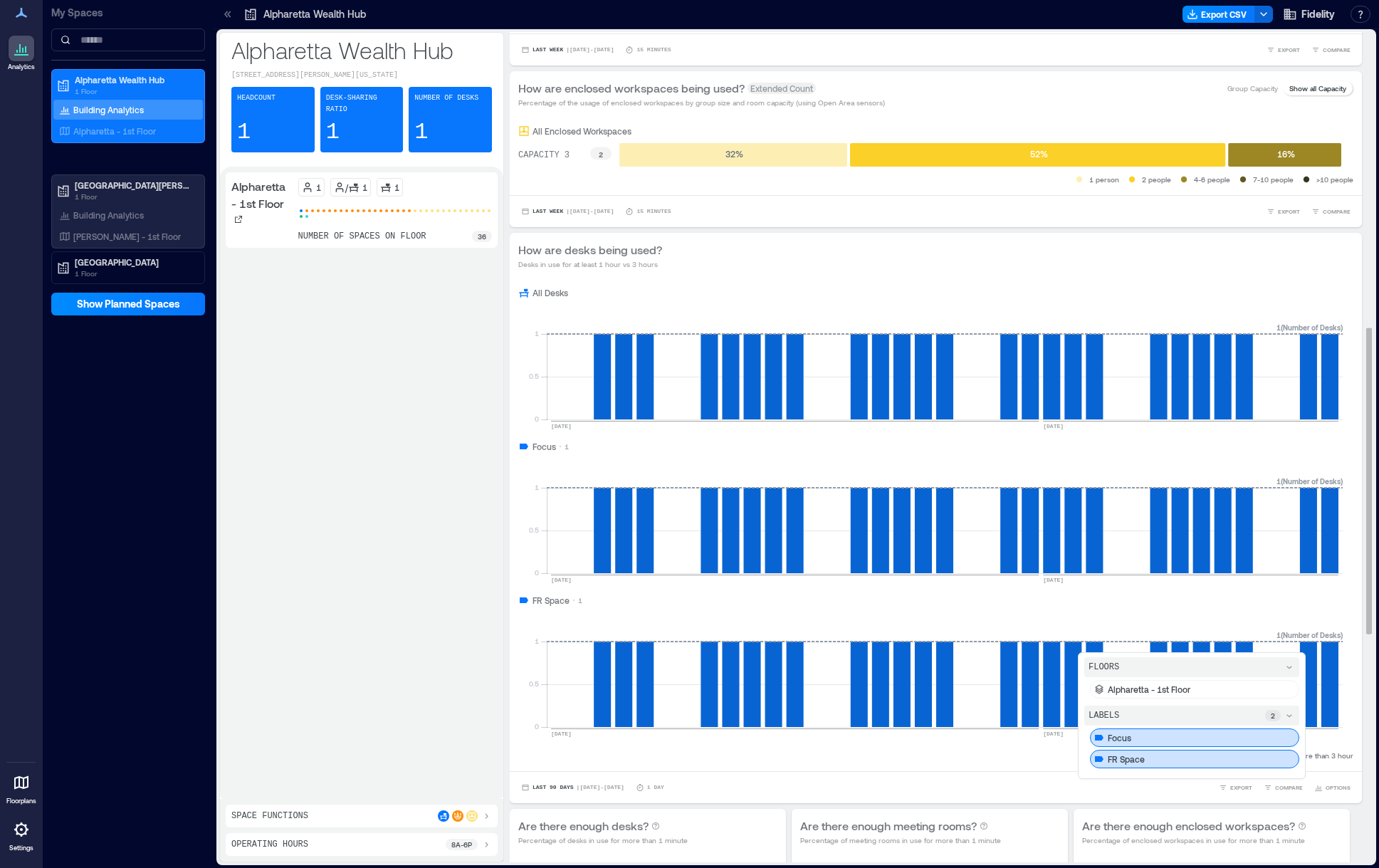
scroll to position [854, 0]
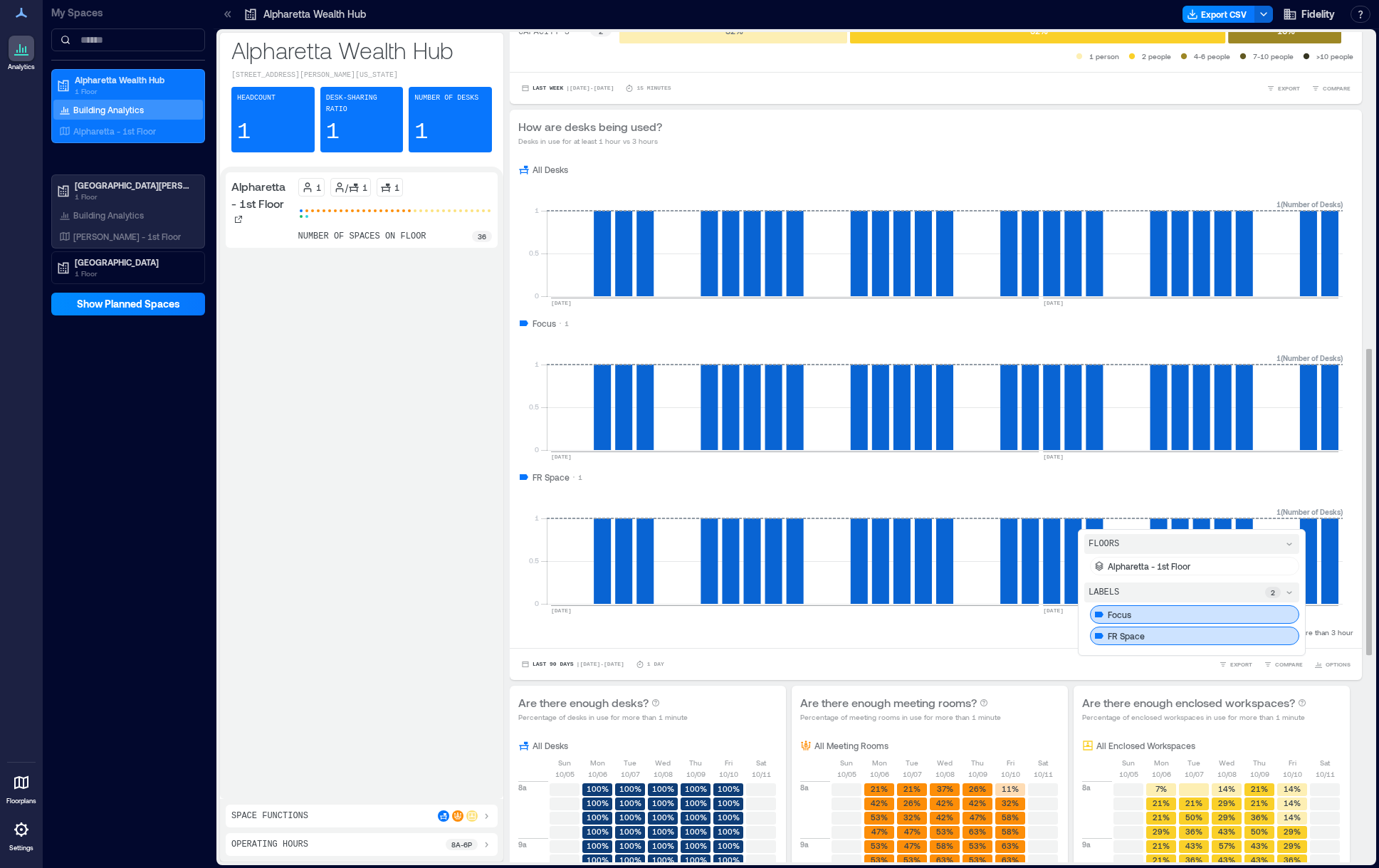
click at [1232, 623] on div "Focus" at bounding box center [1195, 613] width 209 height 18
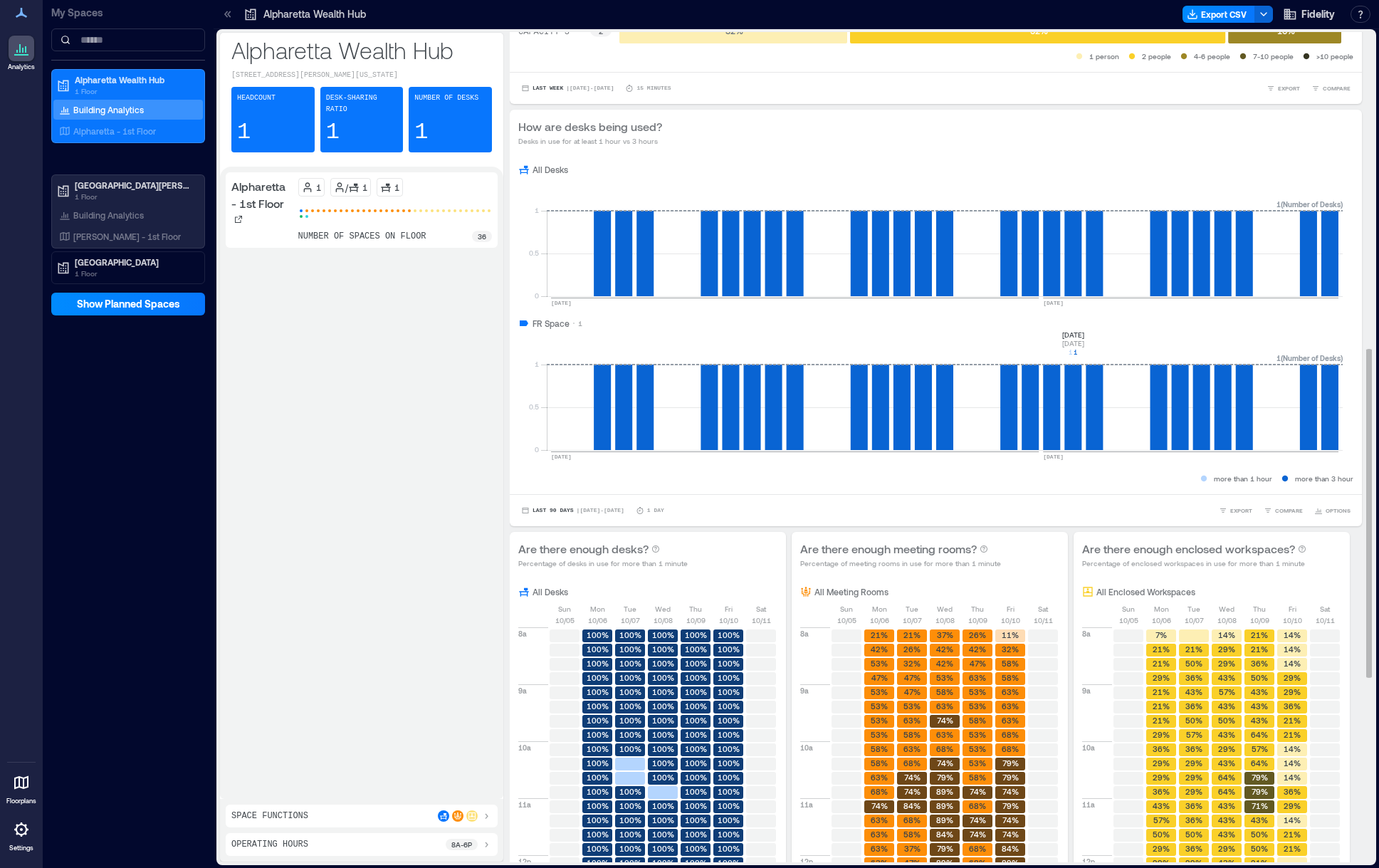
click at [1085, 341] on rect at bounding box center [944, 390] width 796 height 121
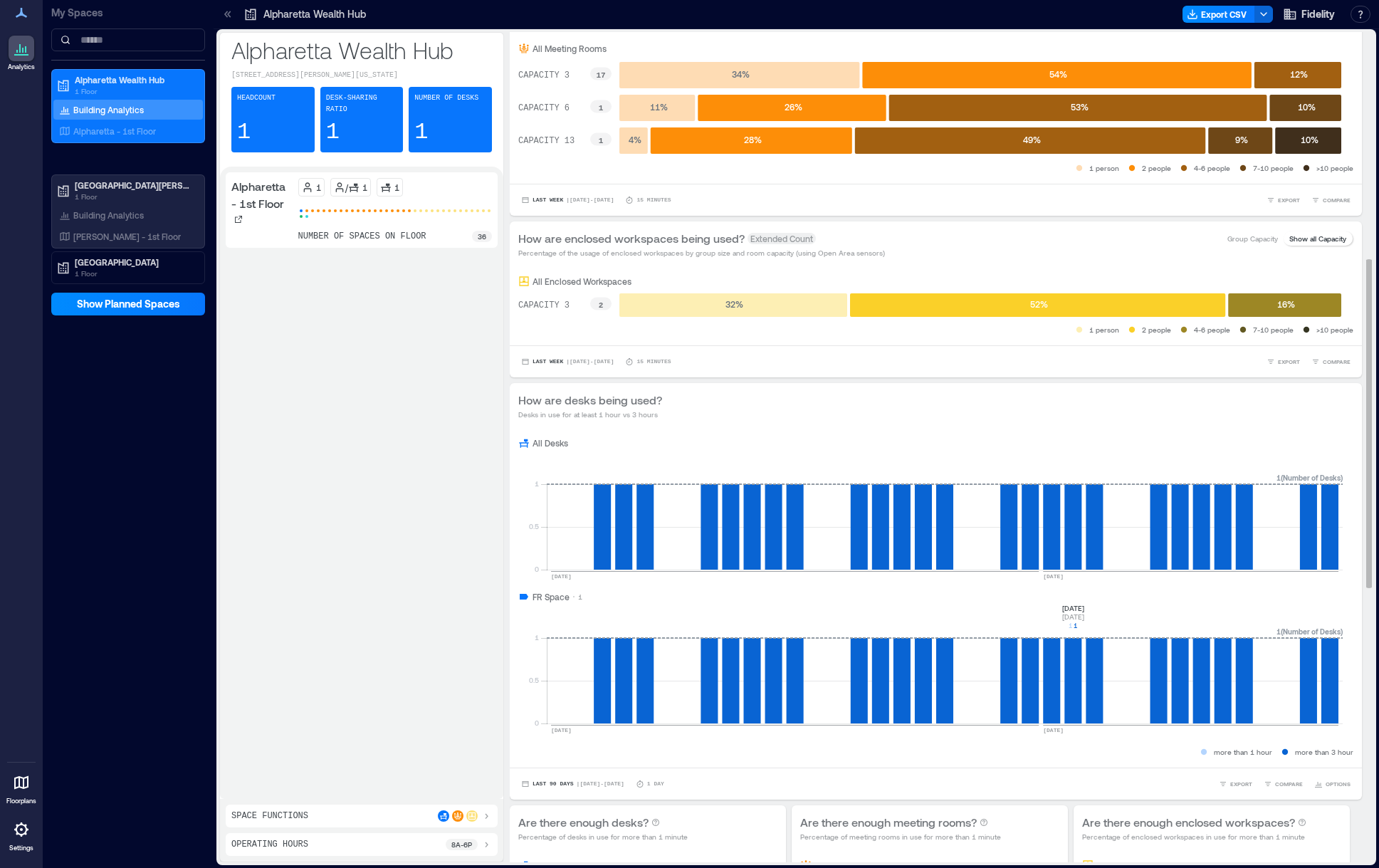
scroll to position [570, 0]
